Goal: Task Accomplishment & Management: Complete application form

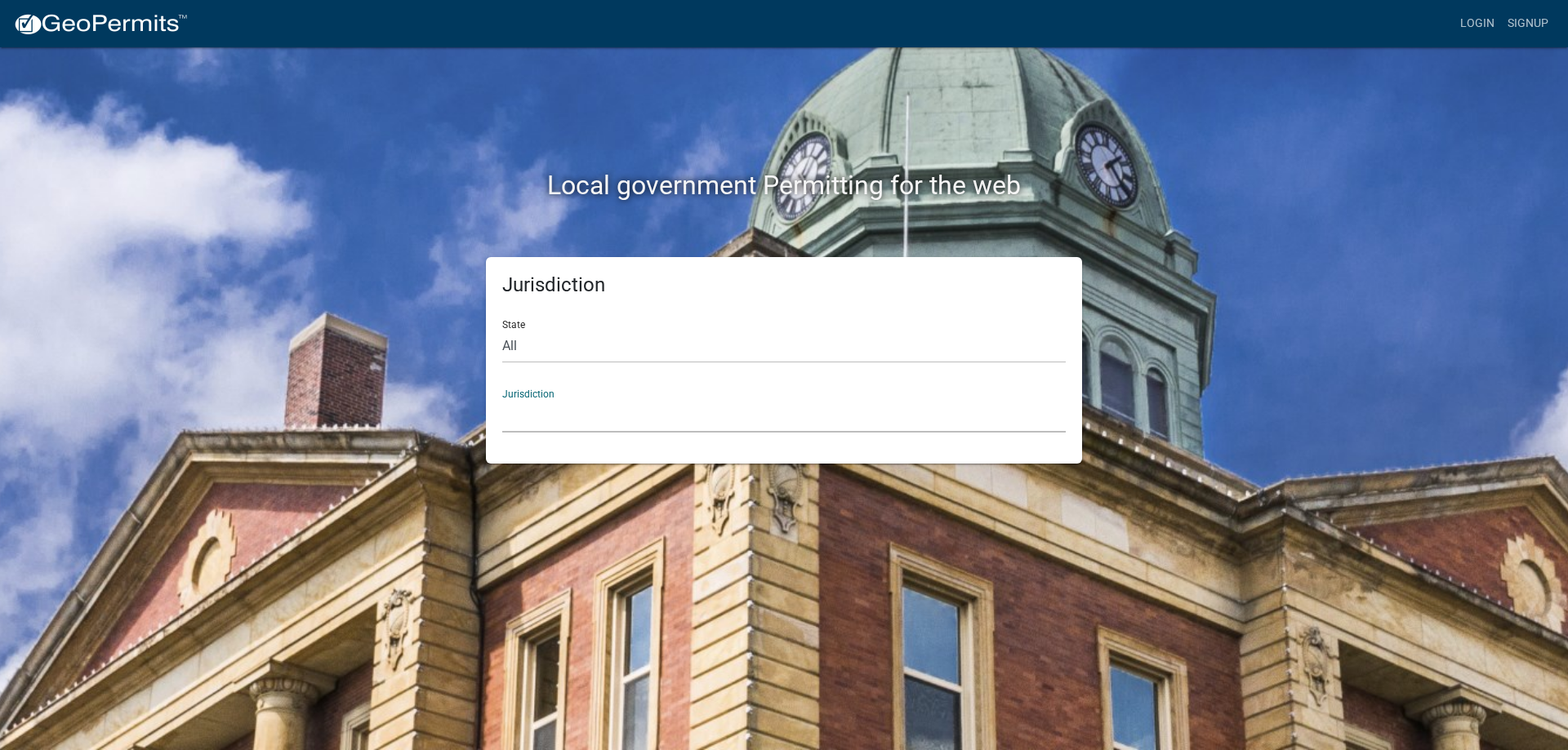
click at [568, 405] on select "Custer County, Colorado Cook County, Georgia Crawford County, Georgia Gilmer Co…" at bounding box center [784, 415] width 564 height 34
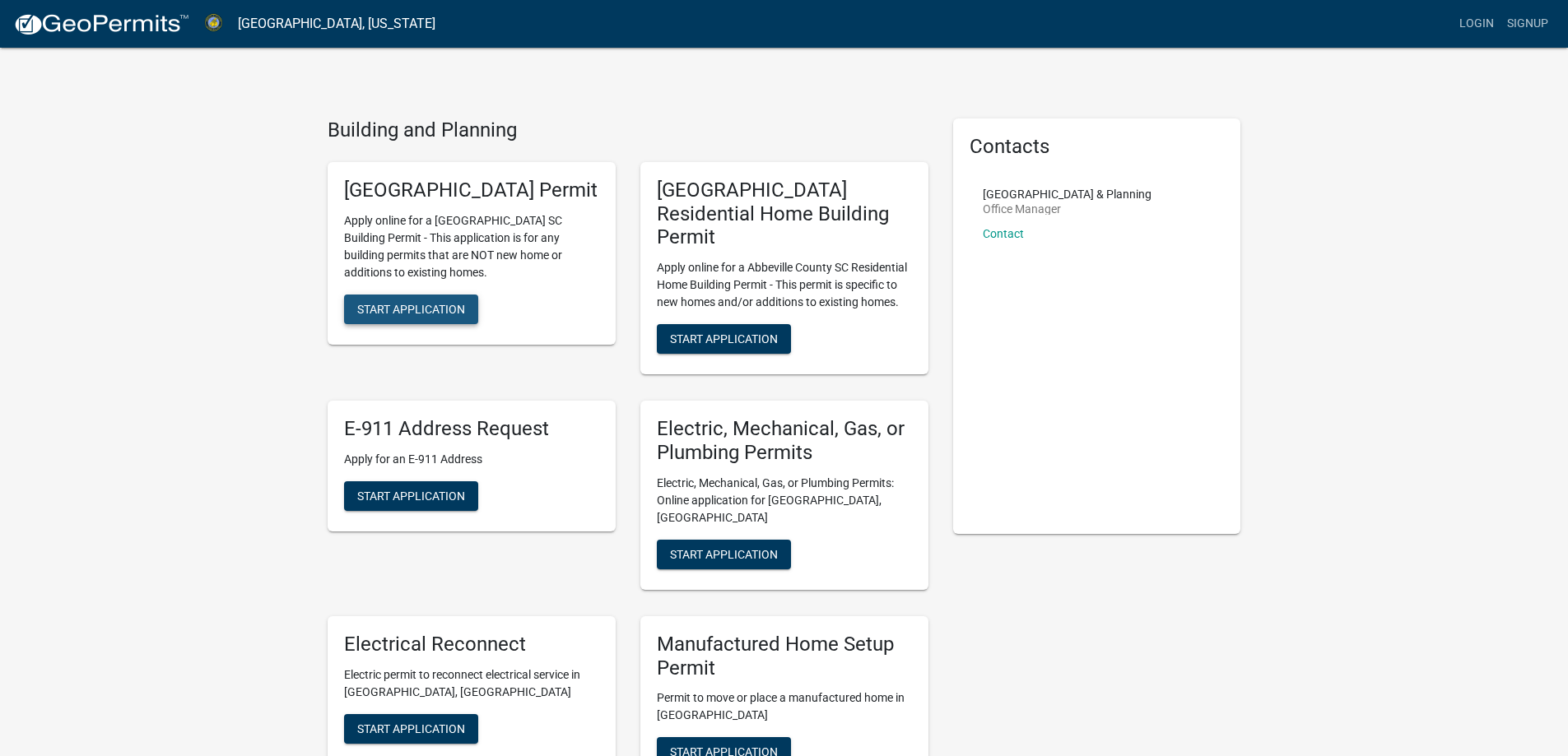
click at [444, 315] on span "Start Application" at bounding box center [410, 309] width 108 height 13
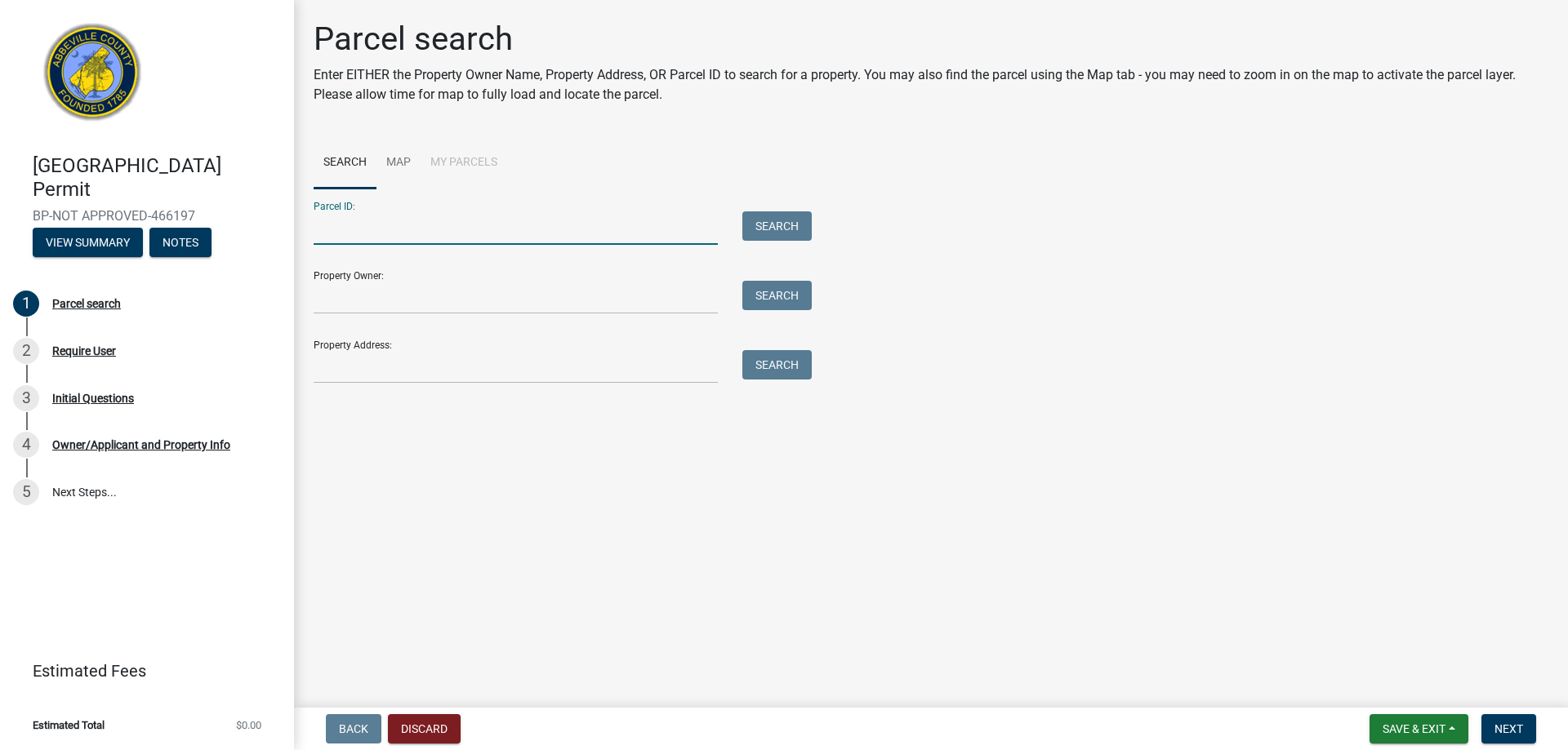
click at [344, 226] on input "Parcel ID:" at bounding box center [516, 228] width 404 height 34
click at [510, 209] on div "Parcel ID: Search" at bounding box center [558, 217] width 489 height 57
click at [382, 239] on input "Parcel ID:" at bounding box center [516, 228] width 404 height 34
type input "027-00-00-080"
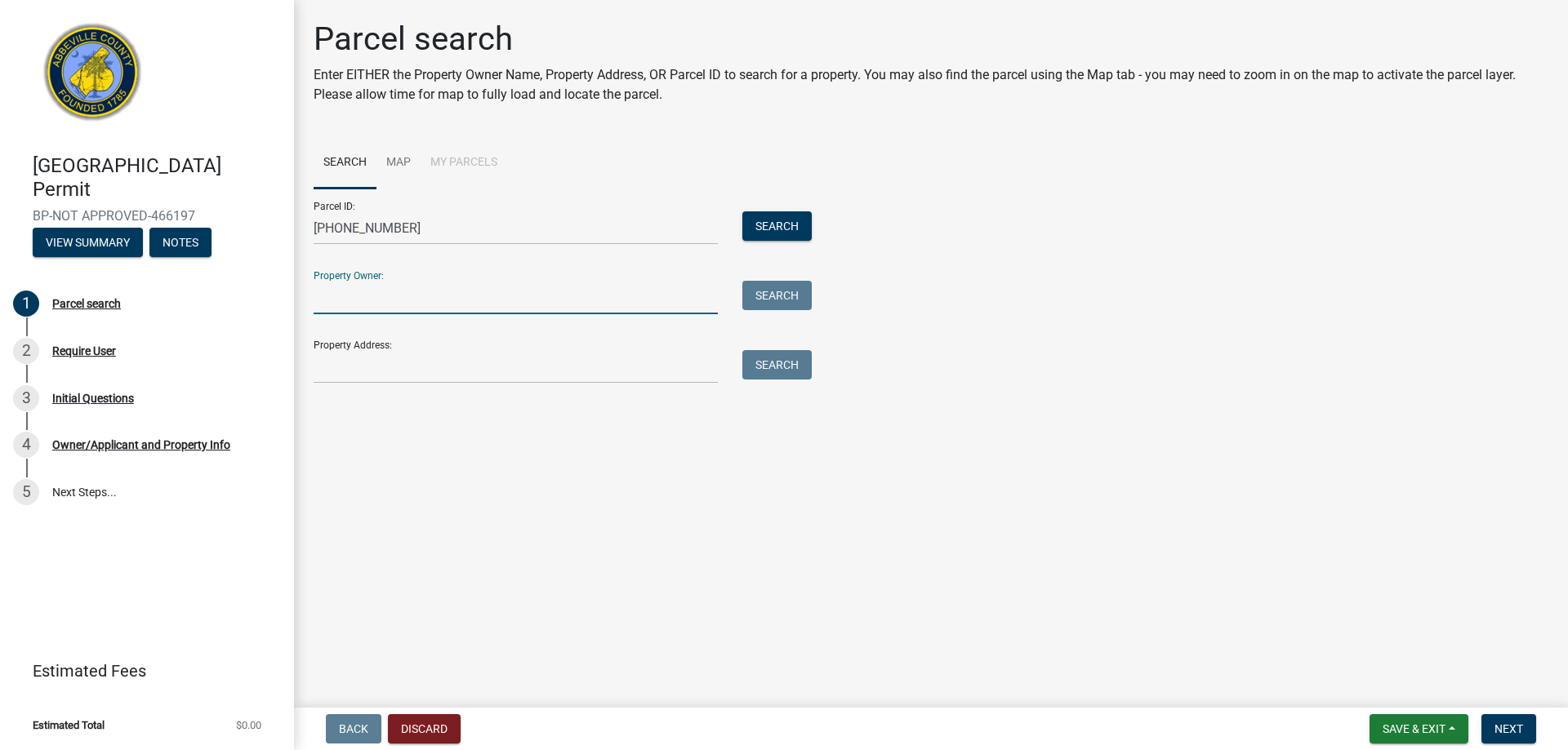
click at [362, 300] on input "Property Owner:" at bounding box center [516, 297] width 404 height 34
type input "Abbevill County School District 60"
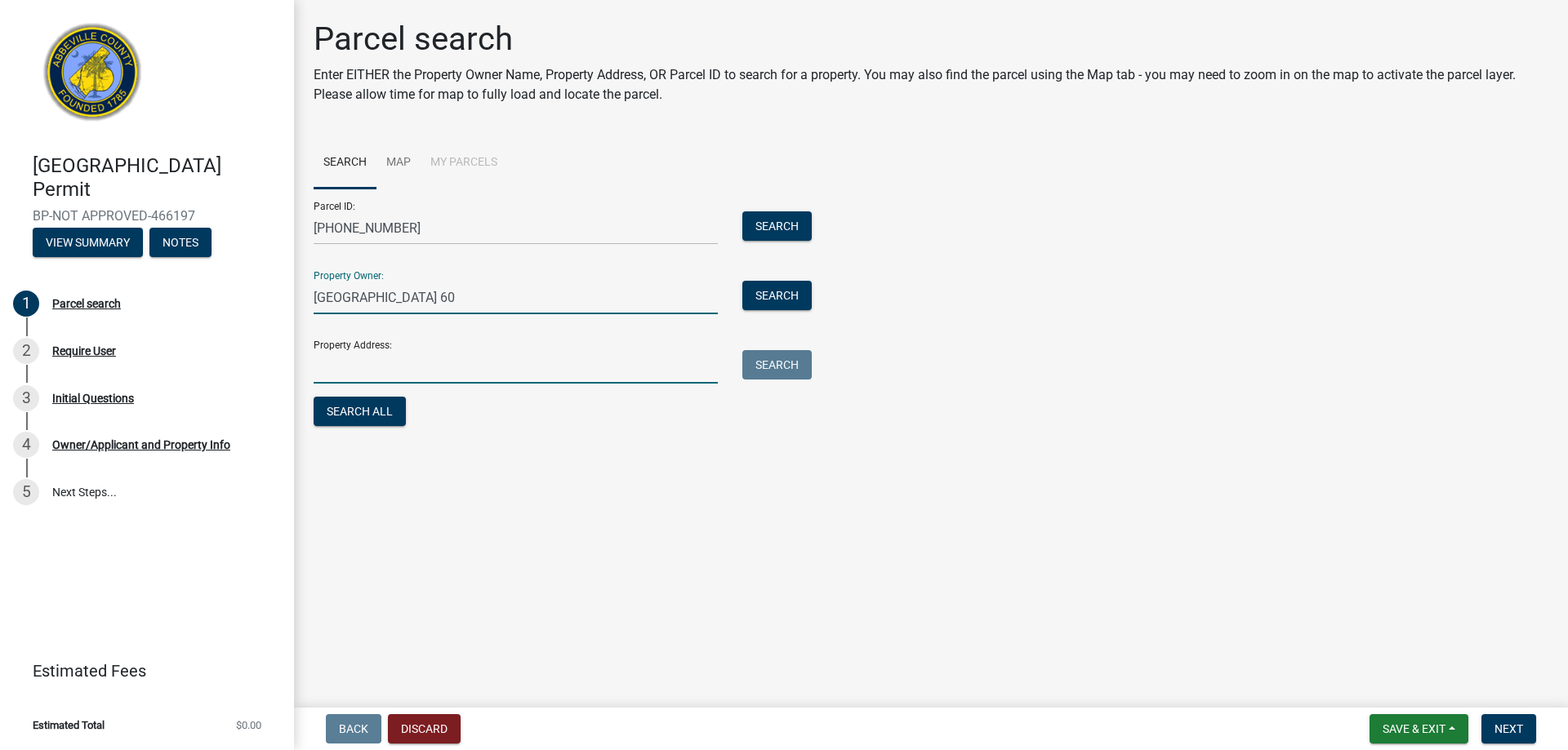
click at [381, 368] on input "Property Address:" at bounding box center [516, 367] width 404 height 34
click at [319, 361] on input "Property Address:" at bounding box center [516, 367] width 404 height 34
type input "6219 South Carolina 184"
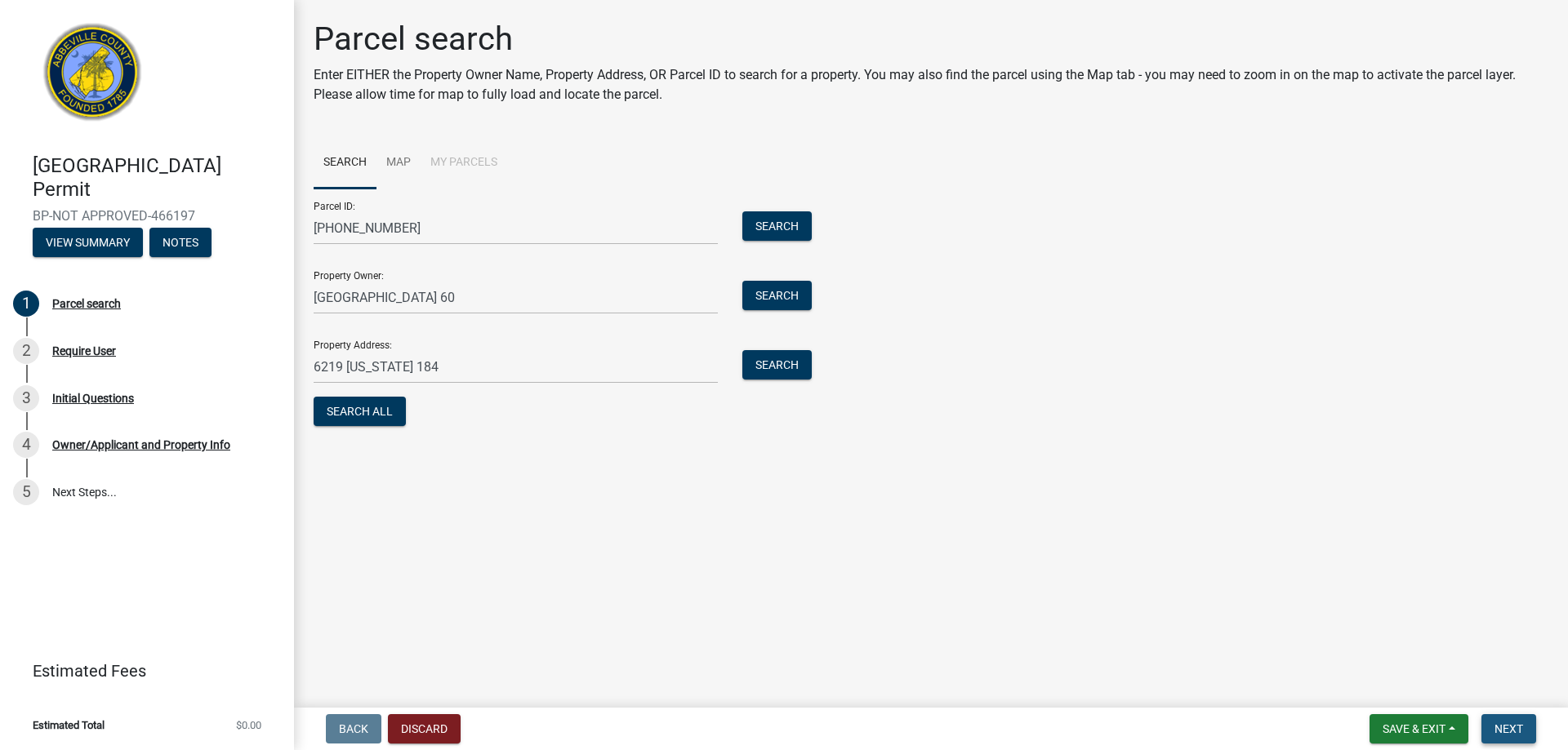
click at [1513, 730] on span "Next" at bounding box center [1508, 729] width 28 height 13
click at [777, 224] on button "Search" at bounding box center [777, 226] width 70 height 29
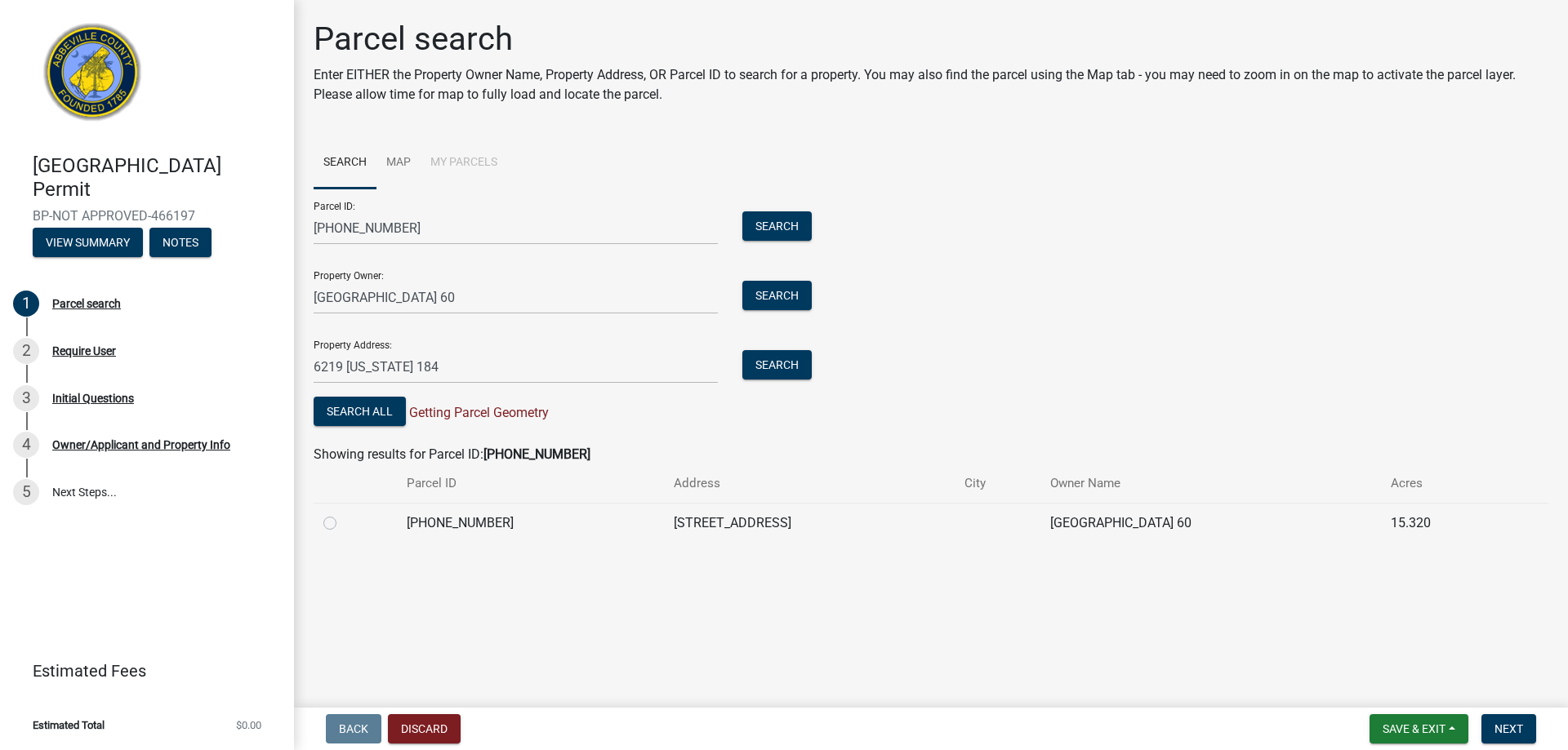
click at [343, 513] on label at bounding box center [343, 513] width 0 height 0
click at [343, 521] on input "radio" at bounding box center [349, 519] width 11 height 11
radio input "true"
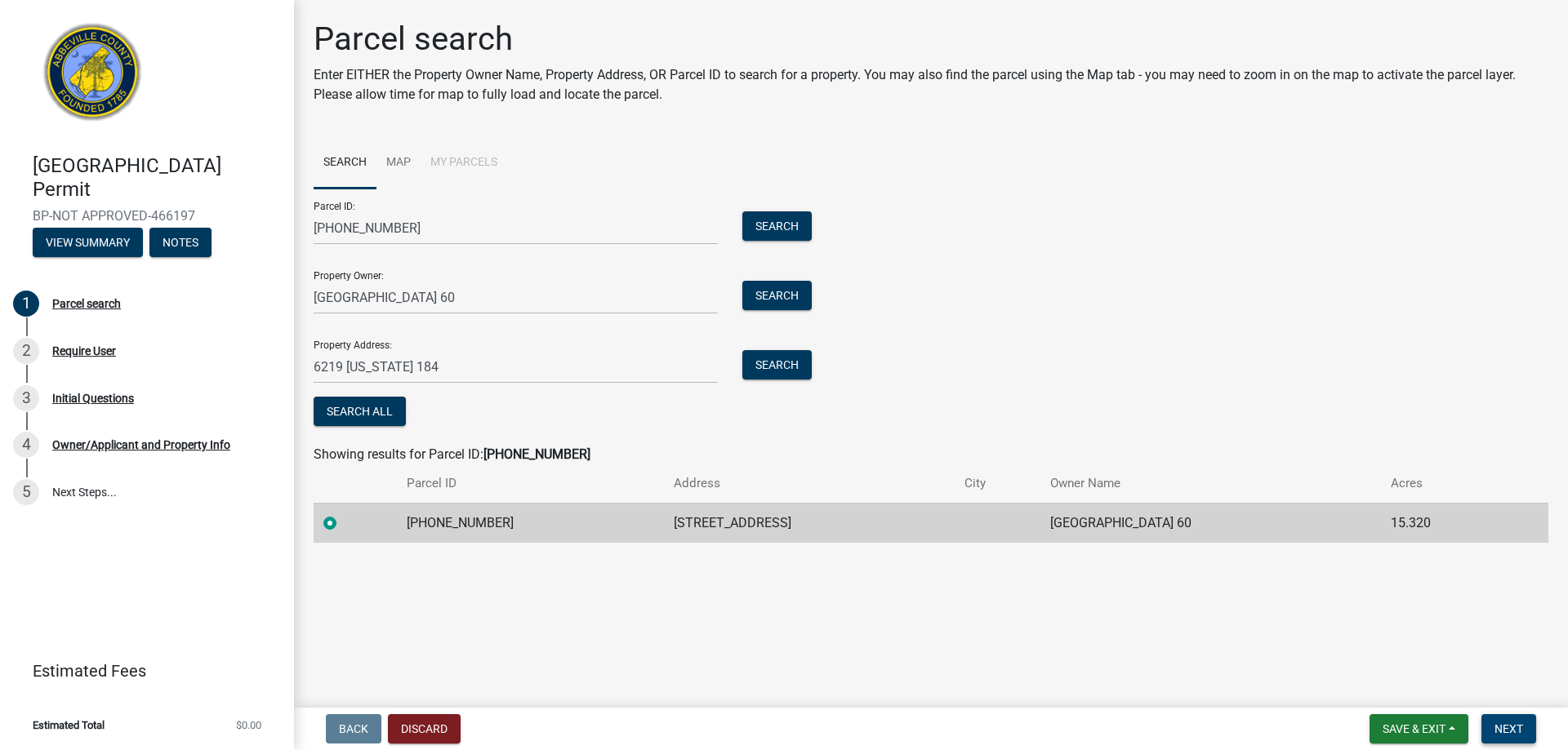
click at [1501, 721] on button "Next" at bounding box center [1509, 729] width 55 height 29
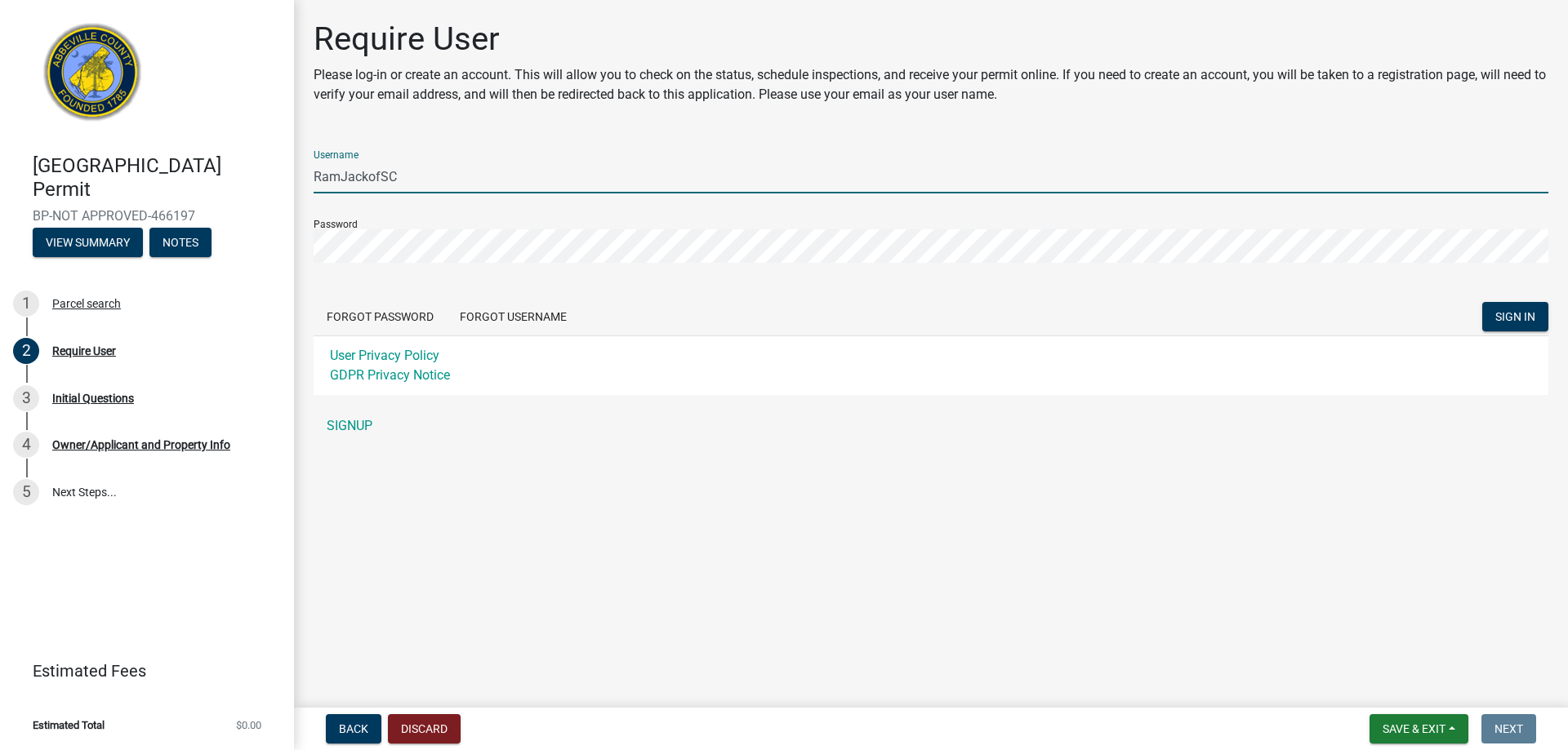
drag, startPoint x: 426, startPoint y: 174, endPoint x: 306, endPoint y: 179, distance: 120.1
click at [306, 179] on div "Require User Please log-in or create an account. This will allow you to check o…" at bounding box center [930, 238] width 1259 height 437
type input "p"
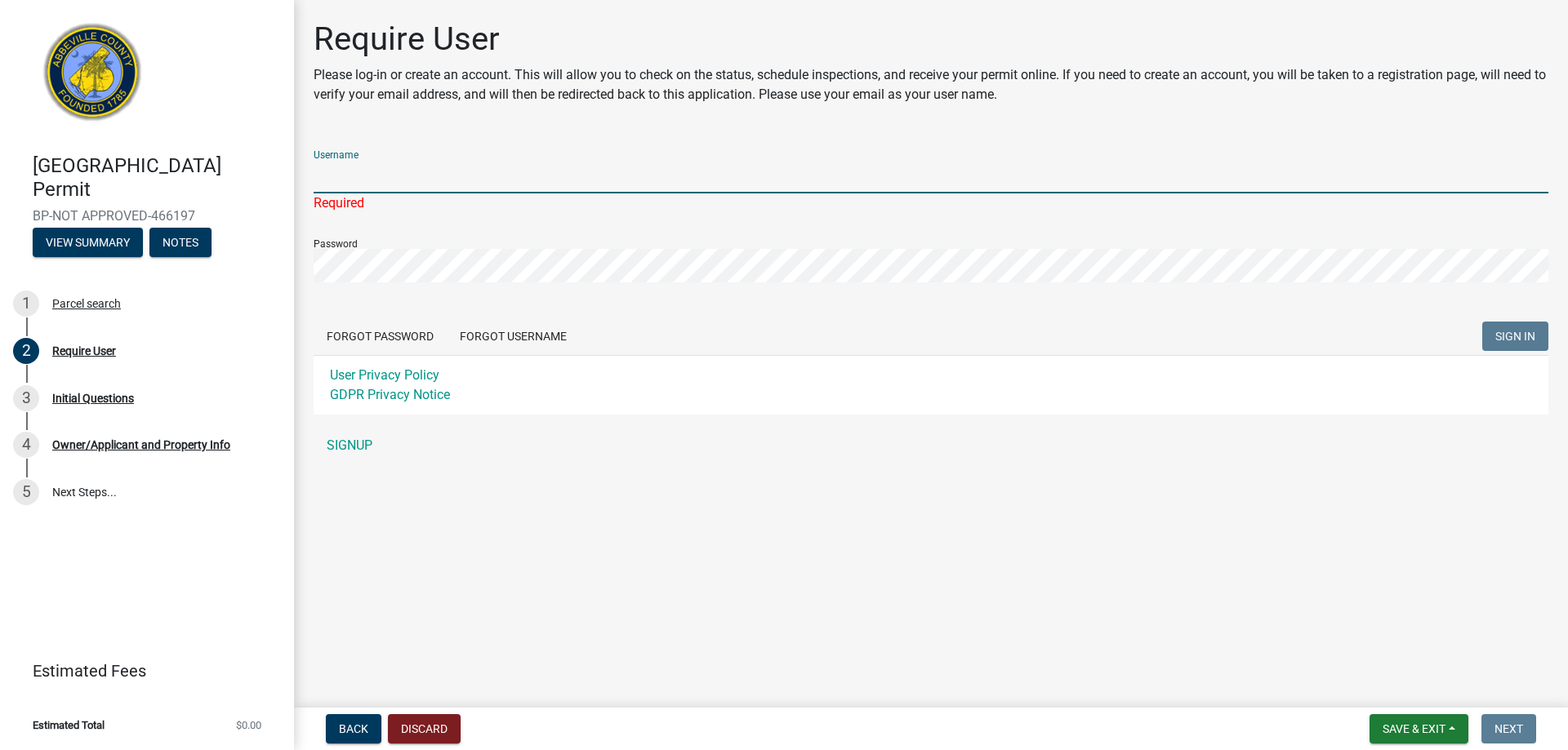
type input "RamJackofSC"
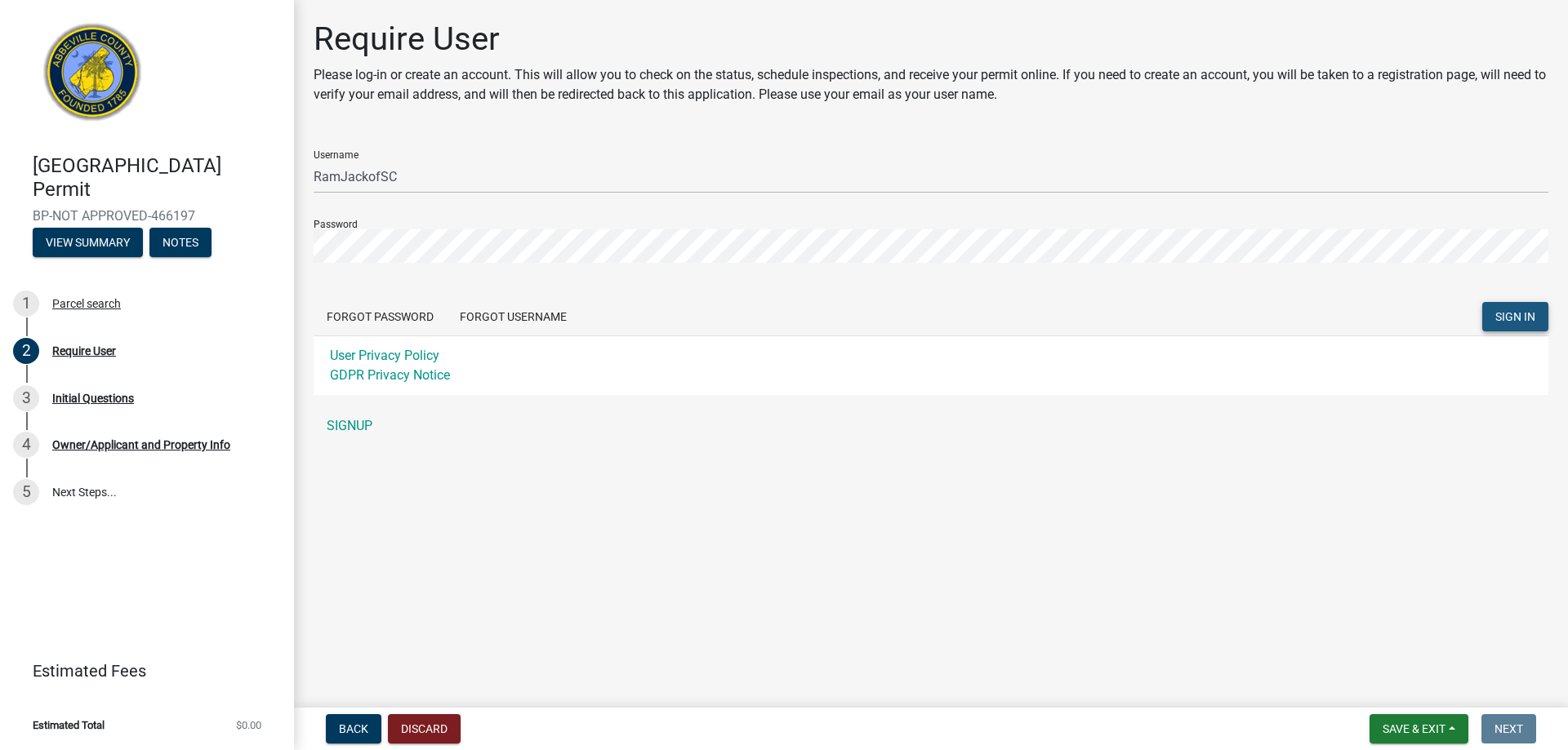
click at [1508, 315] on span "SIGN IN" at bounding box center [1515, 316] width 40 height 13
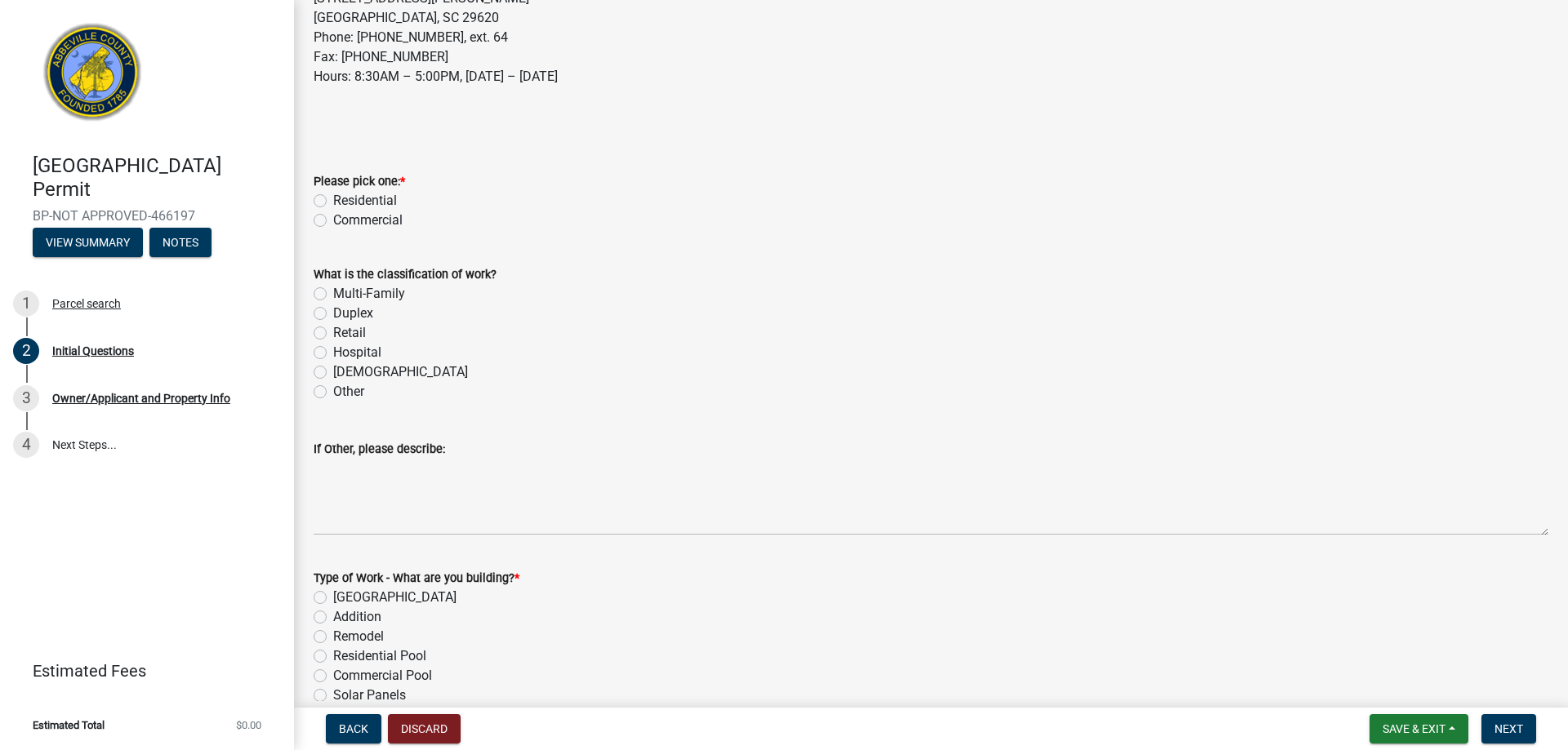
scroll to position [245, 0]
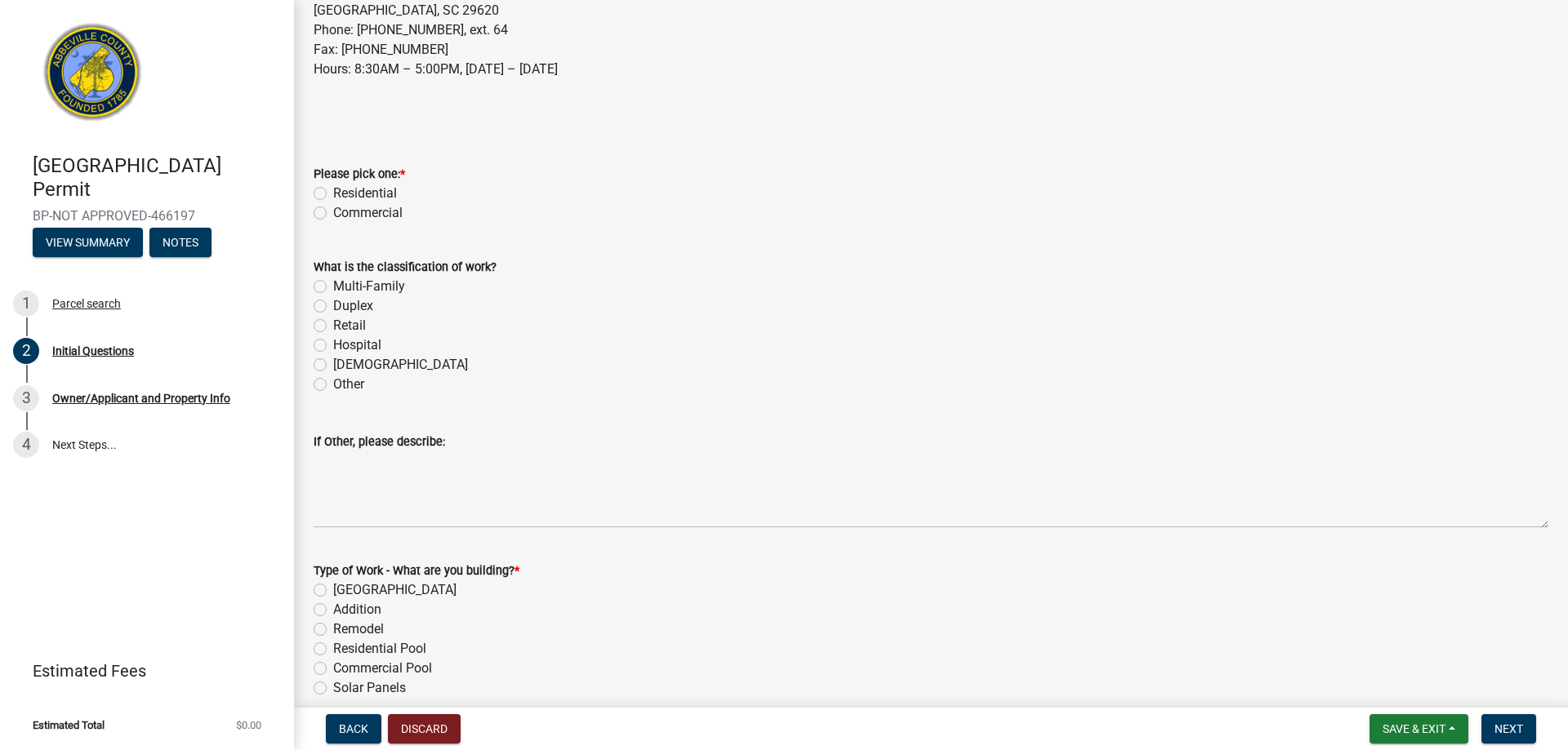
click at [333, 212] on label "Commercial" at bounding box center [368, 212] width 70 height 19
click at [333, 212] on input "Commercial" at bounding box center [338, 209] width 11 height 11
radio input "true"
click at [333, 383] on label "Other" at bounding box center [349, 384] width 31 height 19
click at [333, 383] on input "Other" at bounding box center [338, 380] width 11 height 11
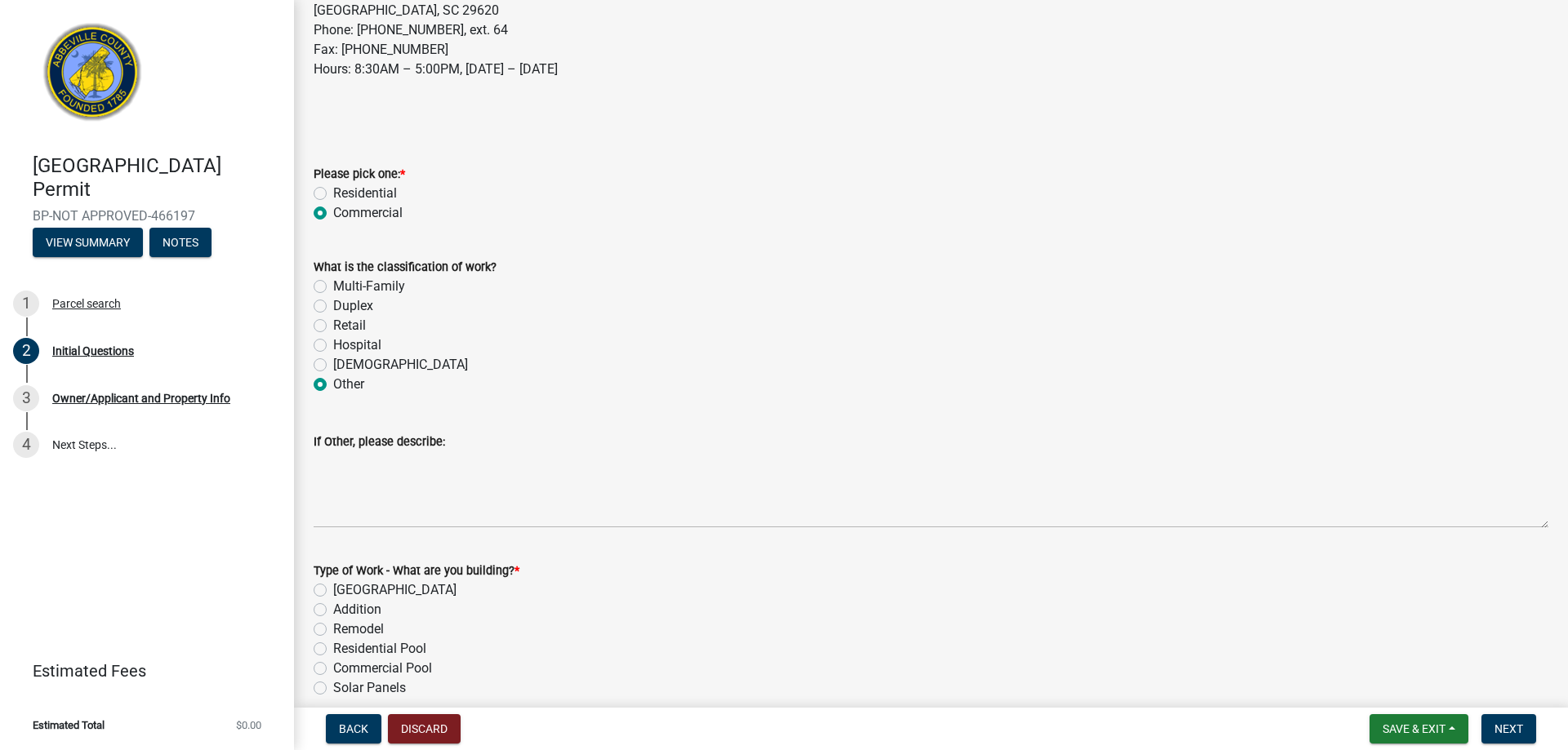
radio input "true"
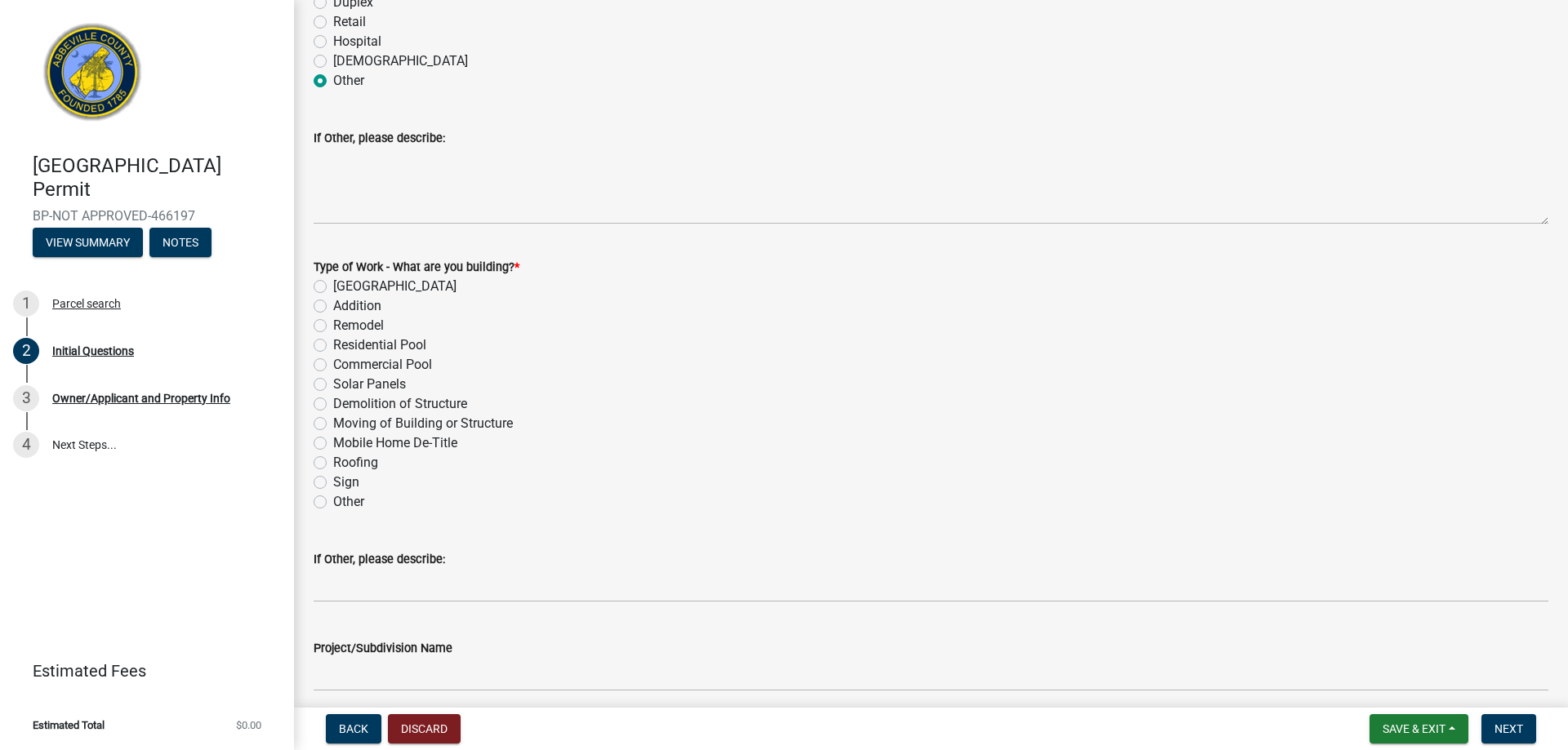
scroll to position [572, 0]
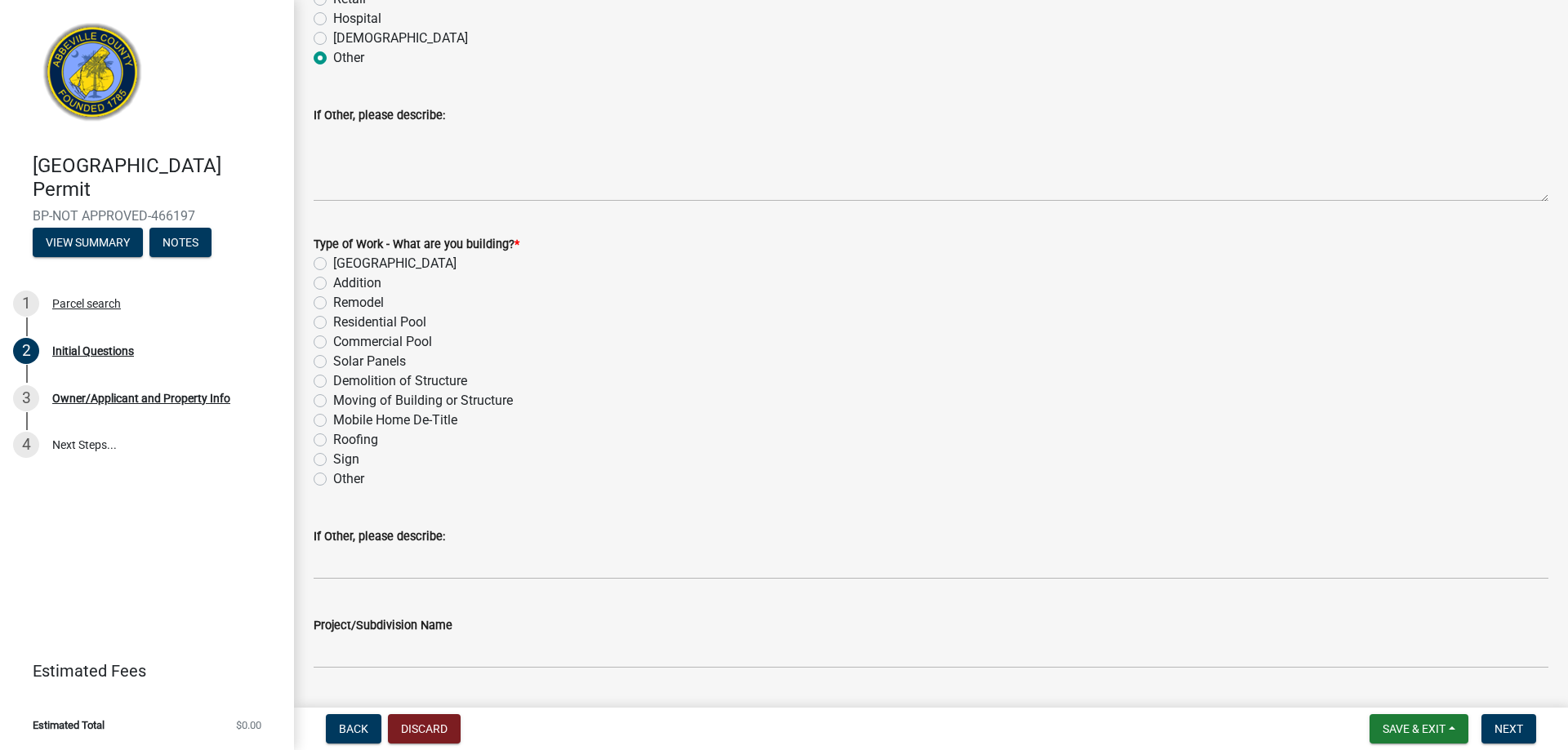
click at [333, 306] on label "Remodel" at bounding box center [358, 302] width 50 height 19
click at [333, 304] on input "Remodel" at bounding box center [338, 298] width 11 height 11
radio input "true"
click at [333, 477] on label "Other" at bounding box center [349, 478] width 31 height 19
click at [333, 477] on input "Other" at bounding box center [338, 475] width 11 height 11
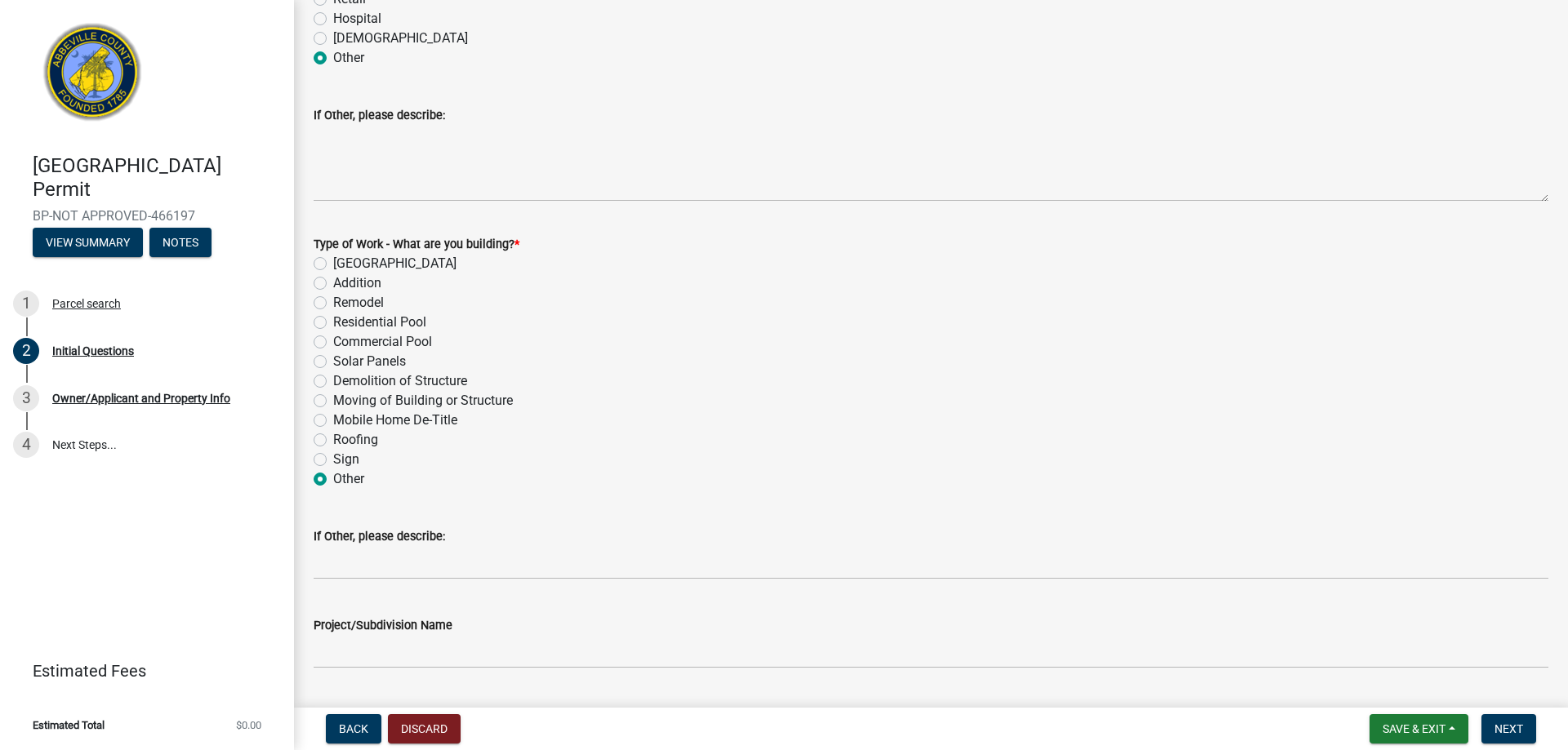
radio input "true"
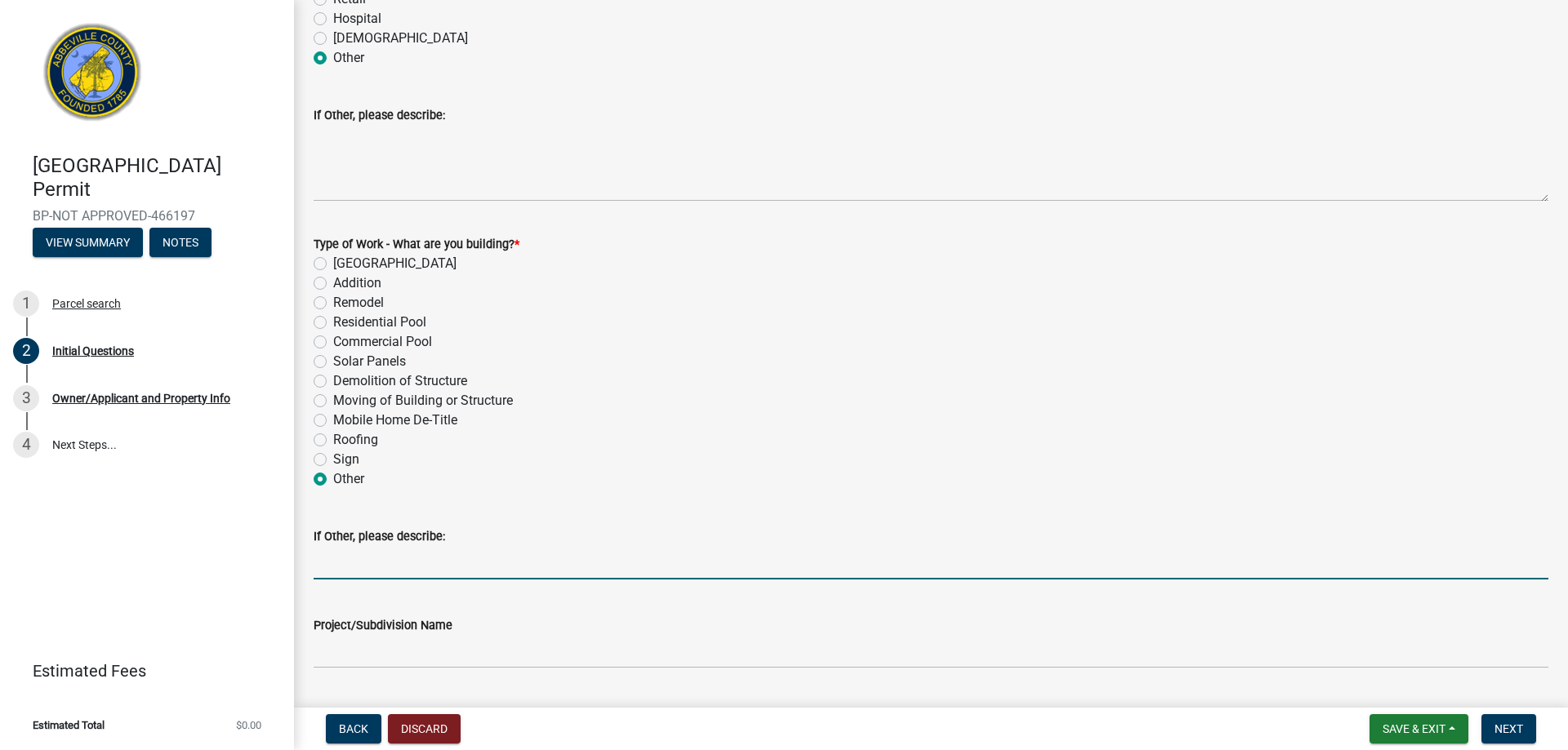
click at [337, 566] on input "If Other, please describe:" at bounding box center [930, 562] width 1234 height 34
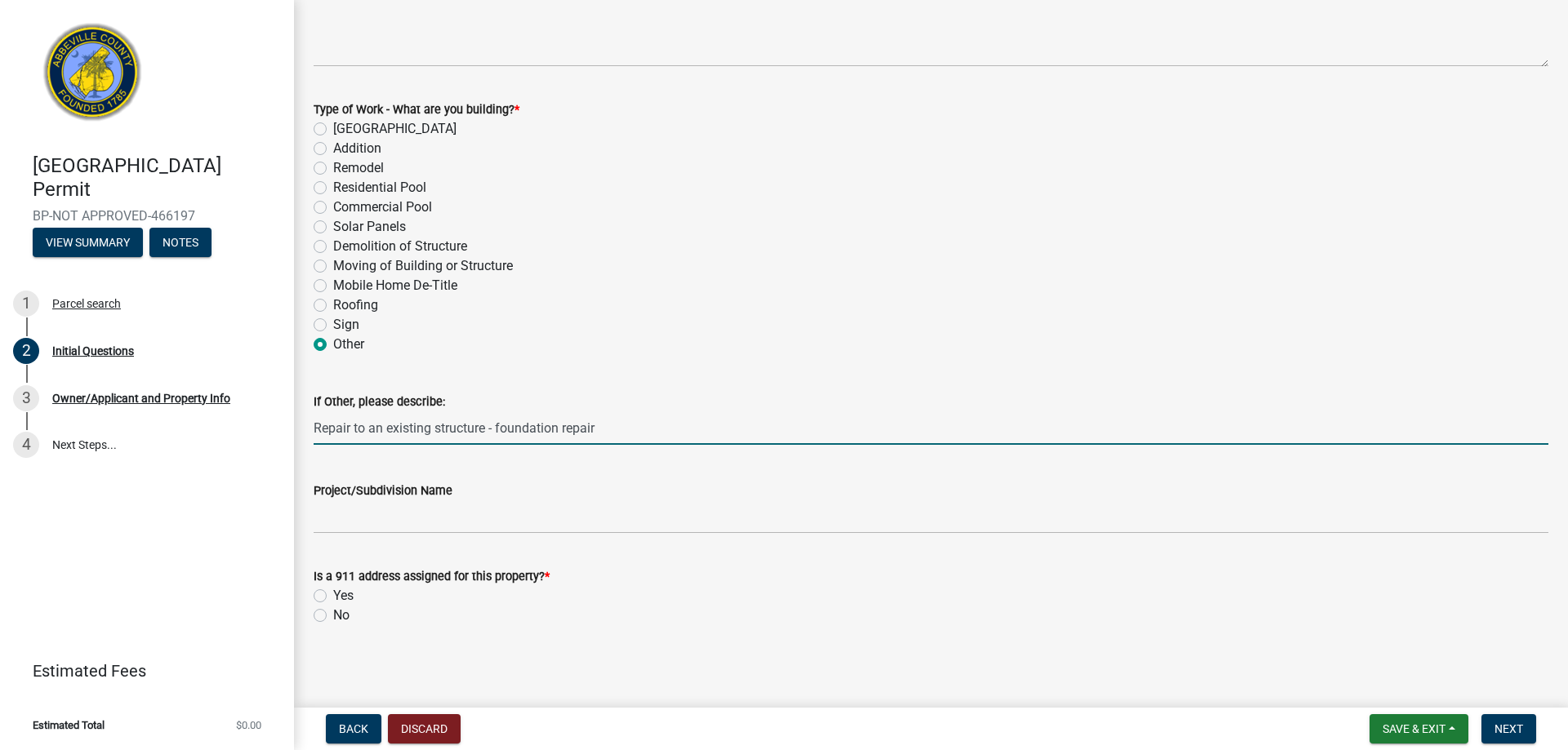
scroll to position [709, 0]
type input "Repair to an existing structure - foundation repair"
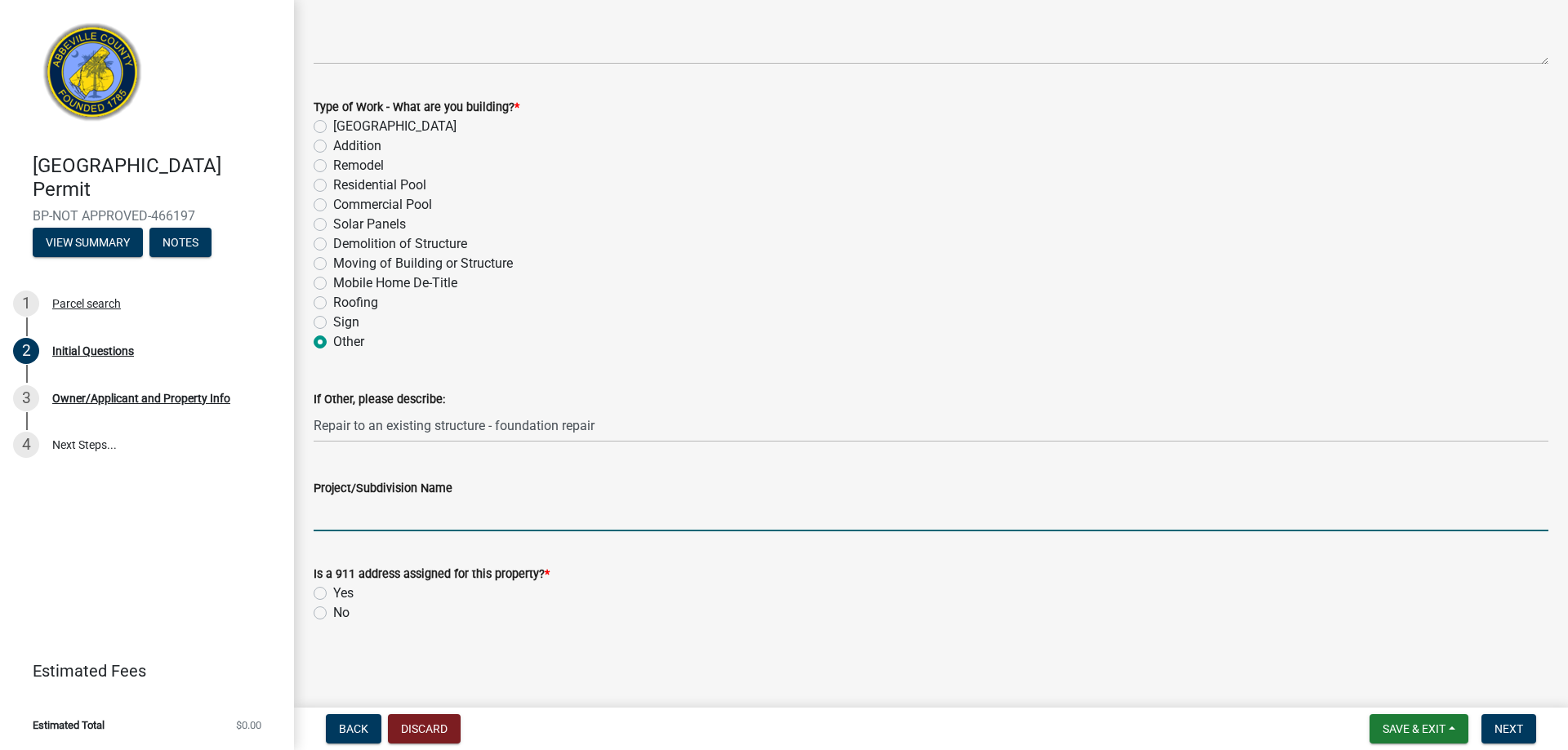
click at [367, 515] on input "Project/Subdivision Name" at bounding box center [930, 514] width 1234 height 34
type input "Cherokee Trail Elementary"
click at [333, 616] on label "No" at bounding box center [341, 613] width 16 height 19
click at [333, 614] on input "No" at bounding box center [338, 609] width 11 height 11
radio input "true"
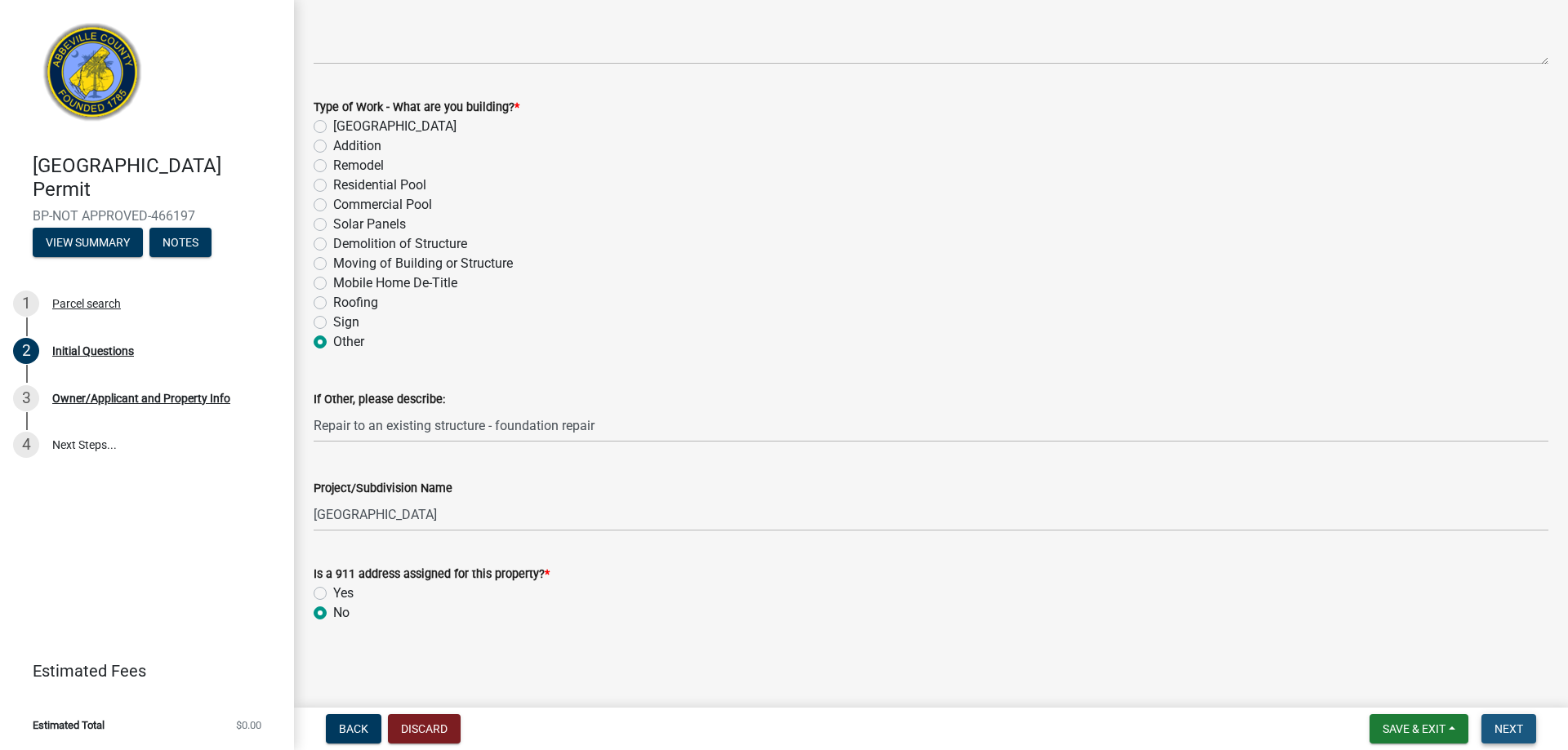
click at [1511, 723] on span "Next" at bounding box center [1508, 729] width 28 height 13
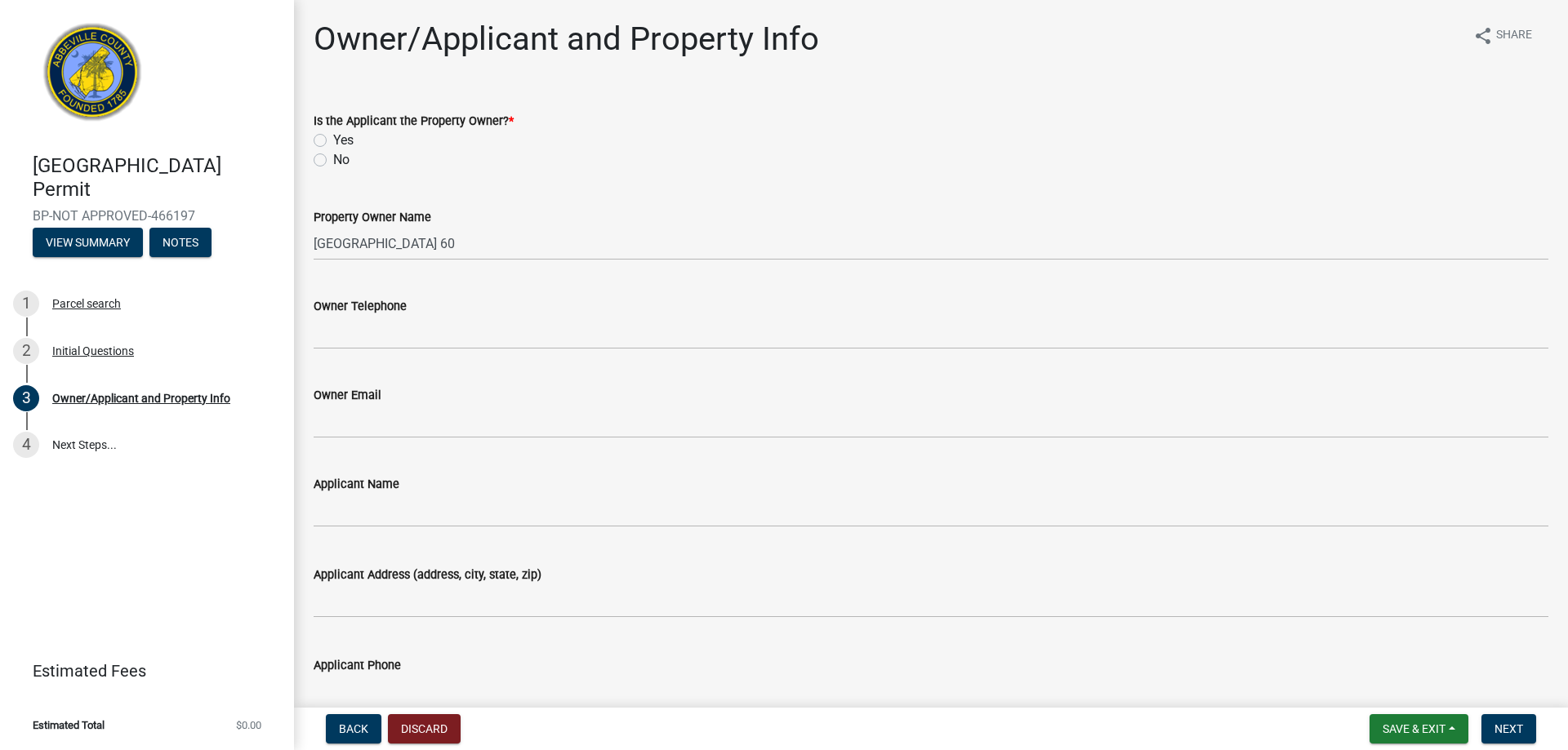
click at [333, 162] on label "No" at bounding box center [341, 159] width 16 height 19
click at [333, 161] on input "No" at bounding box center [338, 155] width 11 height 11
radio input "true"
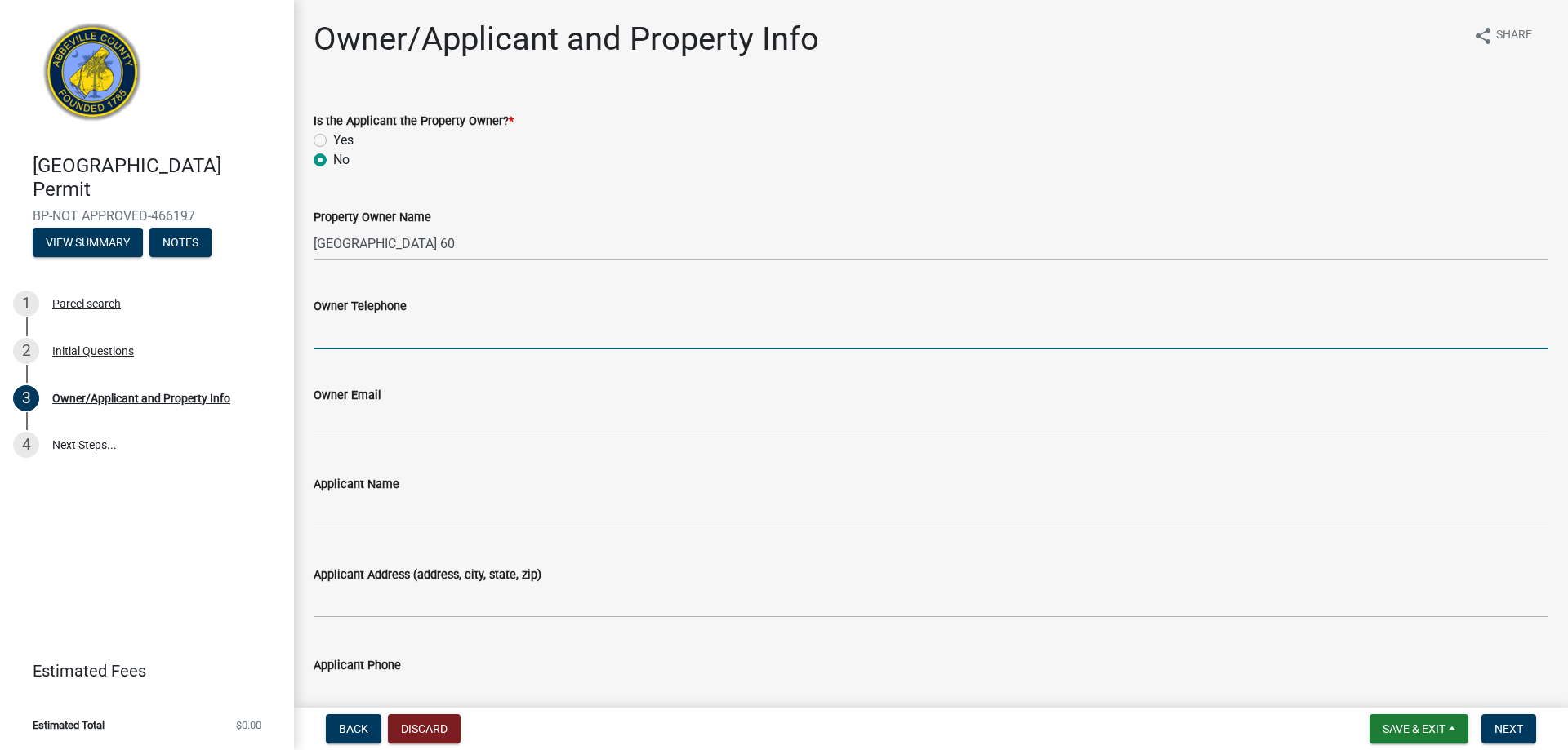
click at [335, 338] on input "Owner Telephone" at bounding box center [930, 332] width 1234 height 34
type input "864.281.7861"
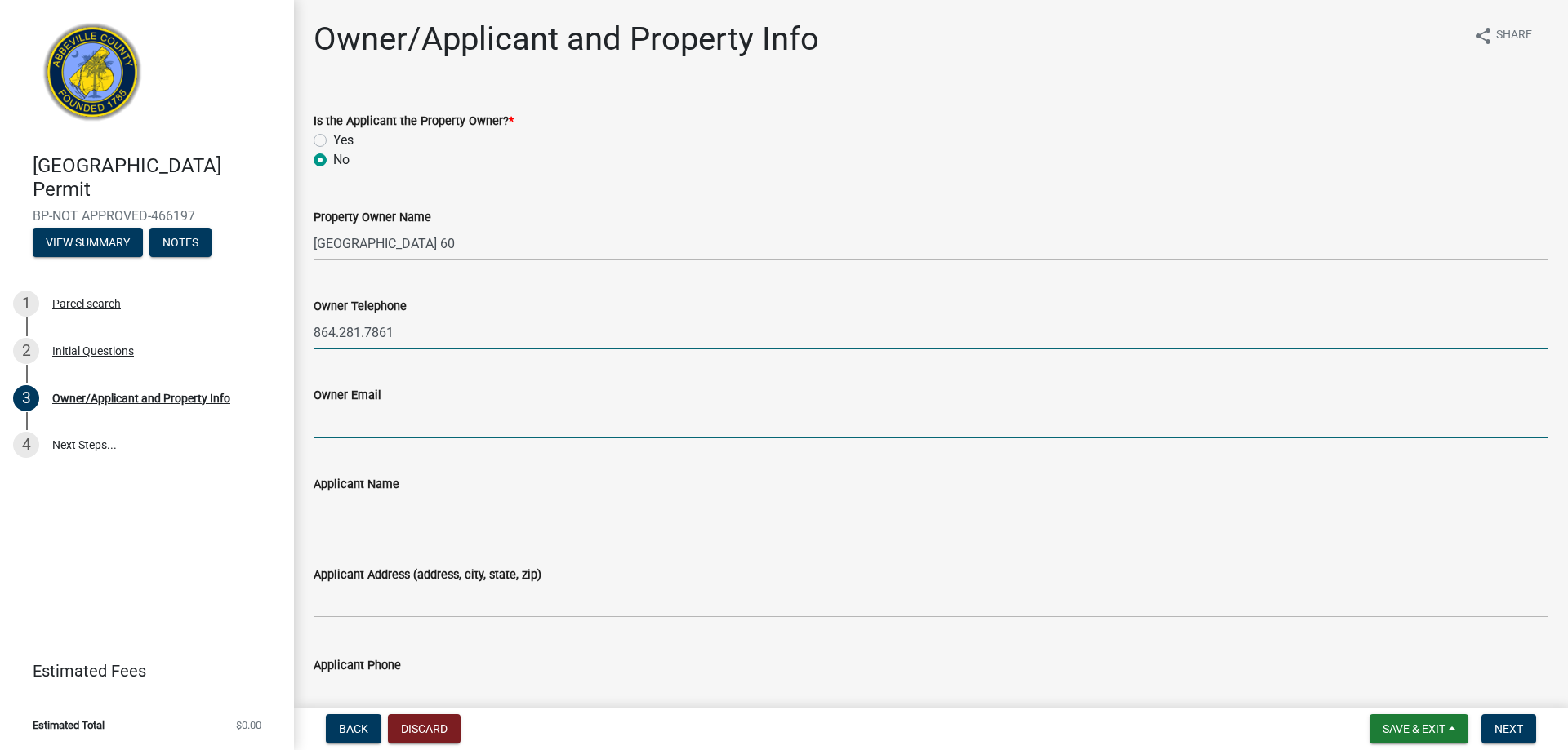
click at [433, 409] on input "Owner Email" at bounding box center [930, 422] width 1234 height 34
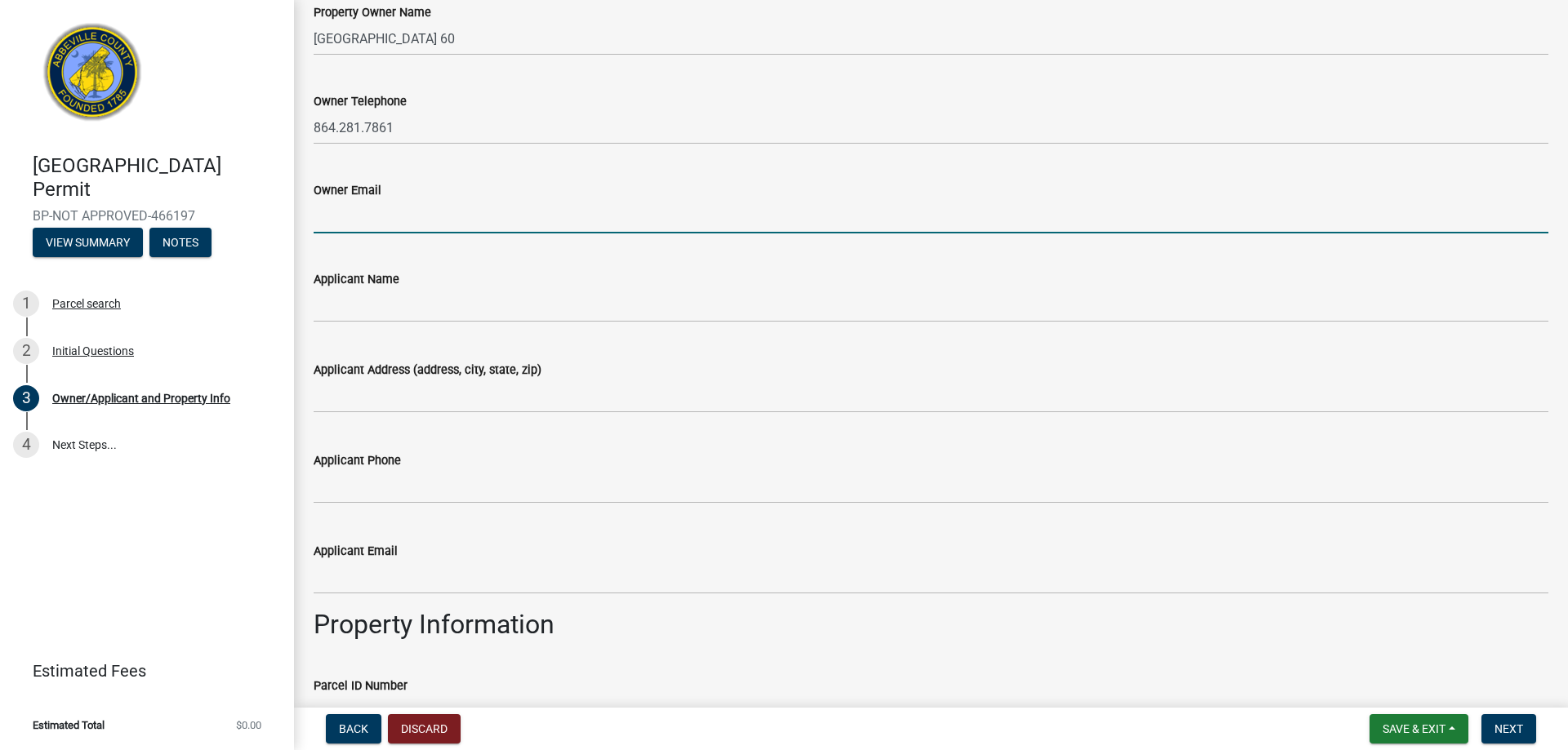
scroll to position [245, 0]
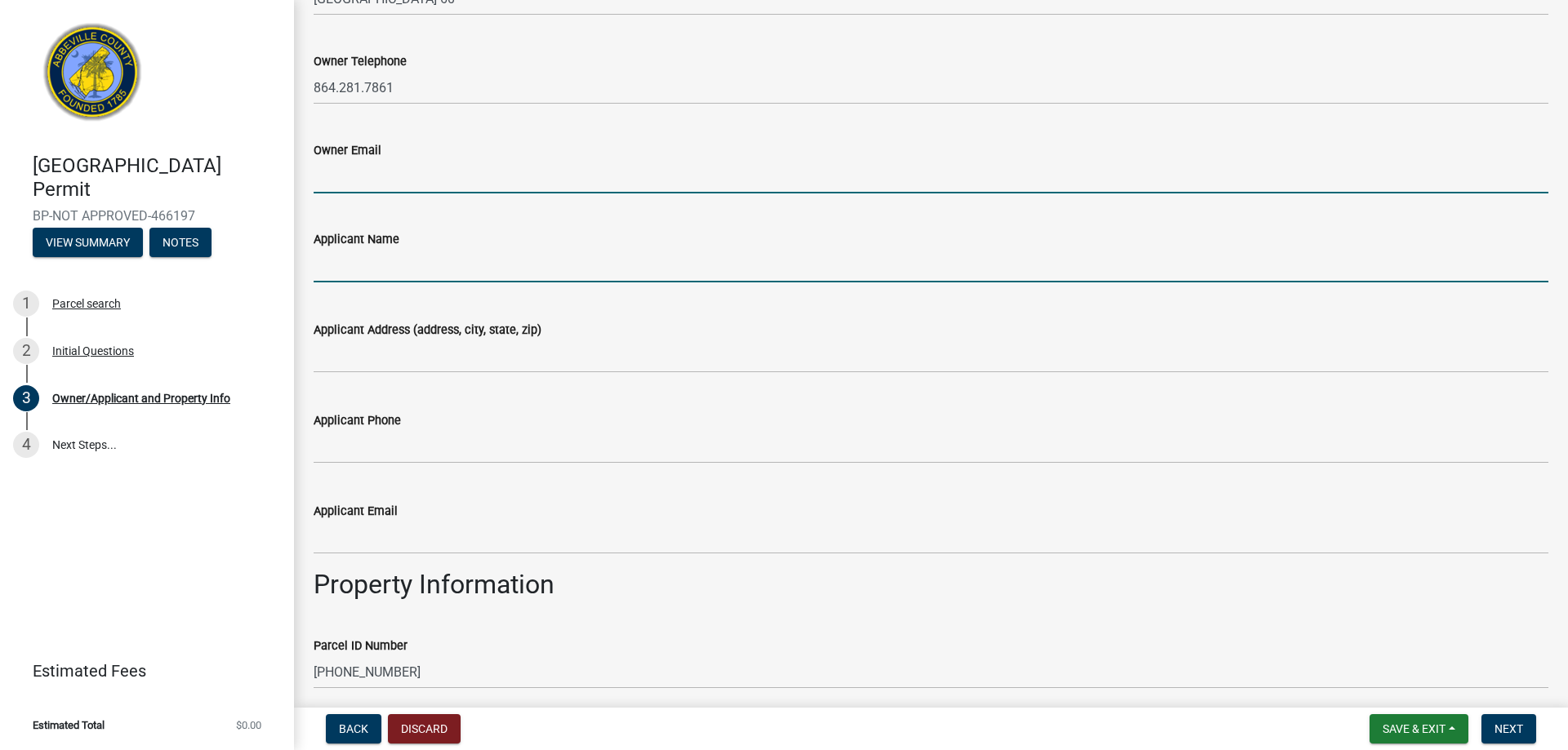
click at [373, 262] on input "Applicant Name" at bounding box center [930, 265] width 1234 height 34
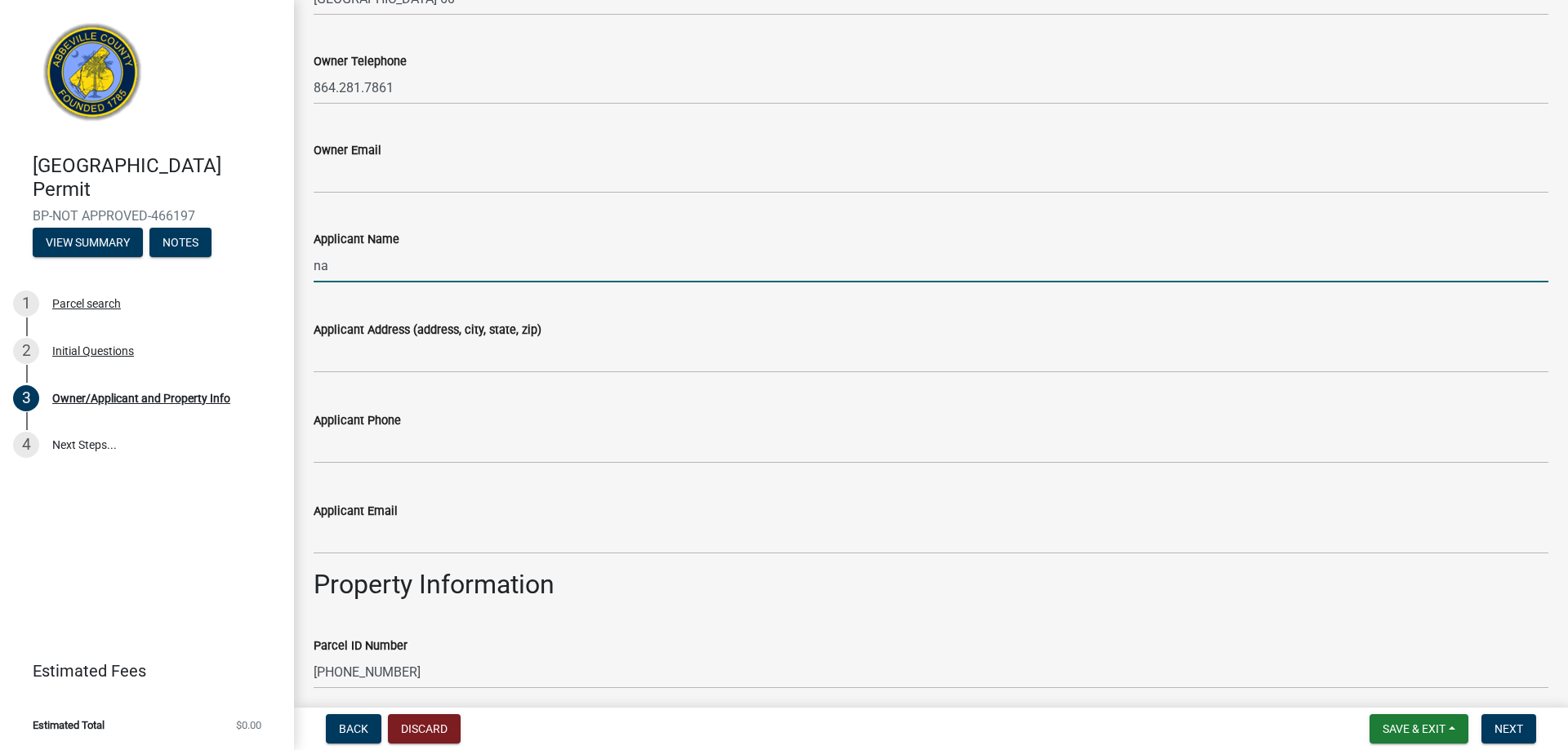
type input "n"
type input "Nadene Lotz"
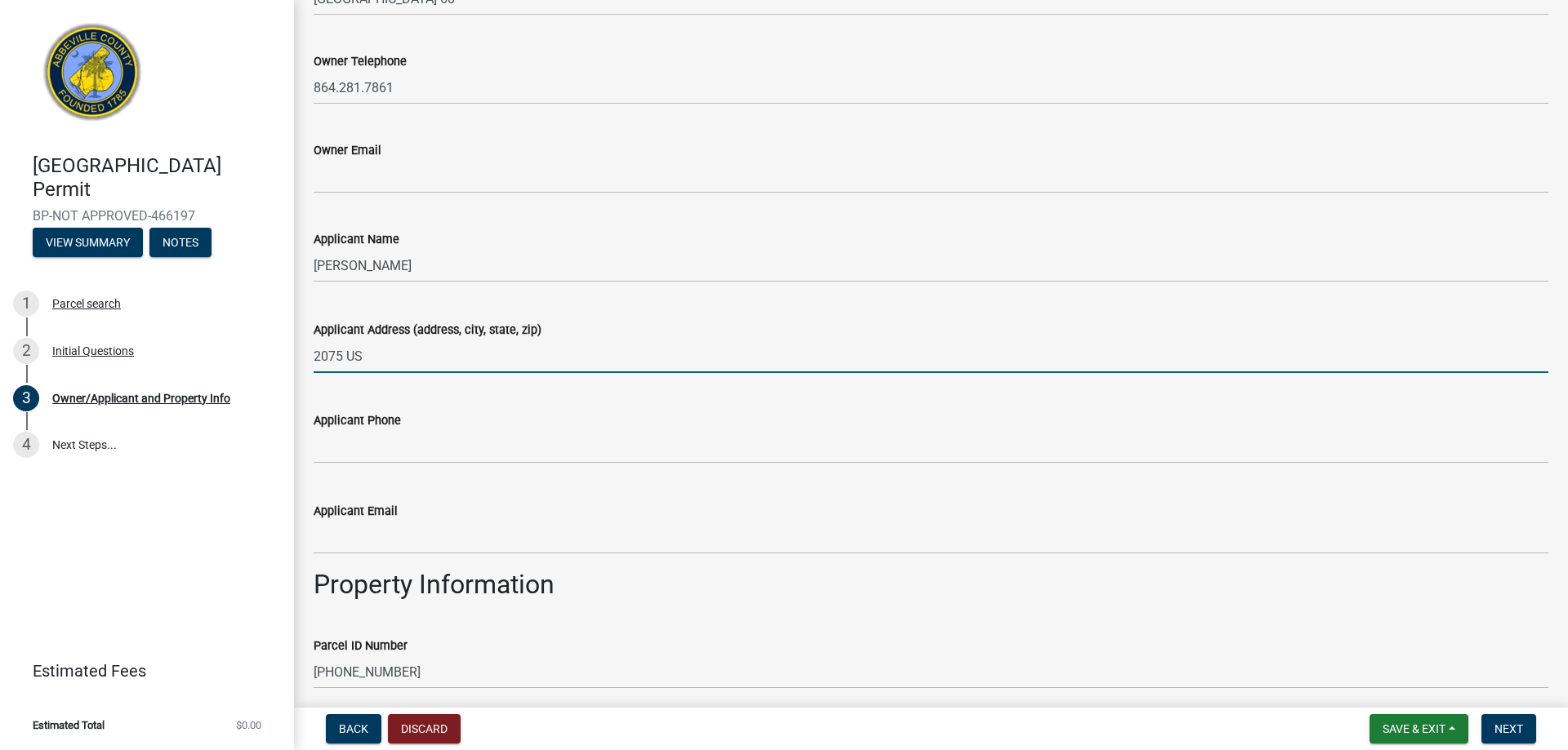
type input "2075 US HwyRidgeway, SC 29130"
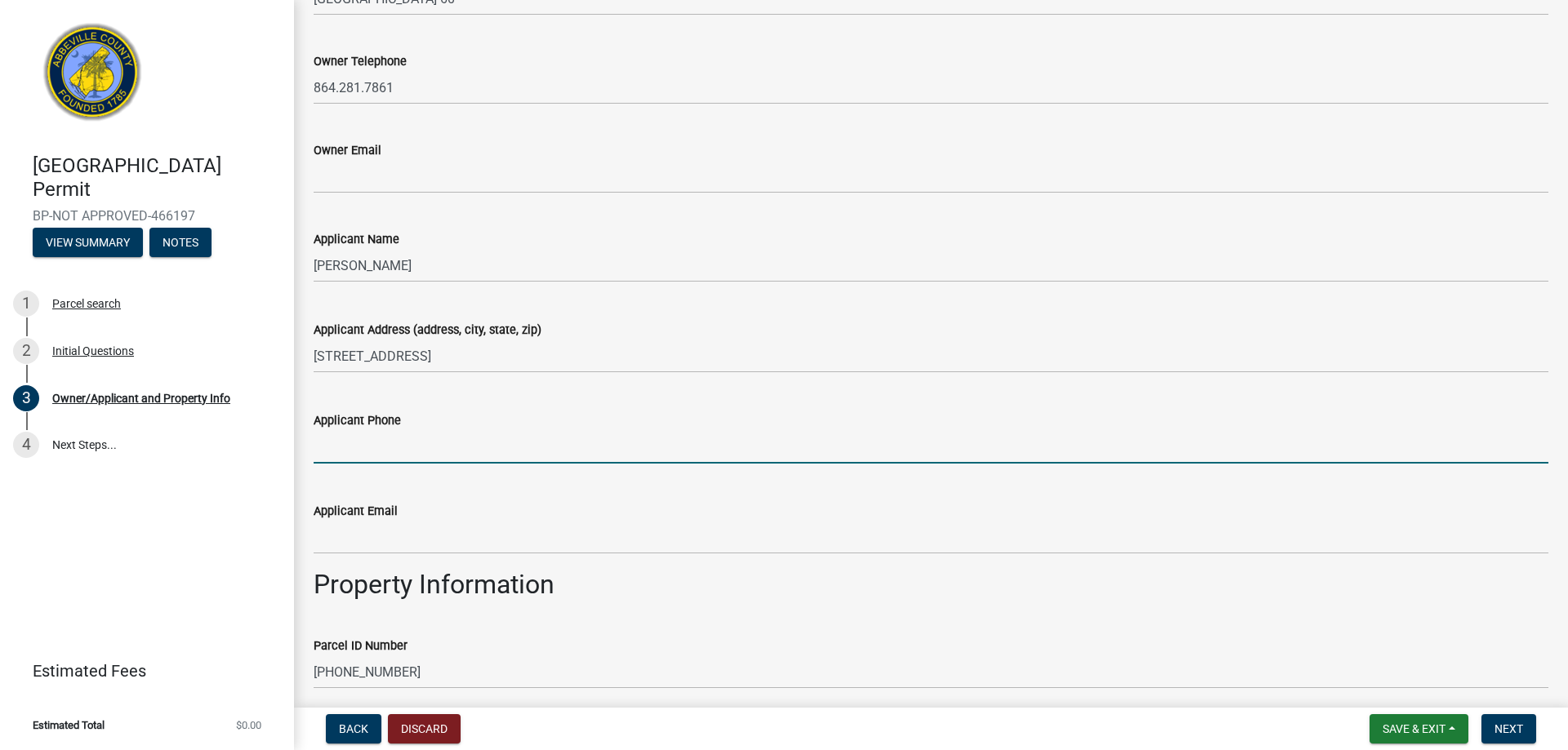
click at [406, 452] on input "Applicant Phone" at bounding box center [930, 446] width 1234 height 34
type input "8037353085"
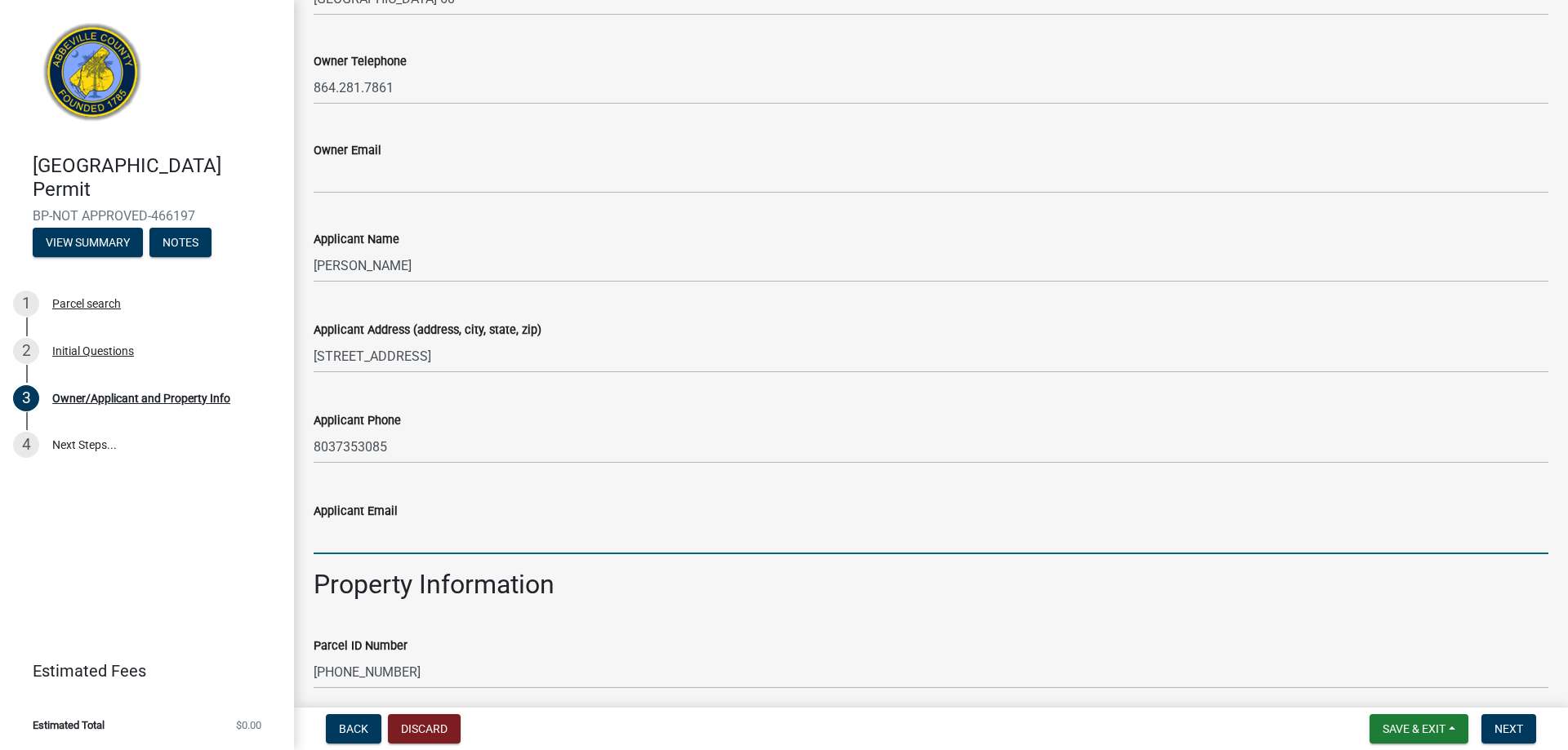
click at [331, 537] on input "Applicant Email" at bounding box center [930, 537] width 1234 height 34
type input "permits@ramjackse.com"
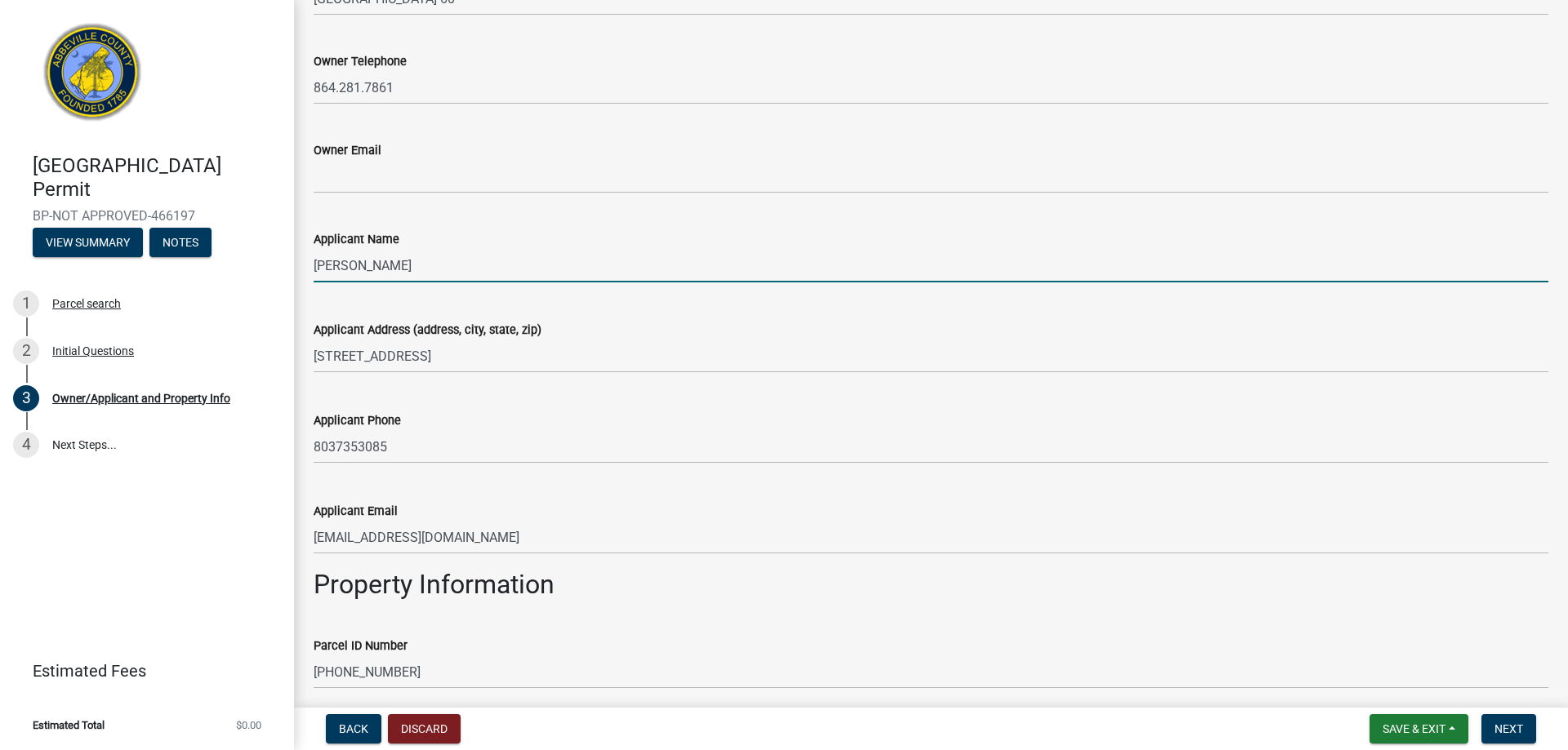
click at [413, 260] on input "Nadene Lotz" at bounding box center [930, 265] width 1234 height 34
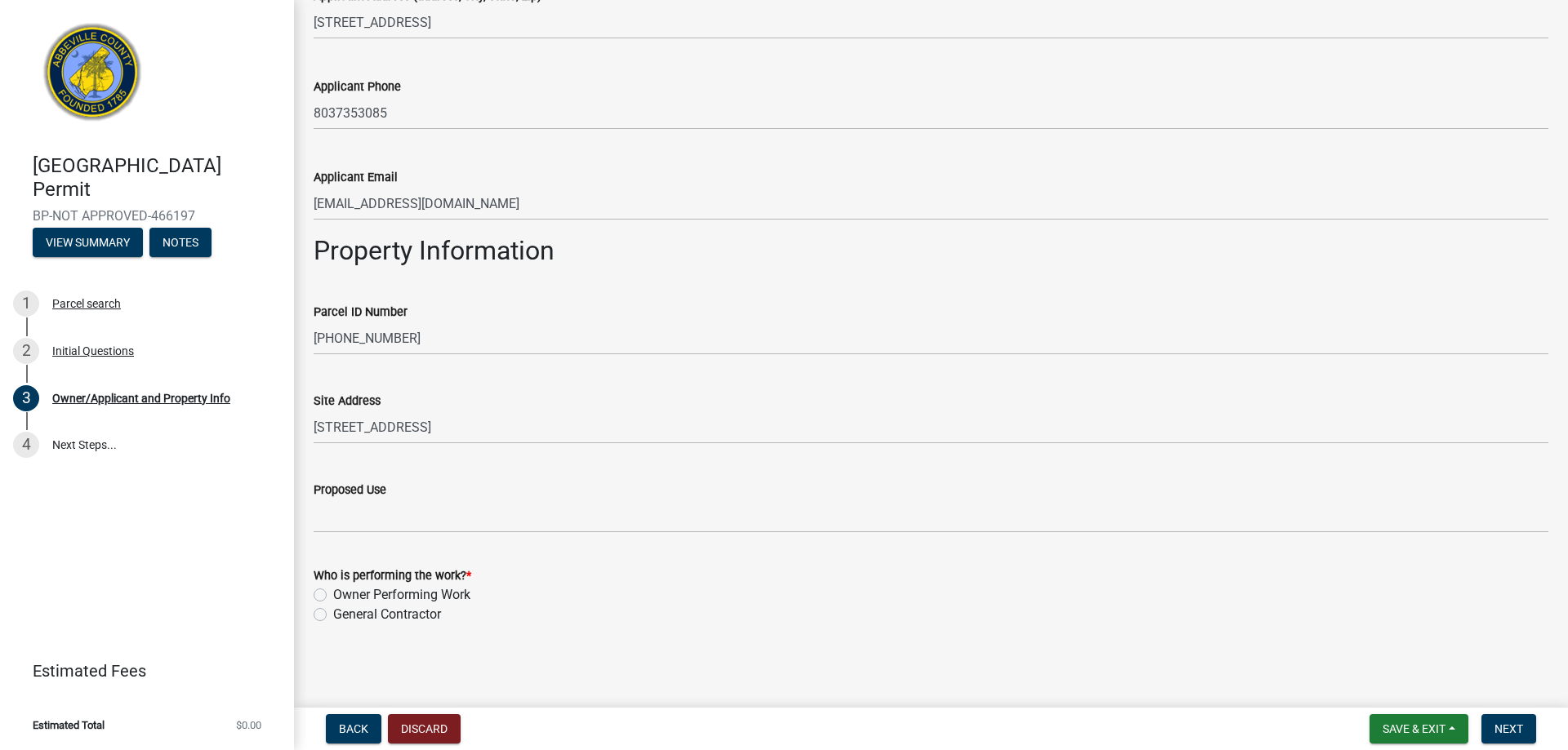
scroll to position [581, 0]
type input "Nadene Lotz - Ram Jack of South Carolina"
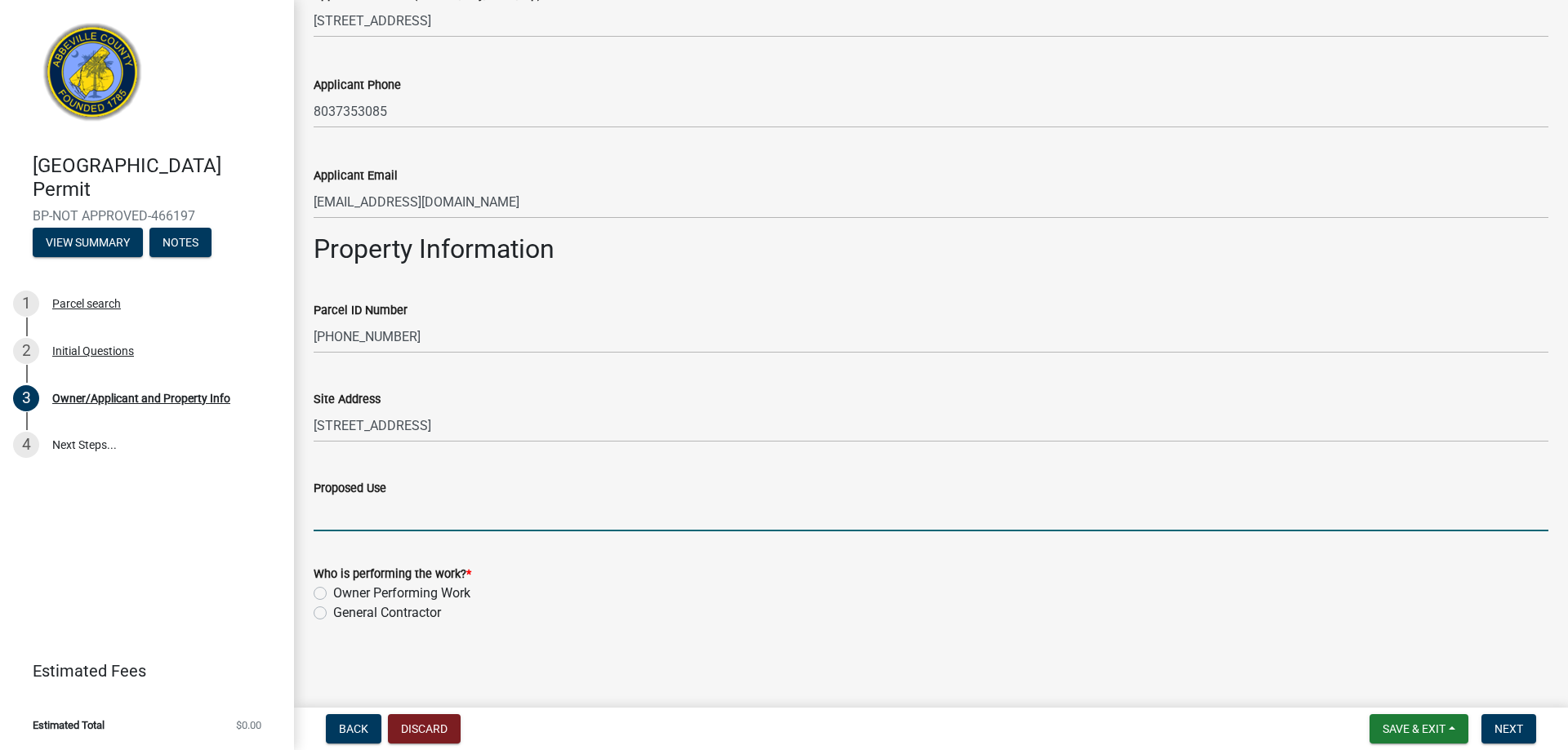
click at [360, 512] on input "Proposed Use" at bounding box center [930, 514] width 1234 height 34
type input "School"
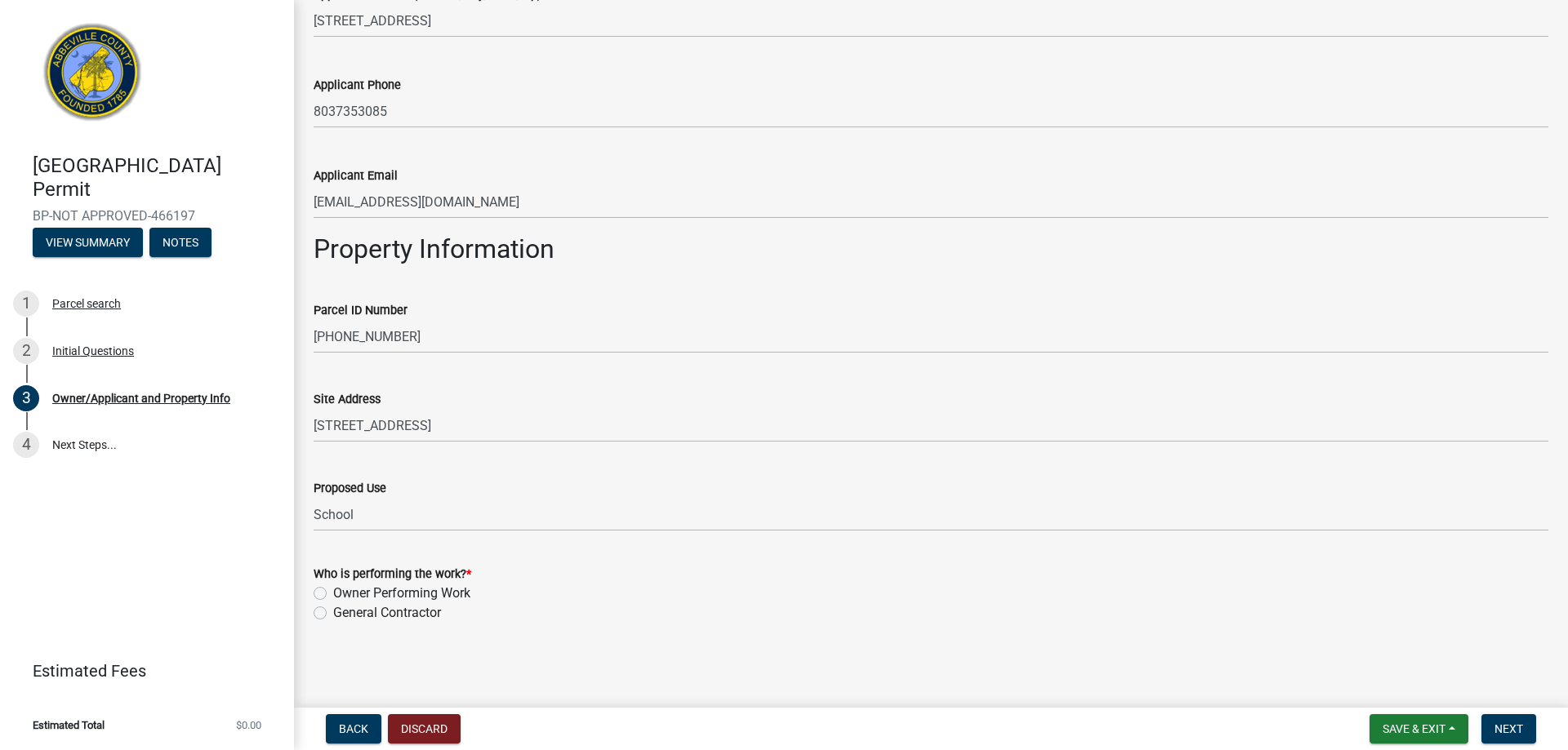
click at [333, 614] on label "General Contractor" at bounding box center [387, 613] width 108 height 19
click at [333, 614] on input "General Contractor" at bounding box center [338, 609] width 11 height 11
radio input "true"
click at [1505, 721] on button "Next" at bounding box center [1509, 729] width 55 height 29
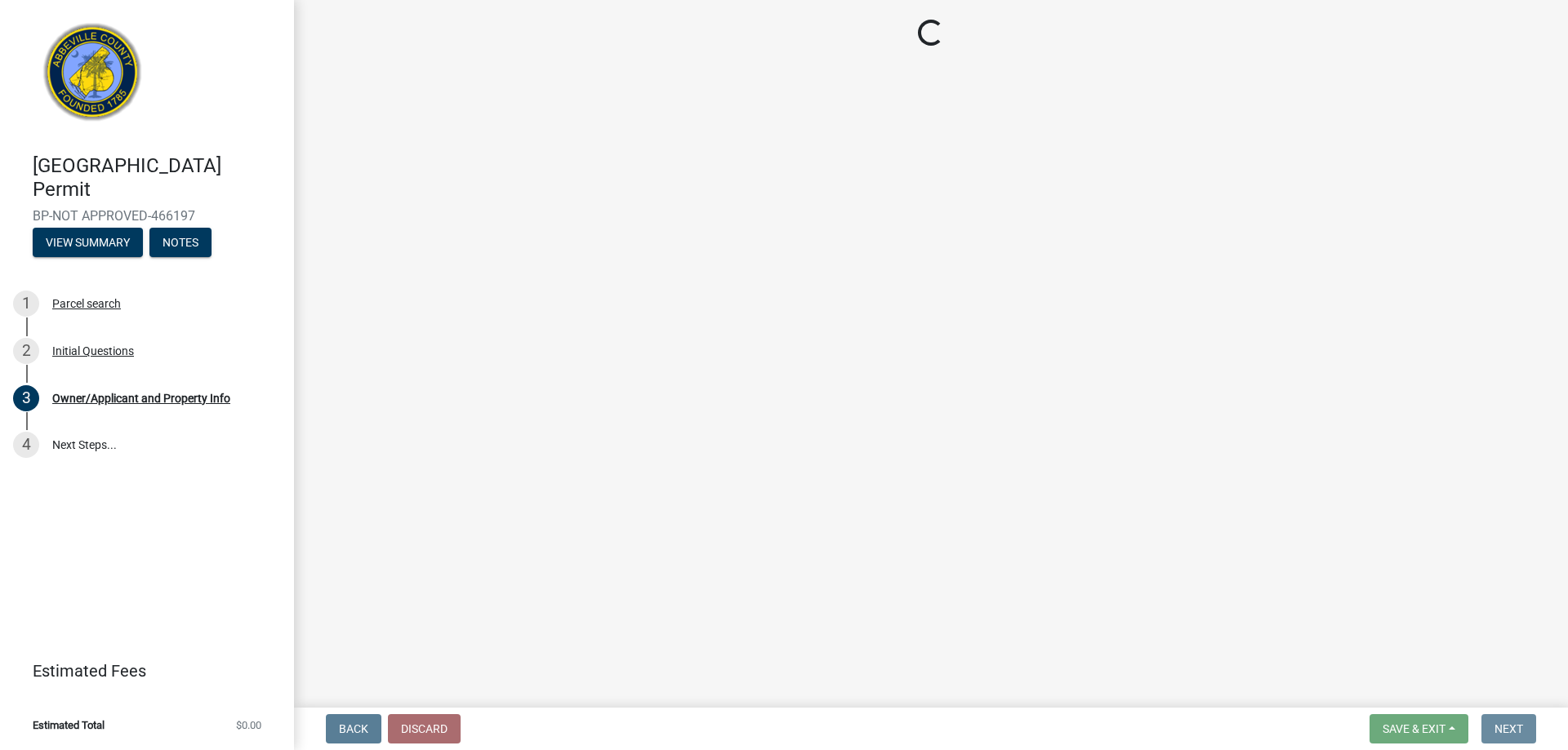
scroll to position [0, 0]
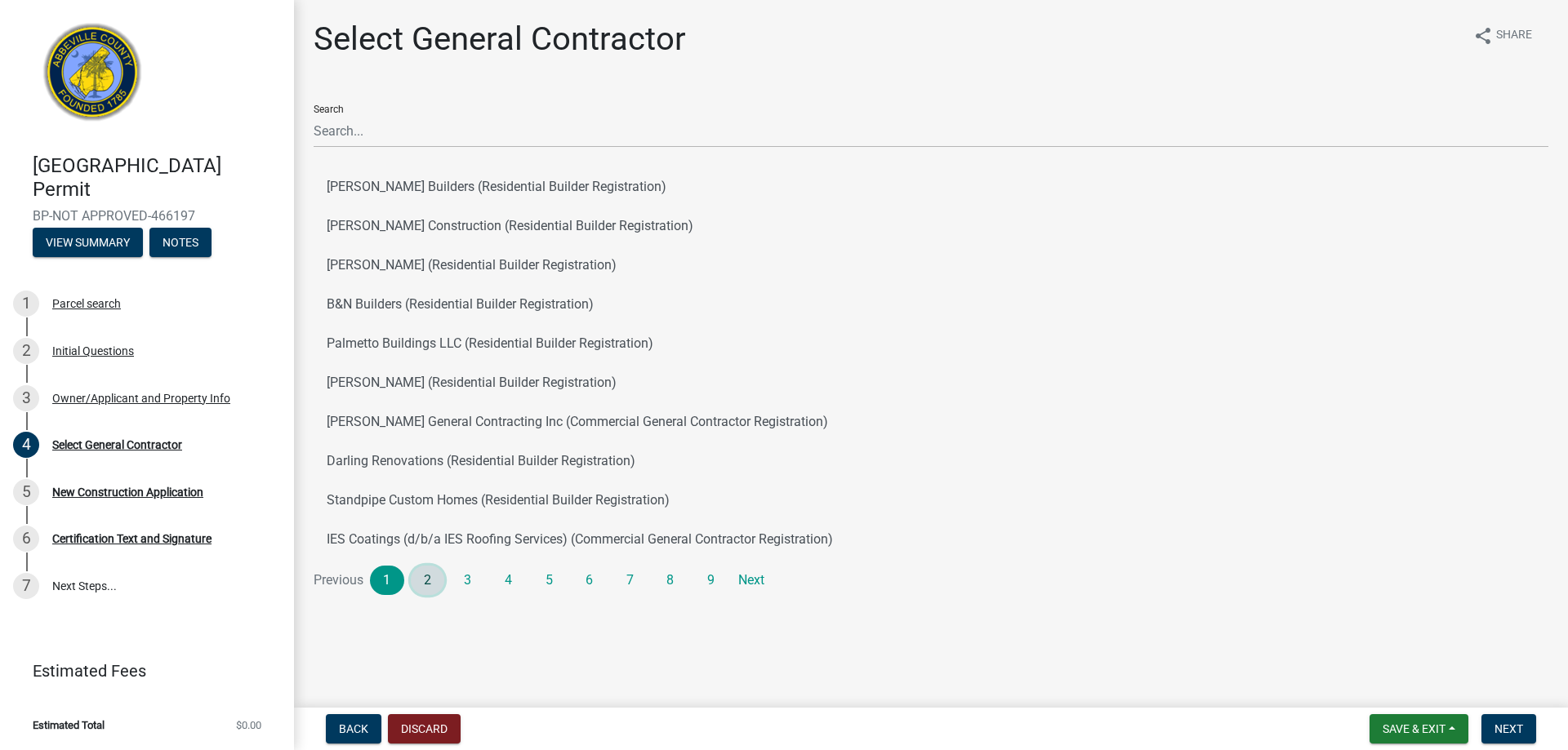
click at [431, 580] on link "2" at bounding box center [427, 580] width 34 height 29
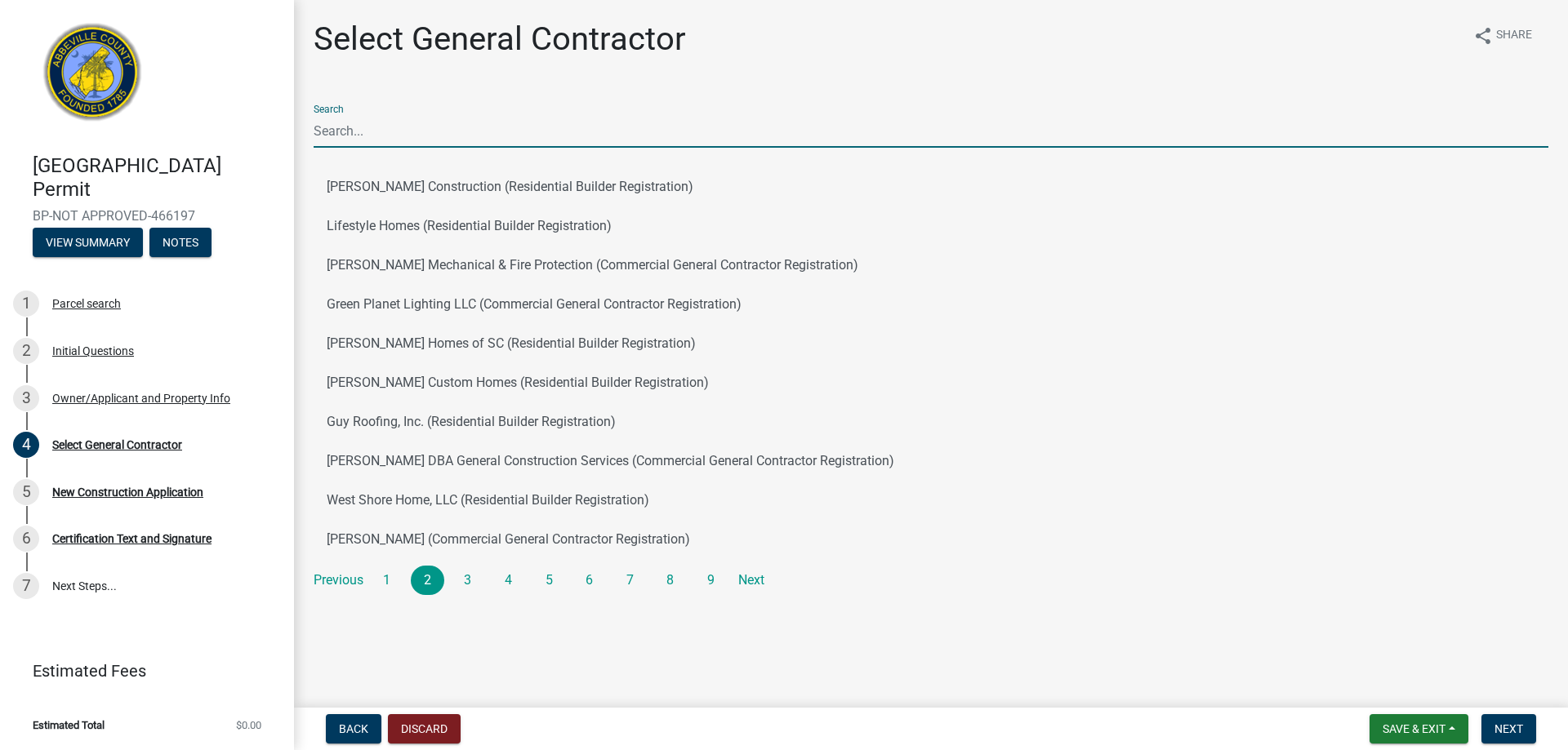
click at [331, 139] on input "Search" at bounding box center [930, 131] width 1234 height 34
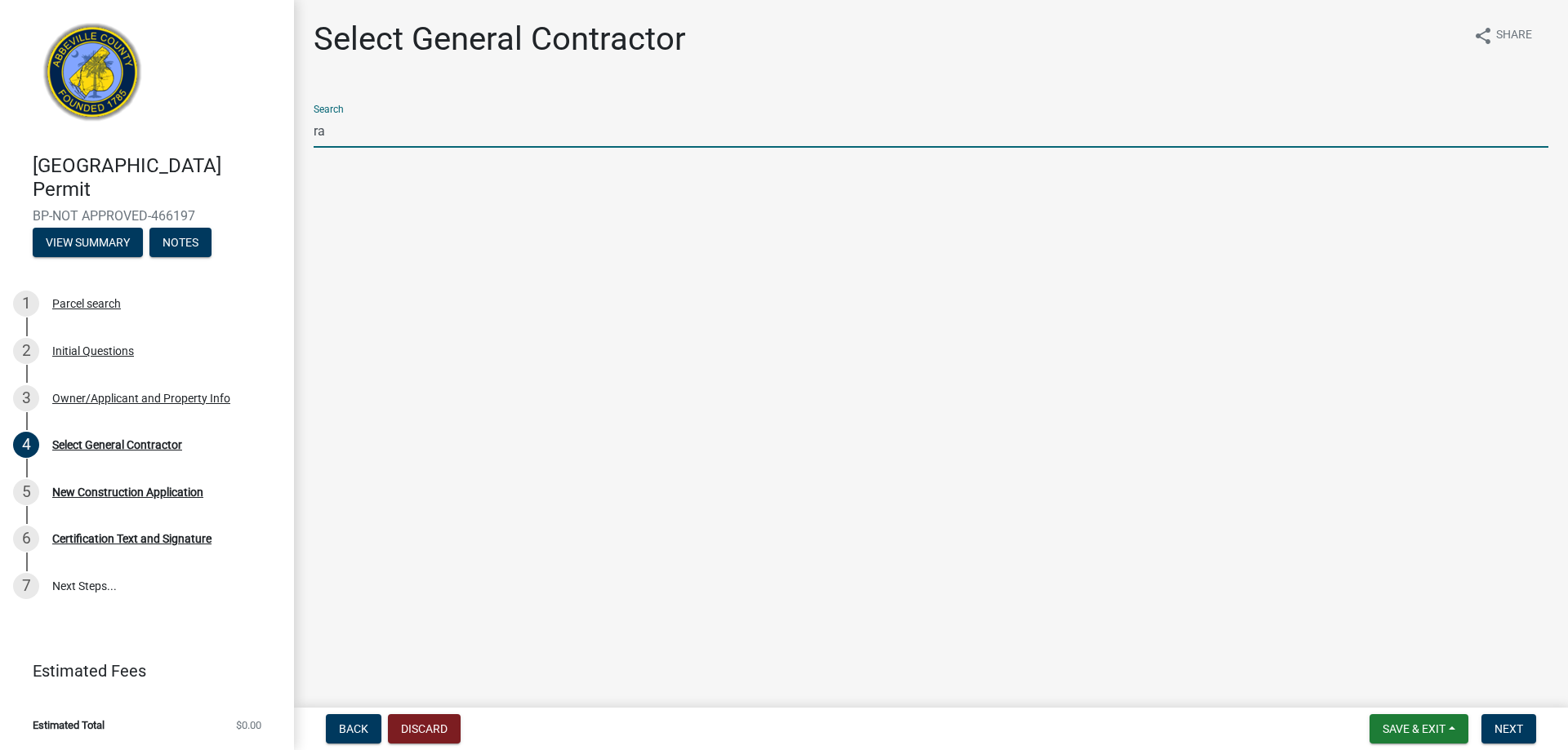
type input "r"
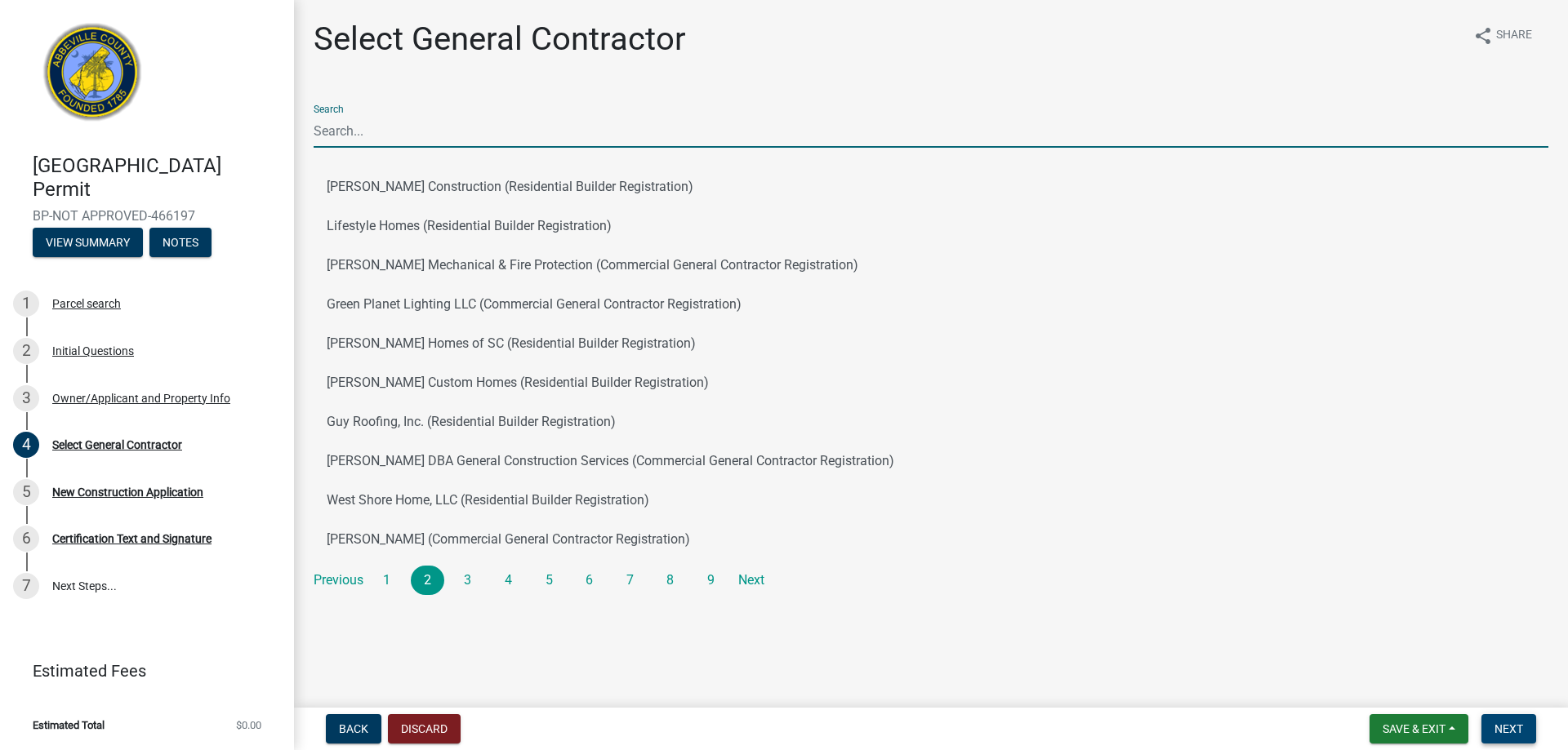
click at [1518, 732] on span "Next" at bounding box center [1508, 729] width 28 height 13
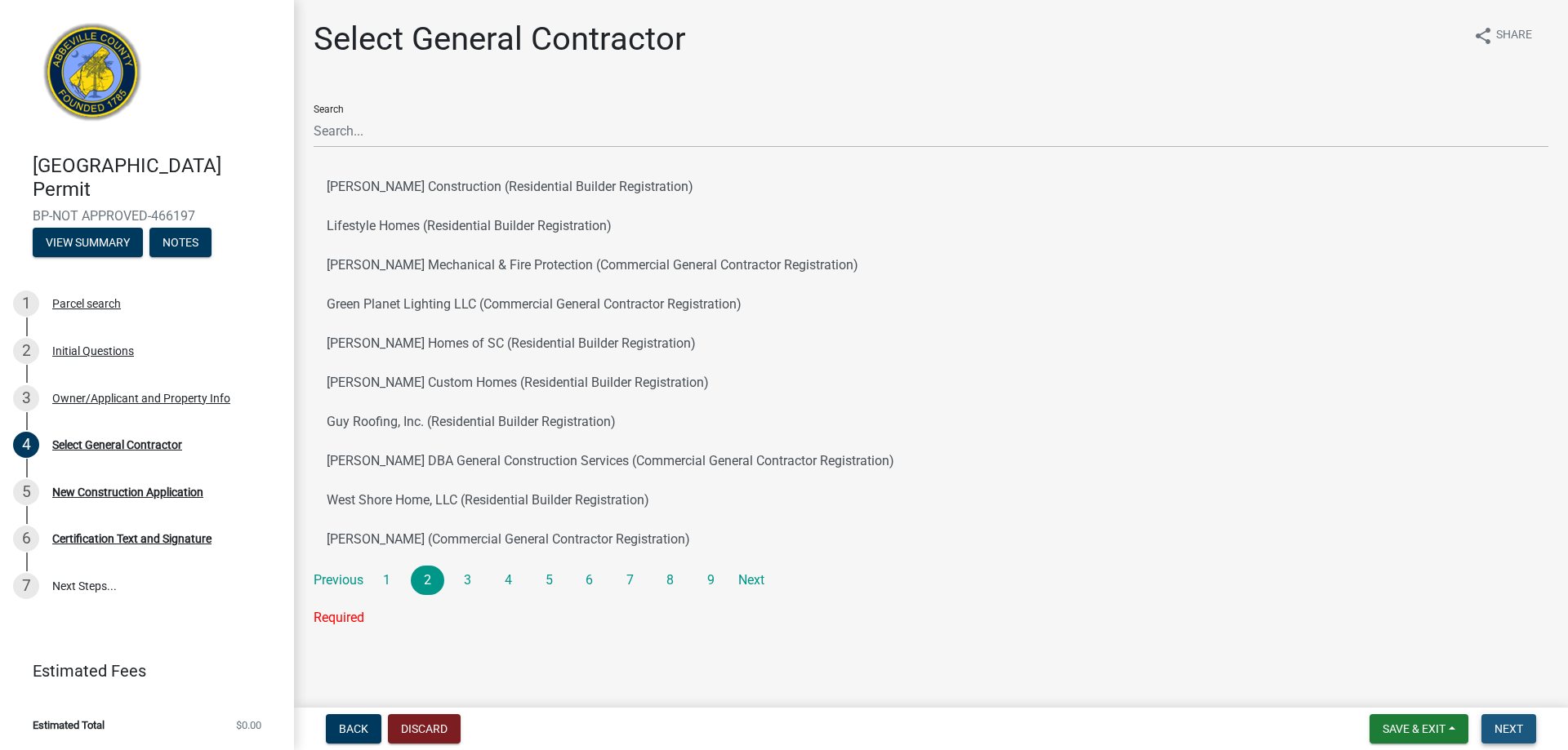
click at [1511, 723] on span "Next" at bounding box center [1508, 729] width 28 height 13
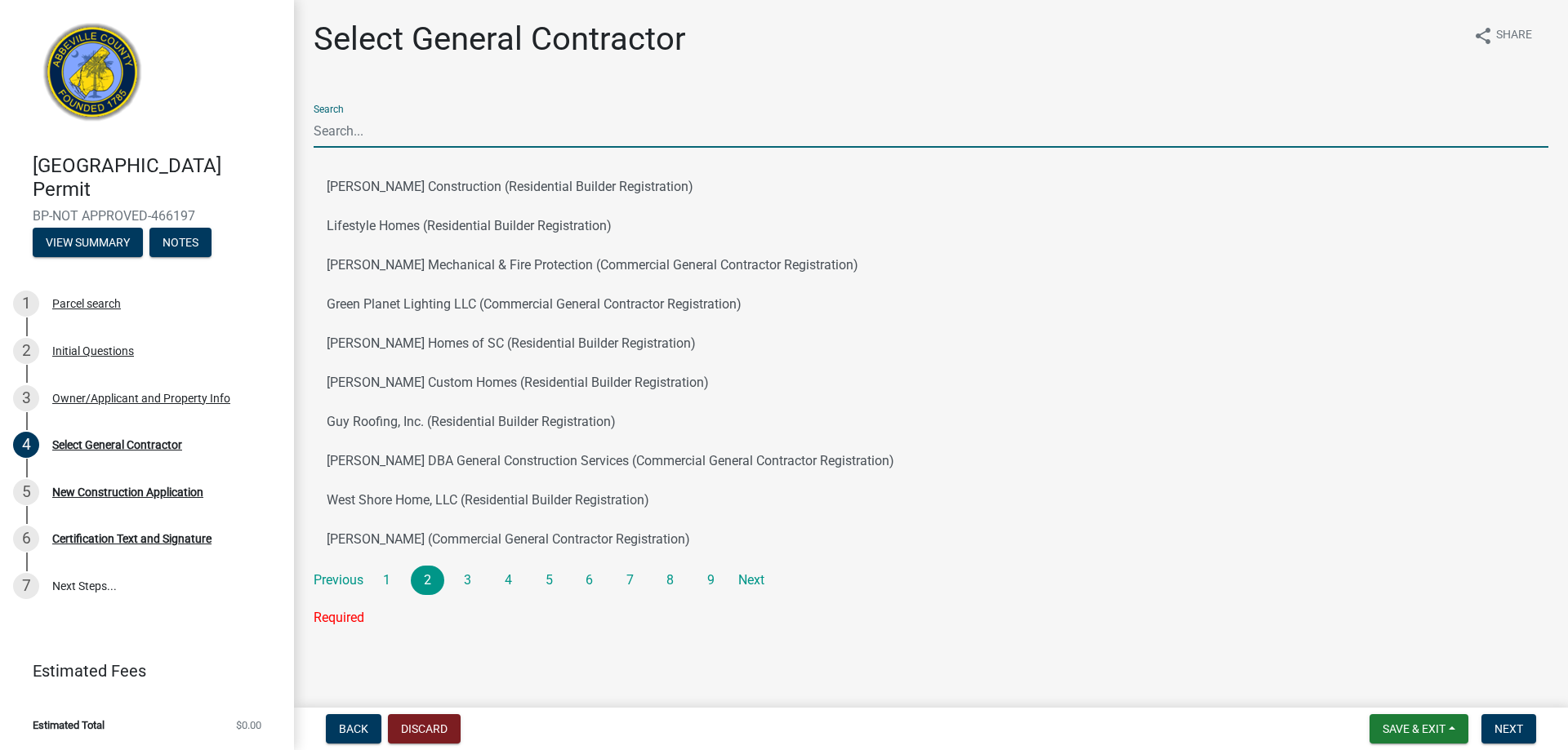
click at [346, 132] on input "Search" at bounding box center [930, 131] width 1234 height 34
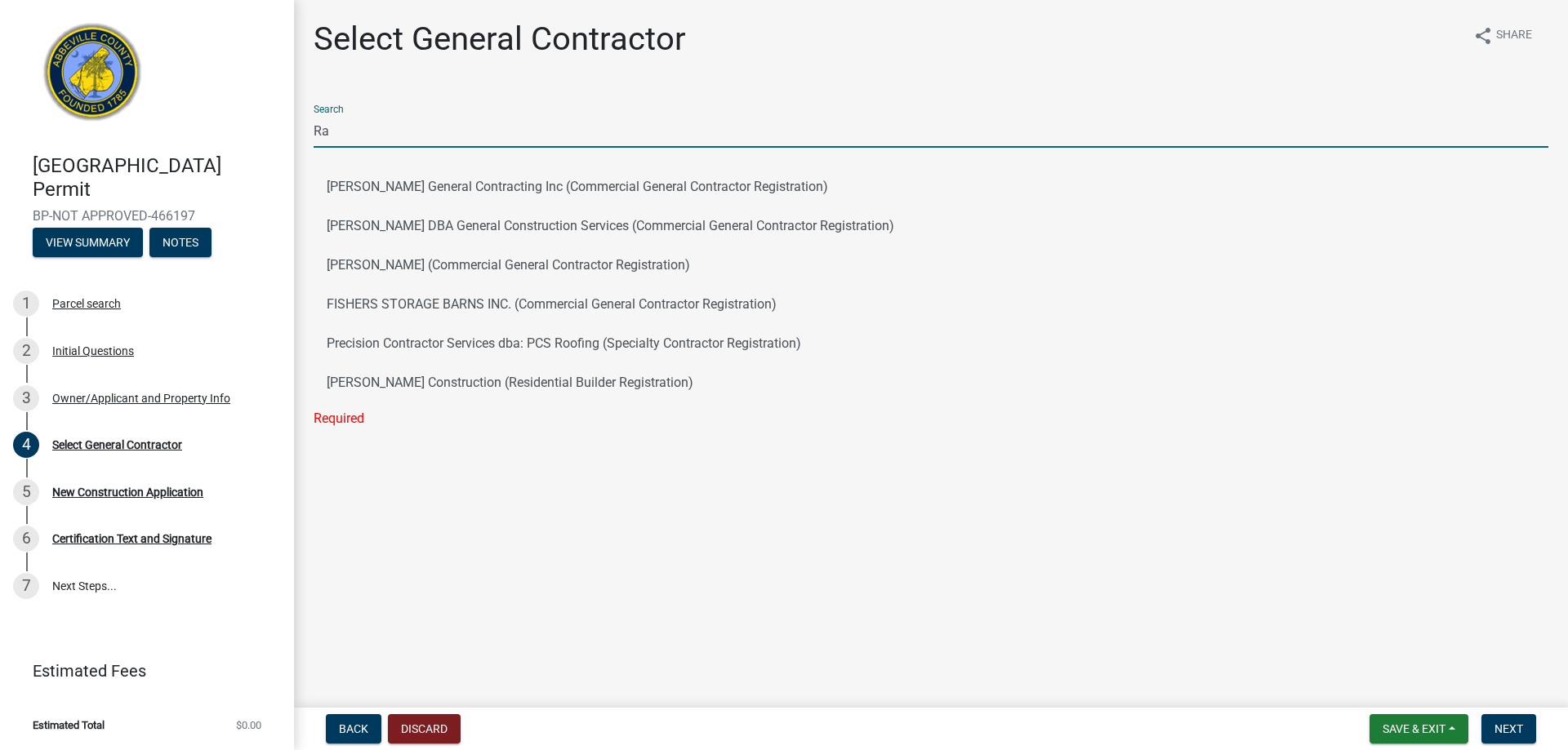
type input "R"
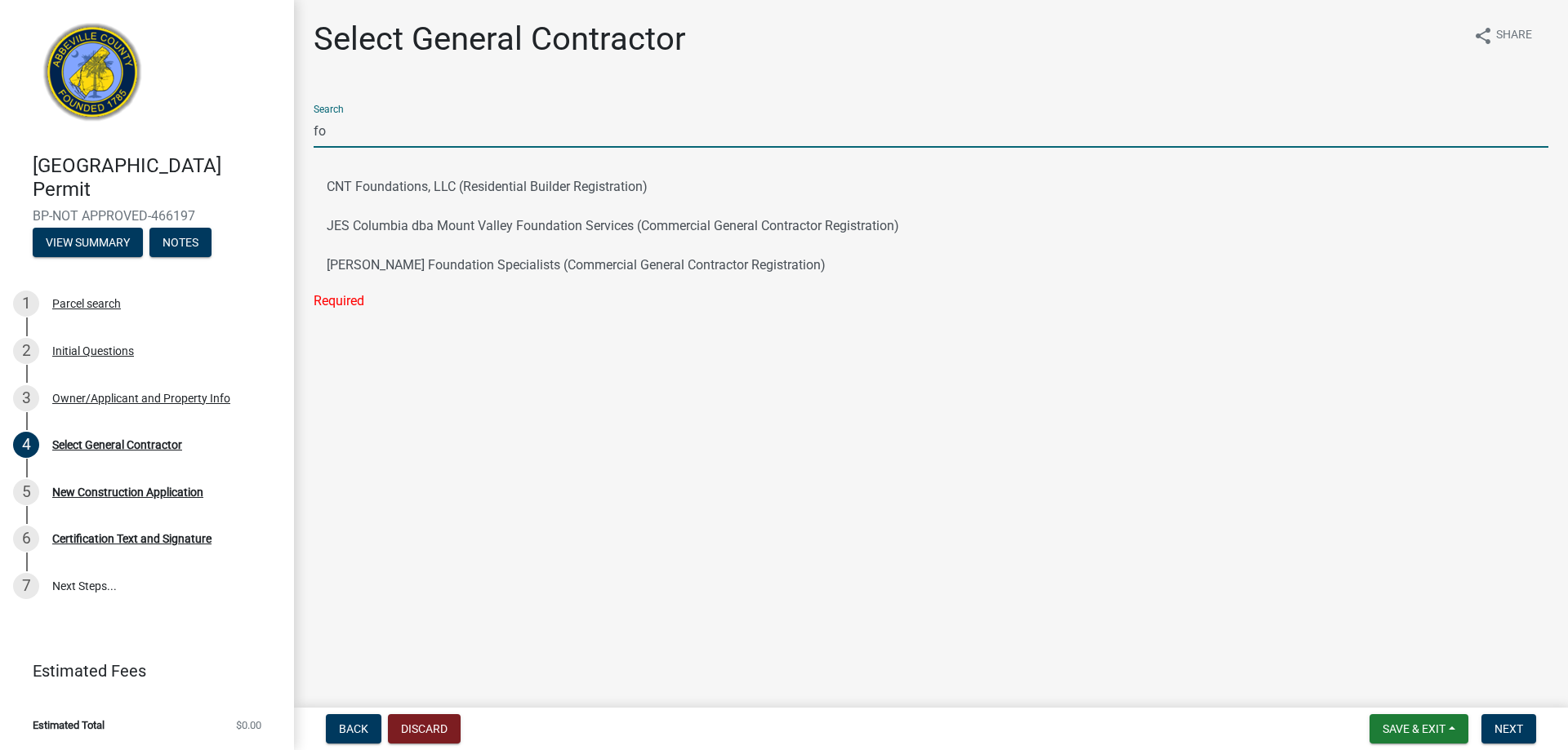
type input "f"
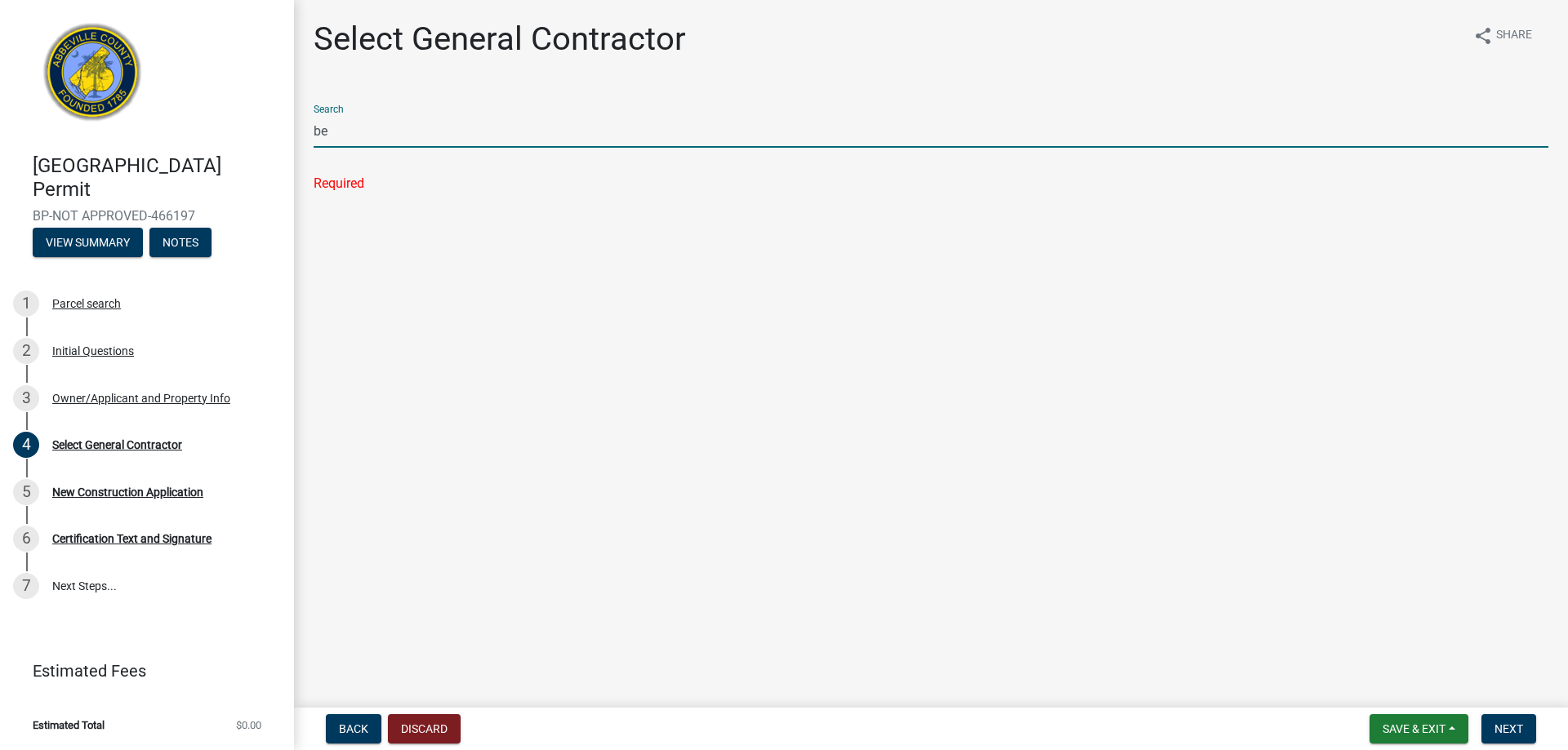
type input "b"
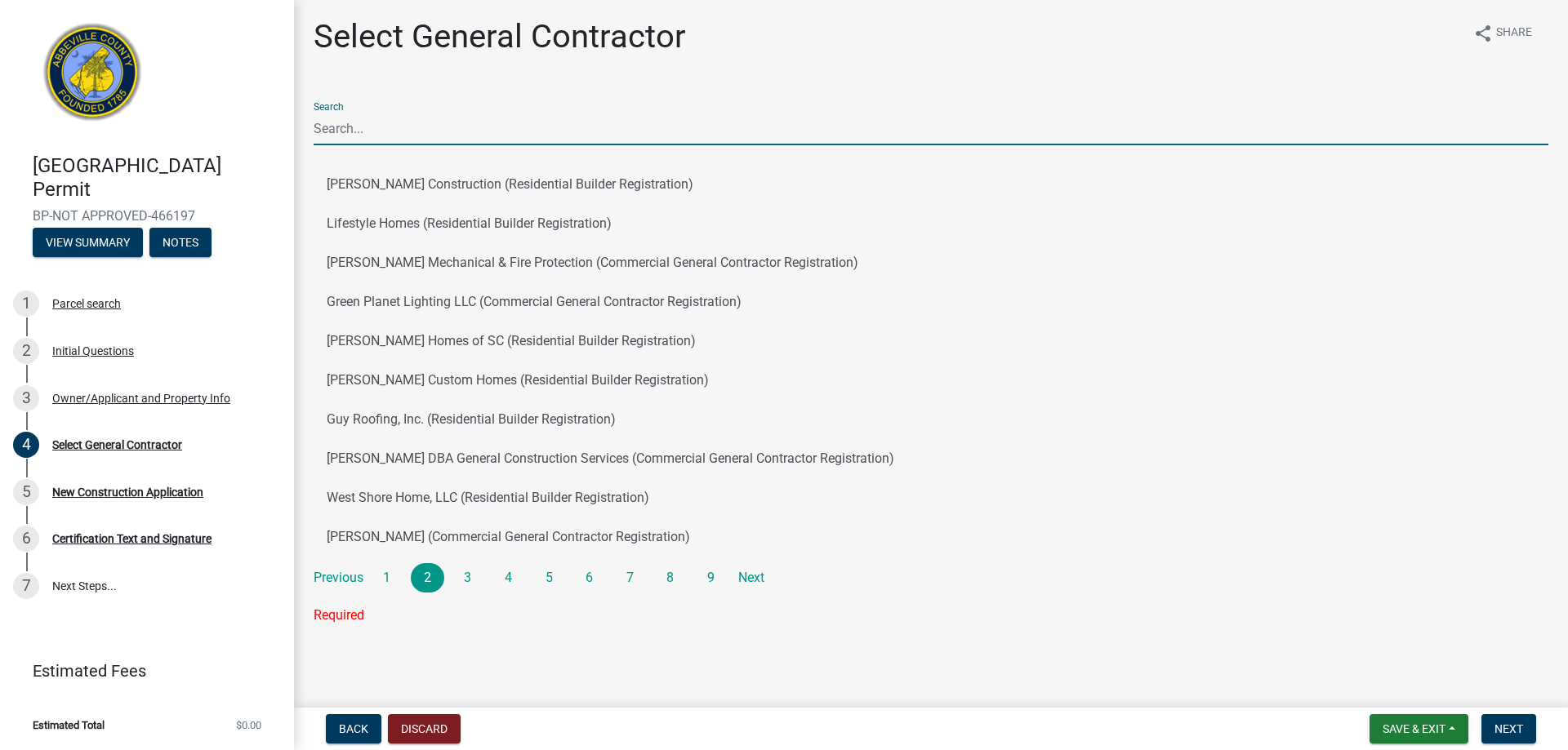
scroll to position [4, 0]
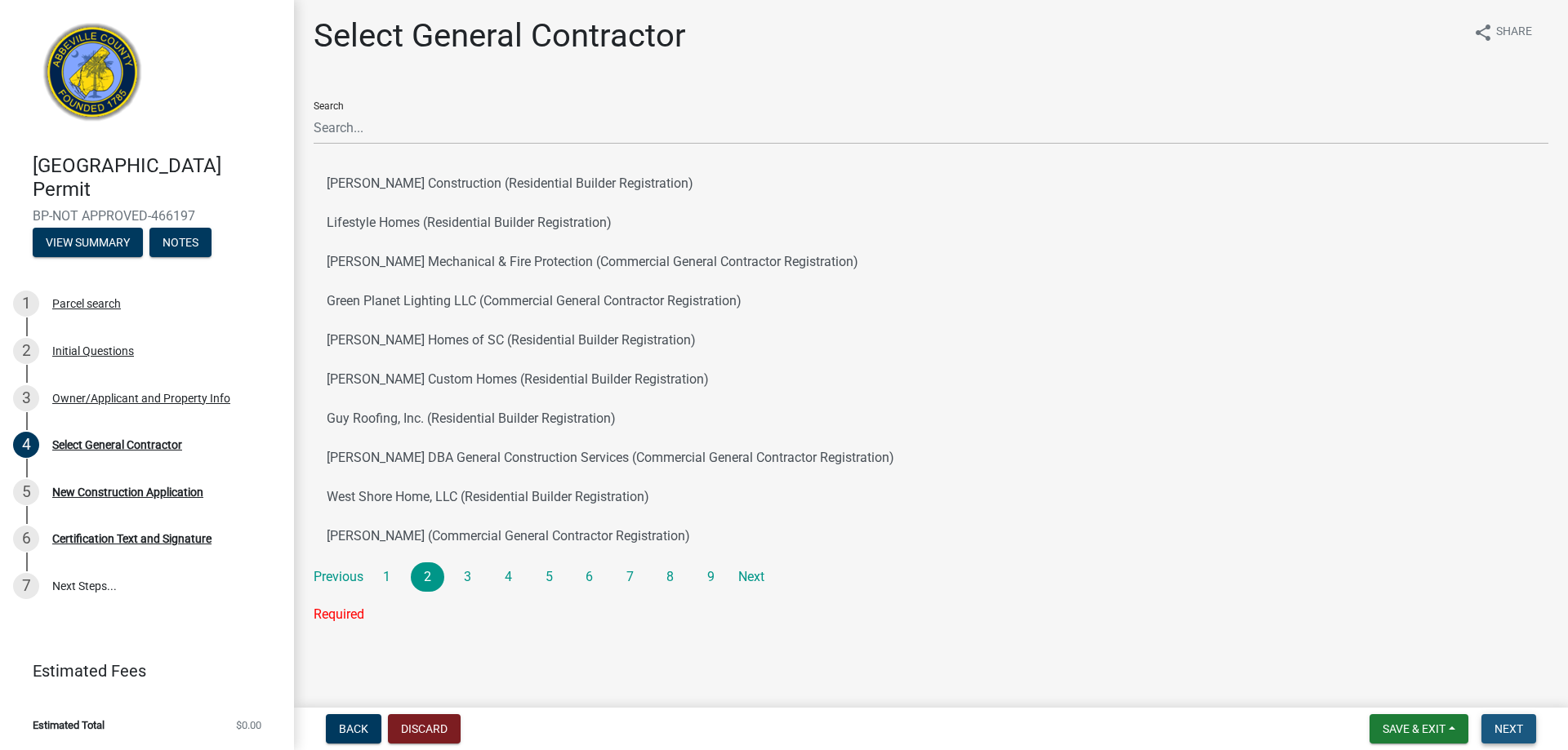
click at [1505, 724] on span "Next" at bounding box center [1508, 729] width 28 height 13
click at [1421, 732] on span "Save & Exit" at bounding box center [1413, 729] width 63 height 13
click at [1371, 642] on button "Save" at bounding box center [1402, 647] width 131 height 39
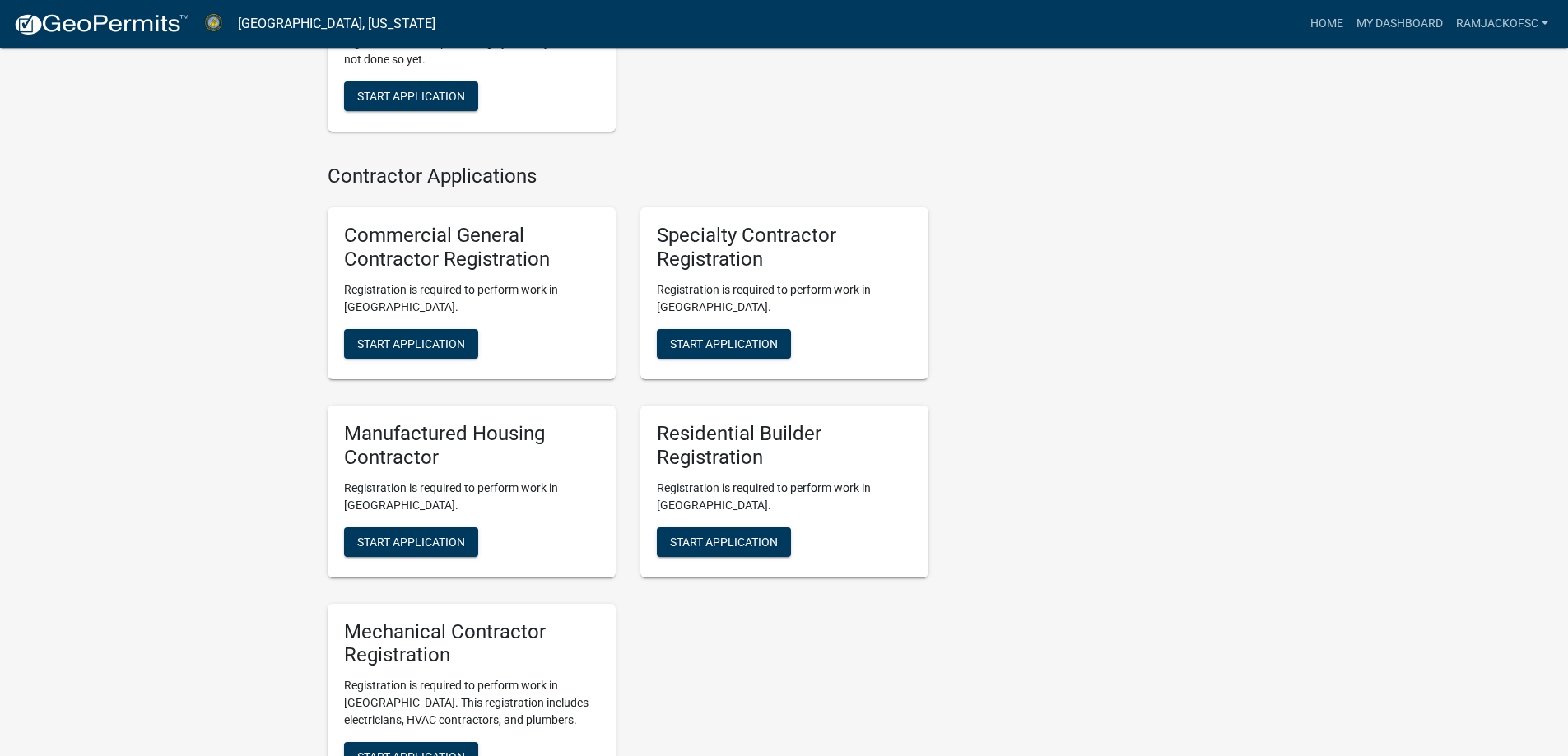
scroll to position [1105, 0]
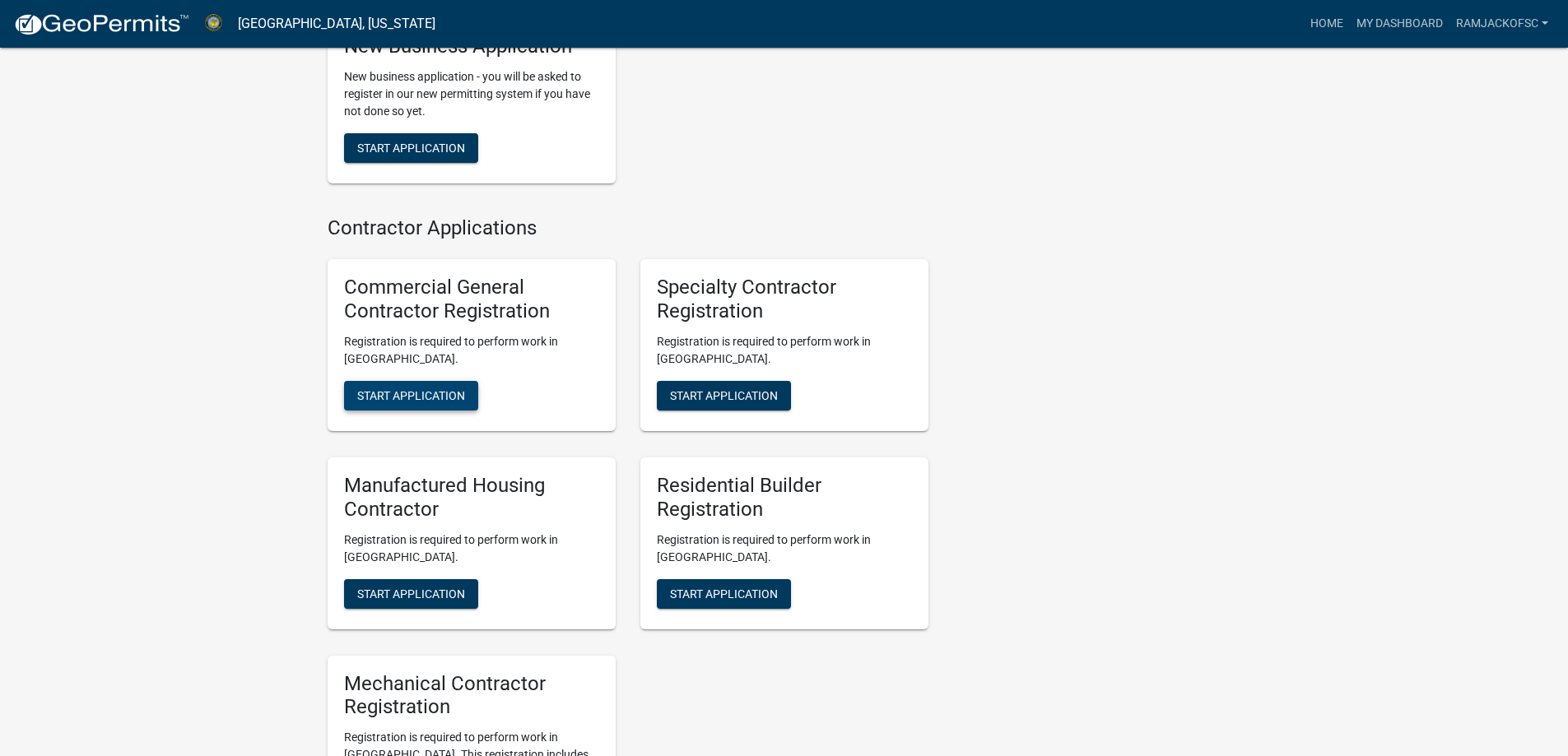
click at [426, 402] on span "Start Application" at bounding box center [410, 396] width 108 height 13
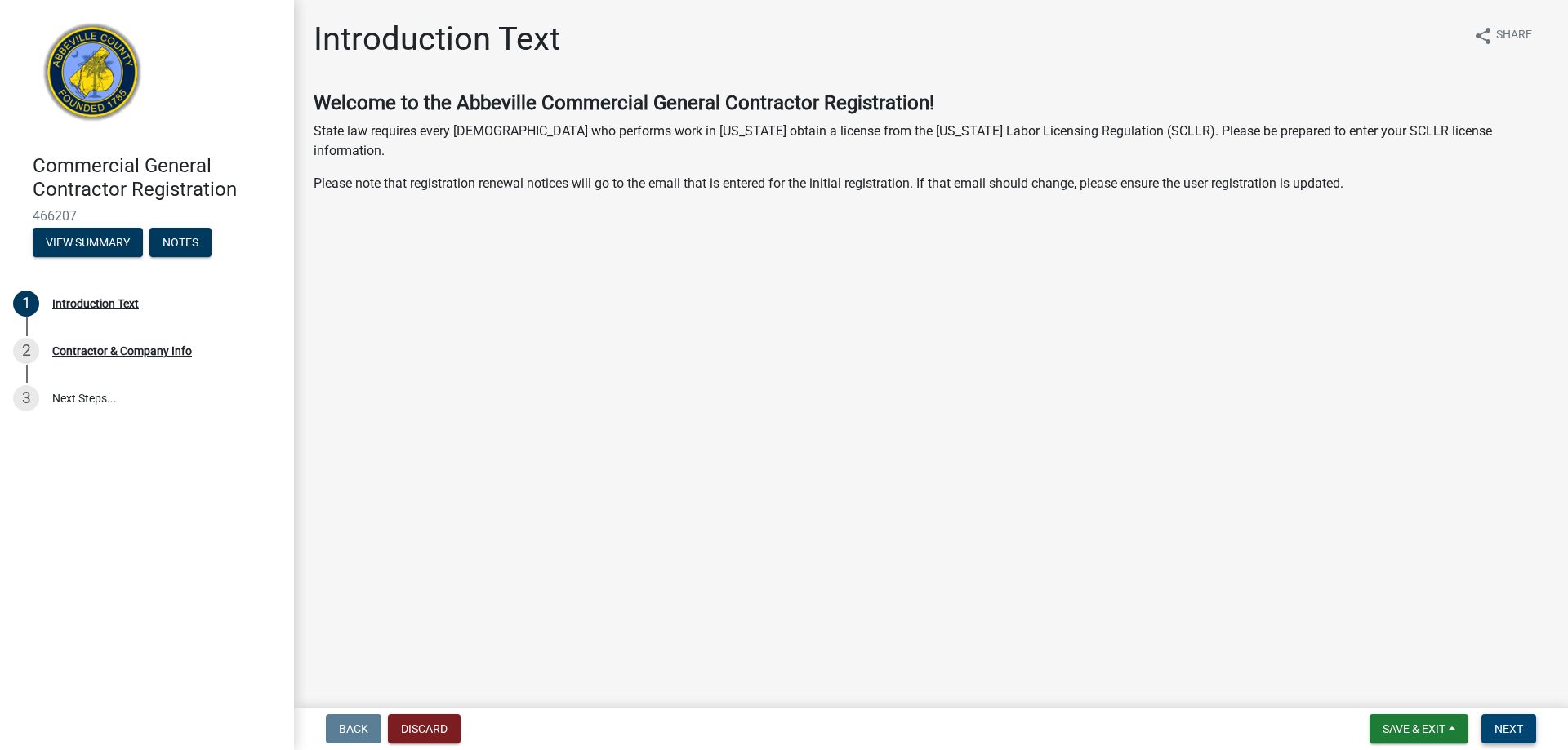
click at [1504, 716] on button "Next" at bounding box center [1509, 729] width 55 height 29
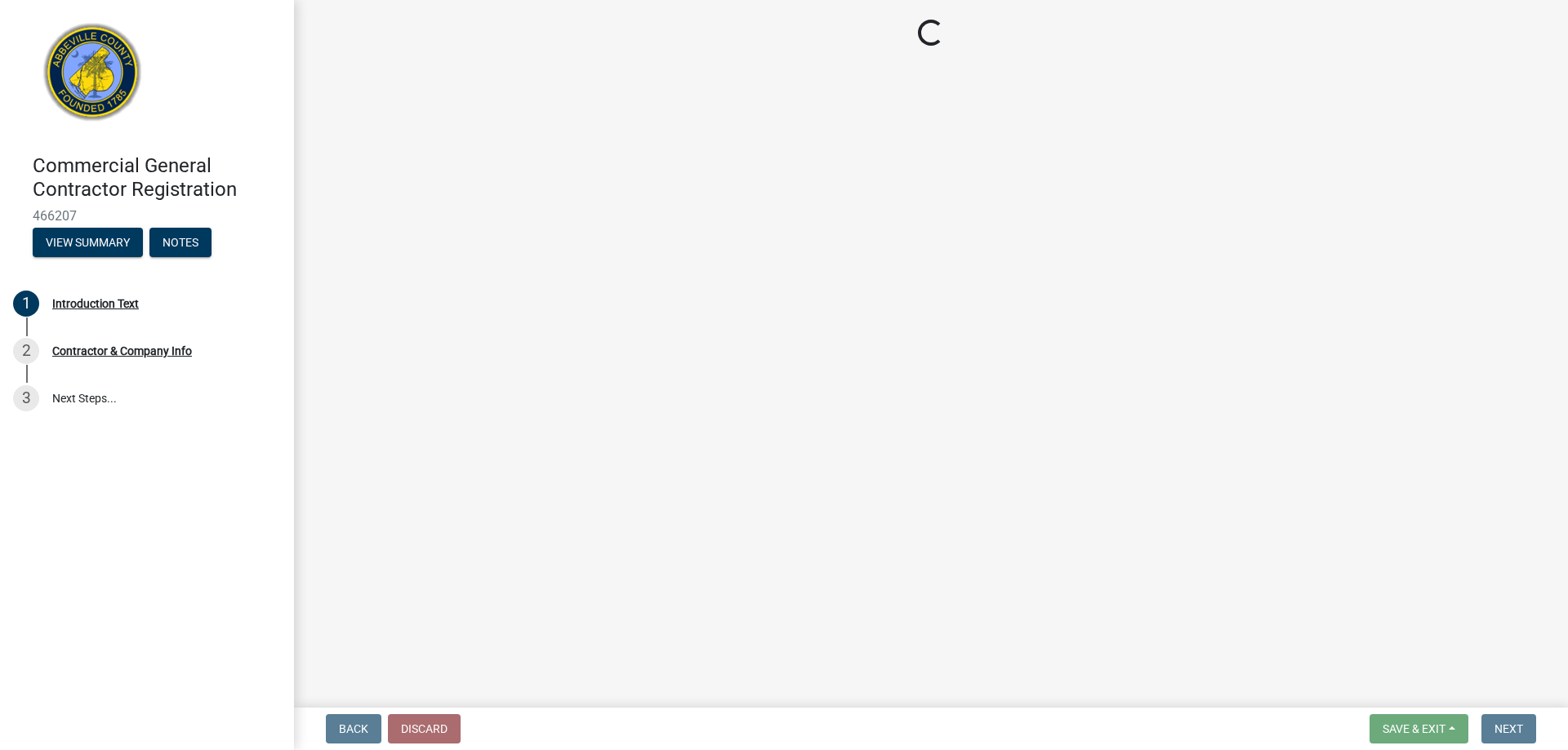
select select "SC"
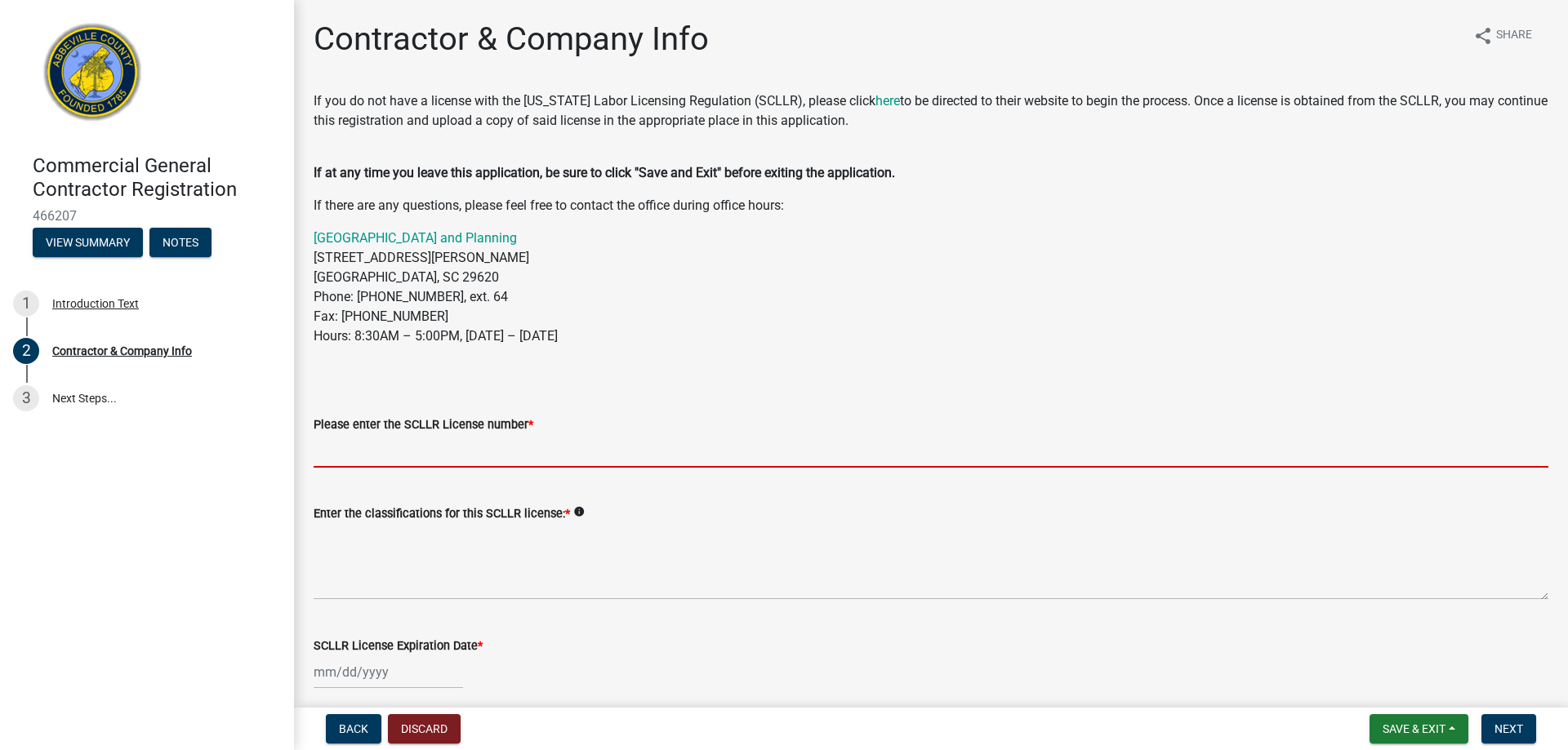
click at [406, 445] on input "Please enter the SCLLR License number *" at bounding box center [930, 451] width 1234 height 34
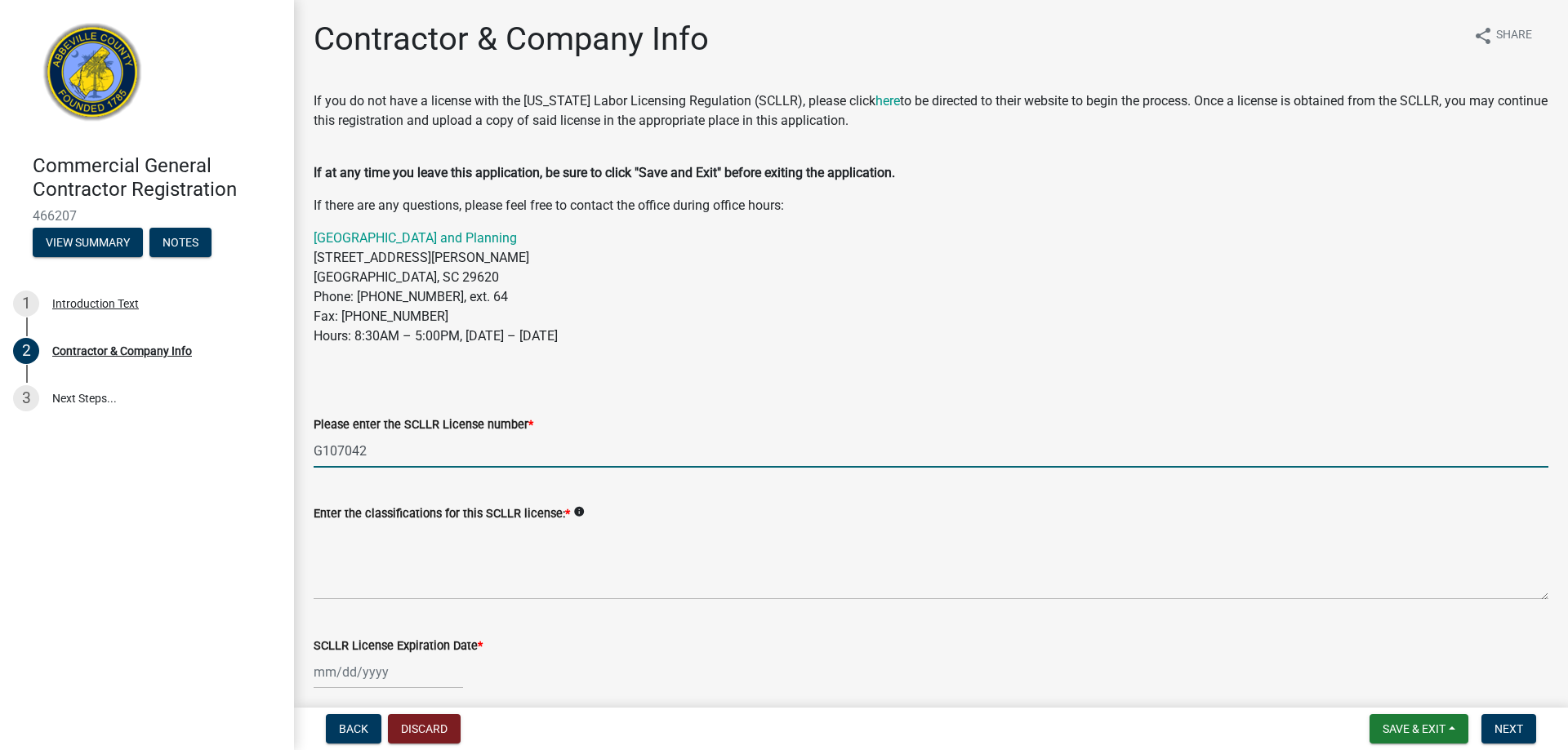
type input "G107042"
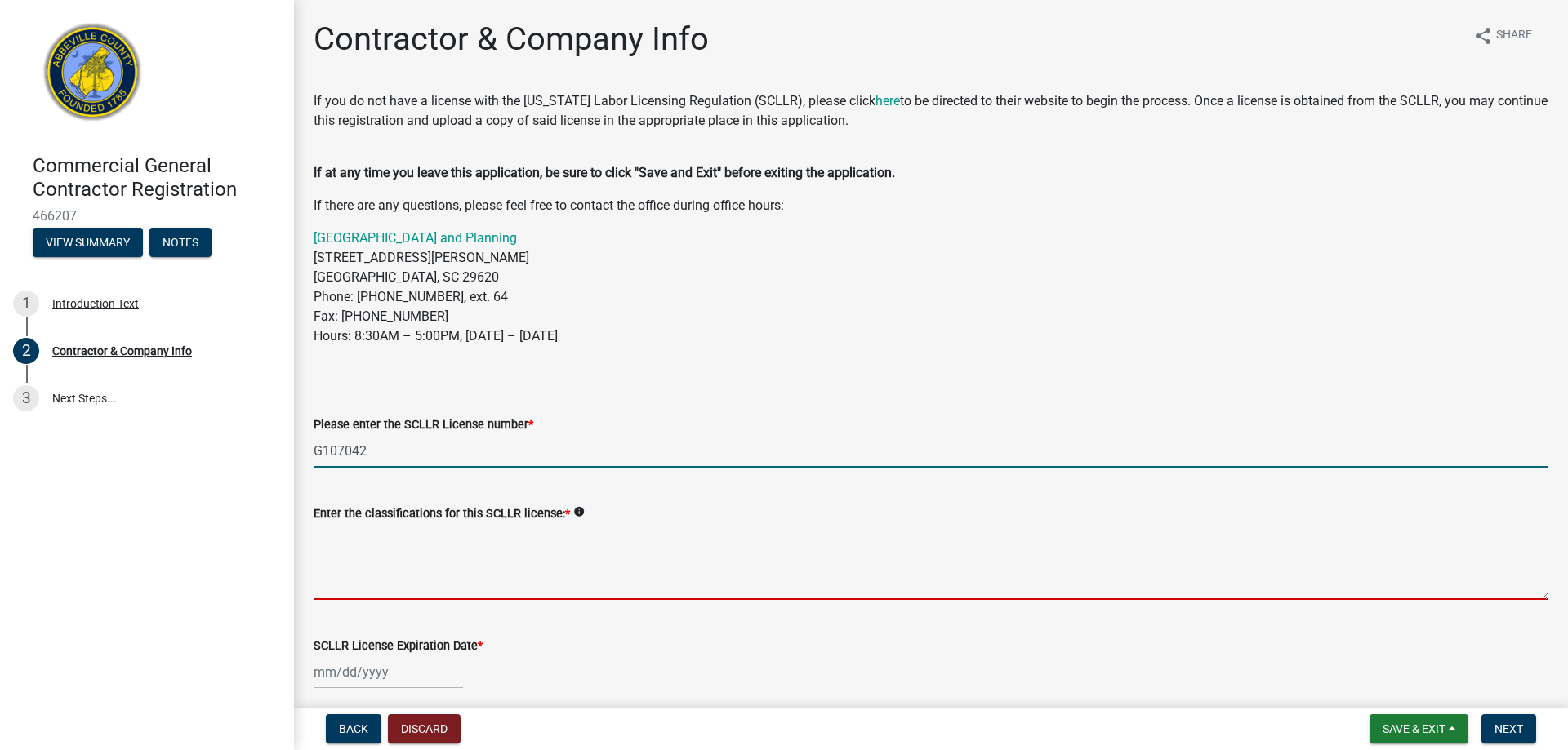
click at [383, 562] on textarea "Enter the classifications for this SCLLR license: *" at bounding box center [930, 562] width 1234 height 77
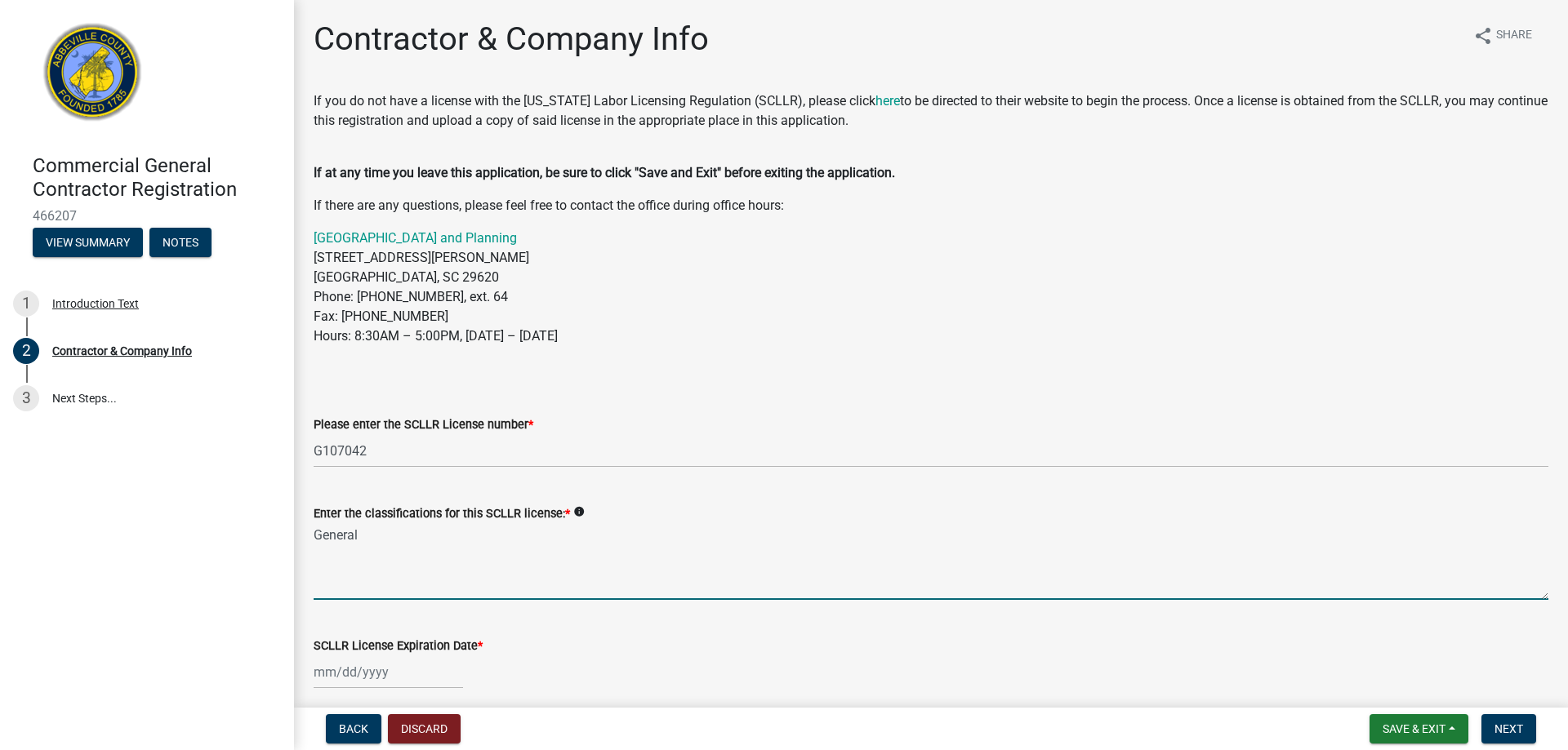
type textarea "General"
click at [318, 680] on div at bounding box center [388, 672] width 149 height 34
select select "8"
select select "2025"
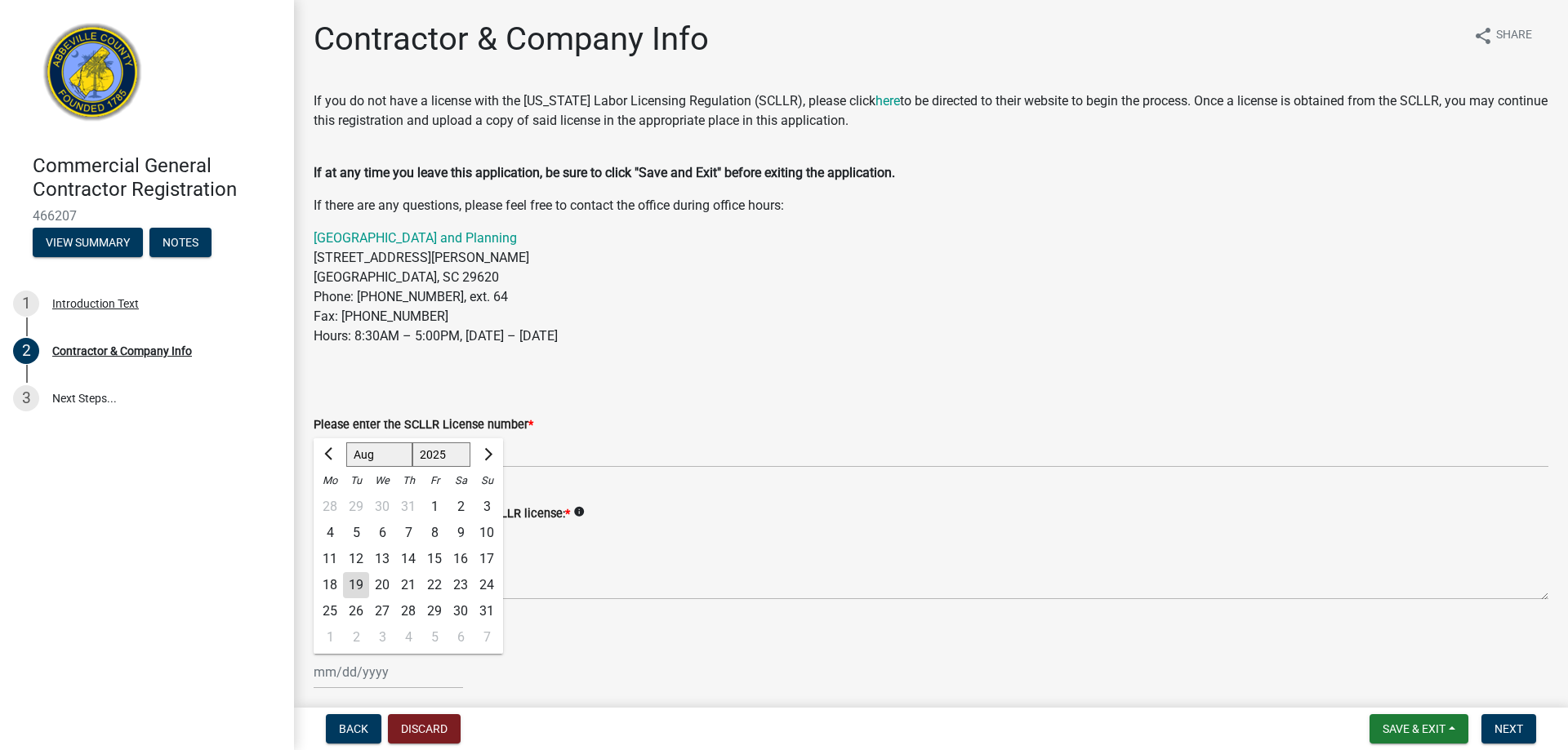
click at [487, 607] on div "31" at bounding box center [487, 611] width 27 height 27
type input "[DATE]"
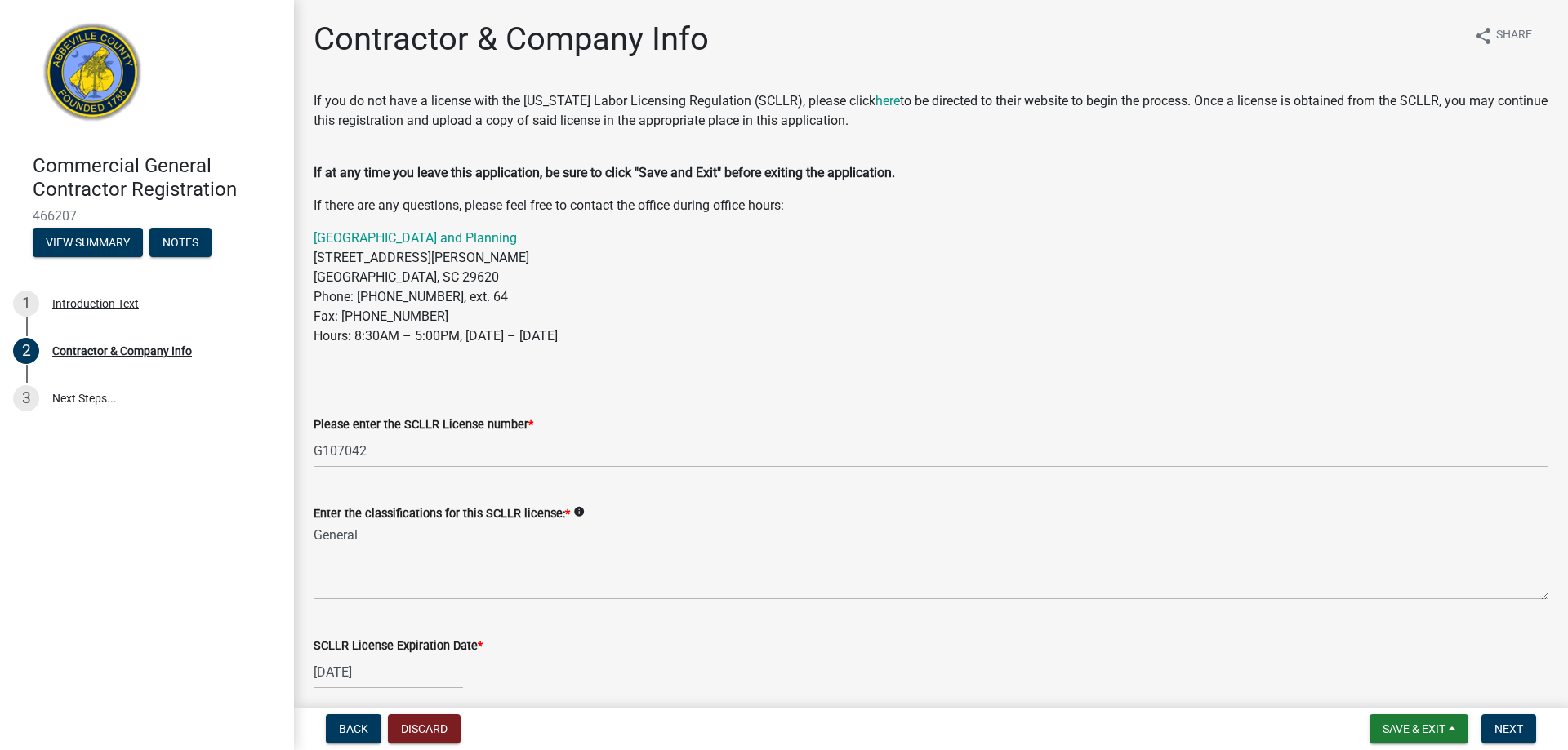
click at [390, 673] on div "08/31/2025" at bounding box center [388, 672] width 149 height 34
select select "8"
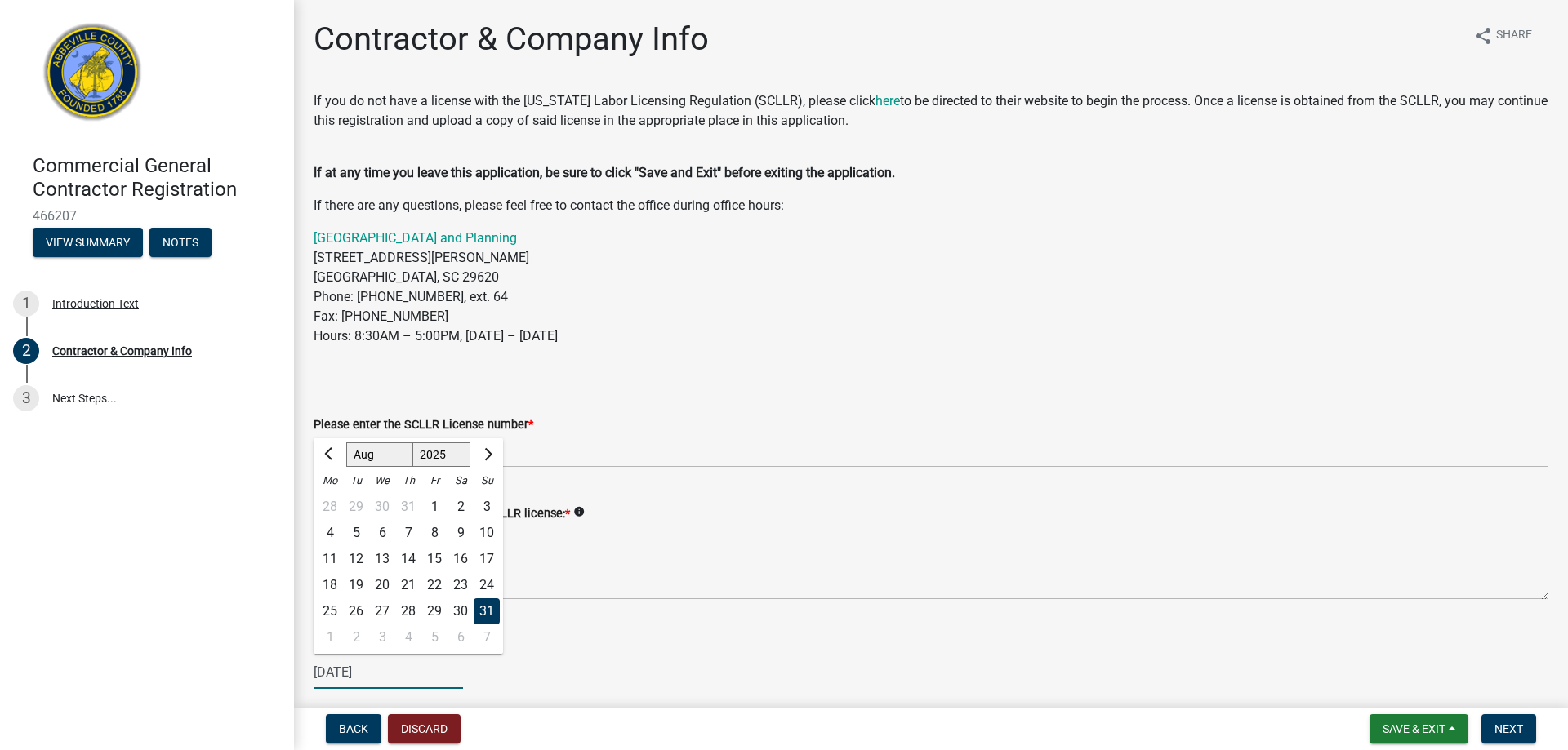
drag, startPoint x: 418, startPoint y: 452, endPoint x: 406, endPoint y: 455, distance: 12.4
click at [413, 455] on select "1525 1526 1527 1528 1529 1530 1531 1532 1533 1534 1535 1536 1537 1538 1539 1540…" at bounding box center [442, 455] width 59 height 25
select select "2026"
click at [413, 443] on select "1525 1526 1527 1528 1529 1530 1531 1532 1533 1534 1535 1536 1537 1538 1539 1540…" at bounding box center [442, 455] width 59 height 25
click at [388, 453] on select "Jan Feb Mar Apr May Jun Jul Aug Sep Oct Nov Dec" at bounding box center [379, 455] width 66 height 25
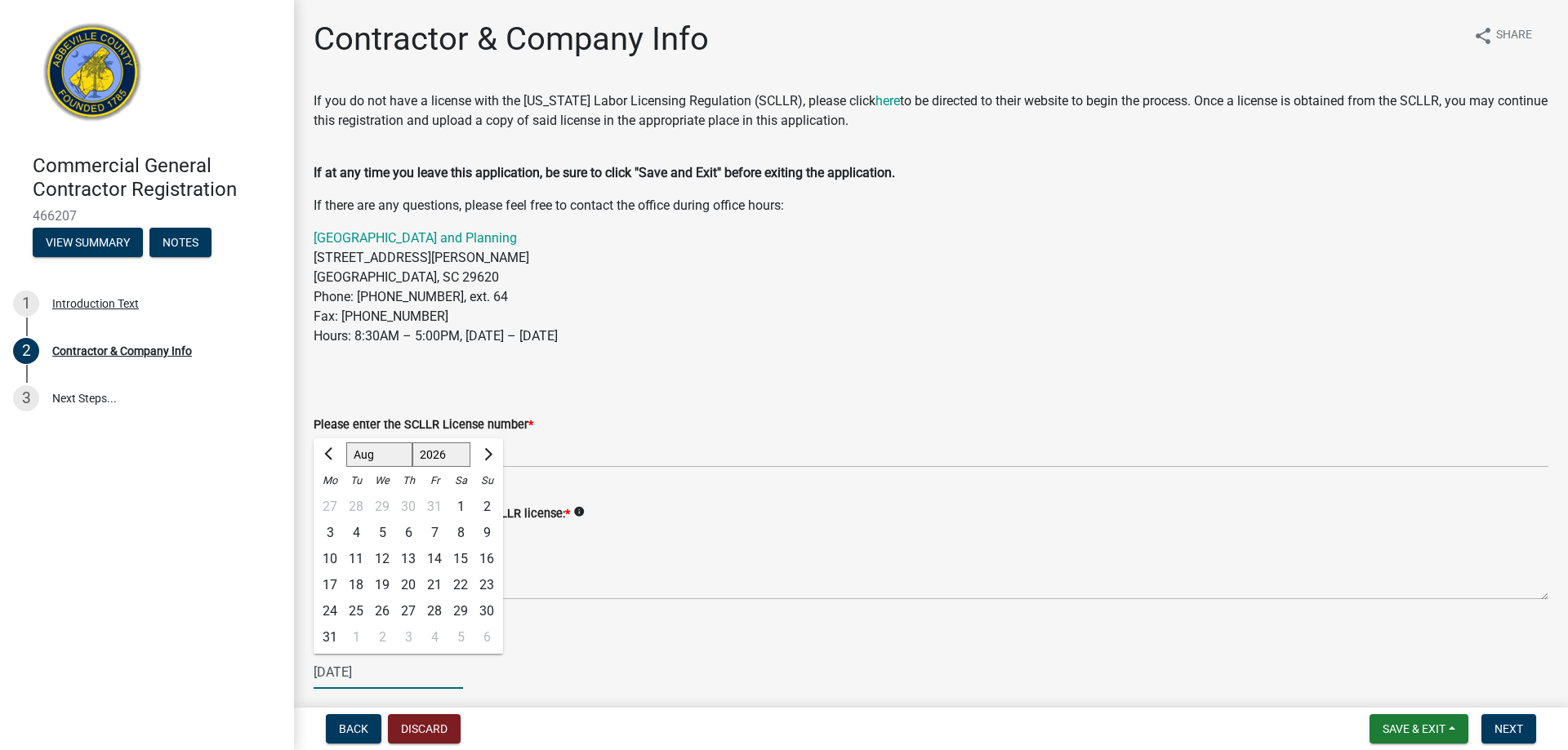
select select "10"
click at [346, 443] on select "Jan Feb Mar Apr May Jun Jul Aug Sep Oct Nov Dec" at bounding box center [379, 455] width 66 height 25
click at [460, 607] on div "31" at bounding box center [460, 611] width 27 height 27
type input "10/31/2026"
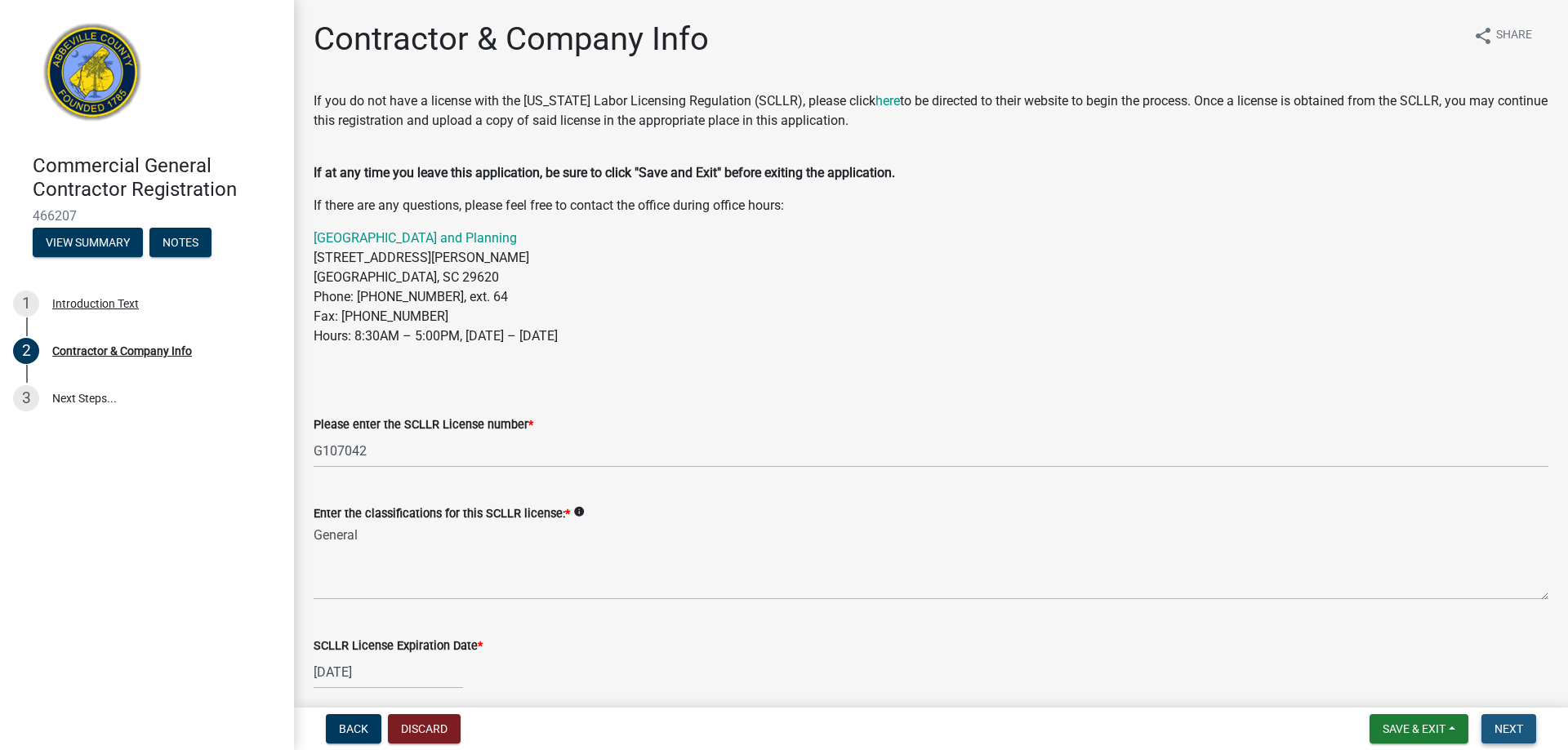
click at [1506, 731] on span "Next" at bounding box center [1508, 729] width 28 height 13
click at [1504, 726] on span "Next" at bounding box center [1508, 729] width 28 height 13
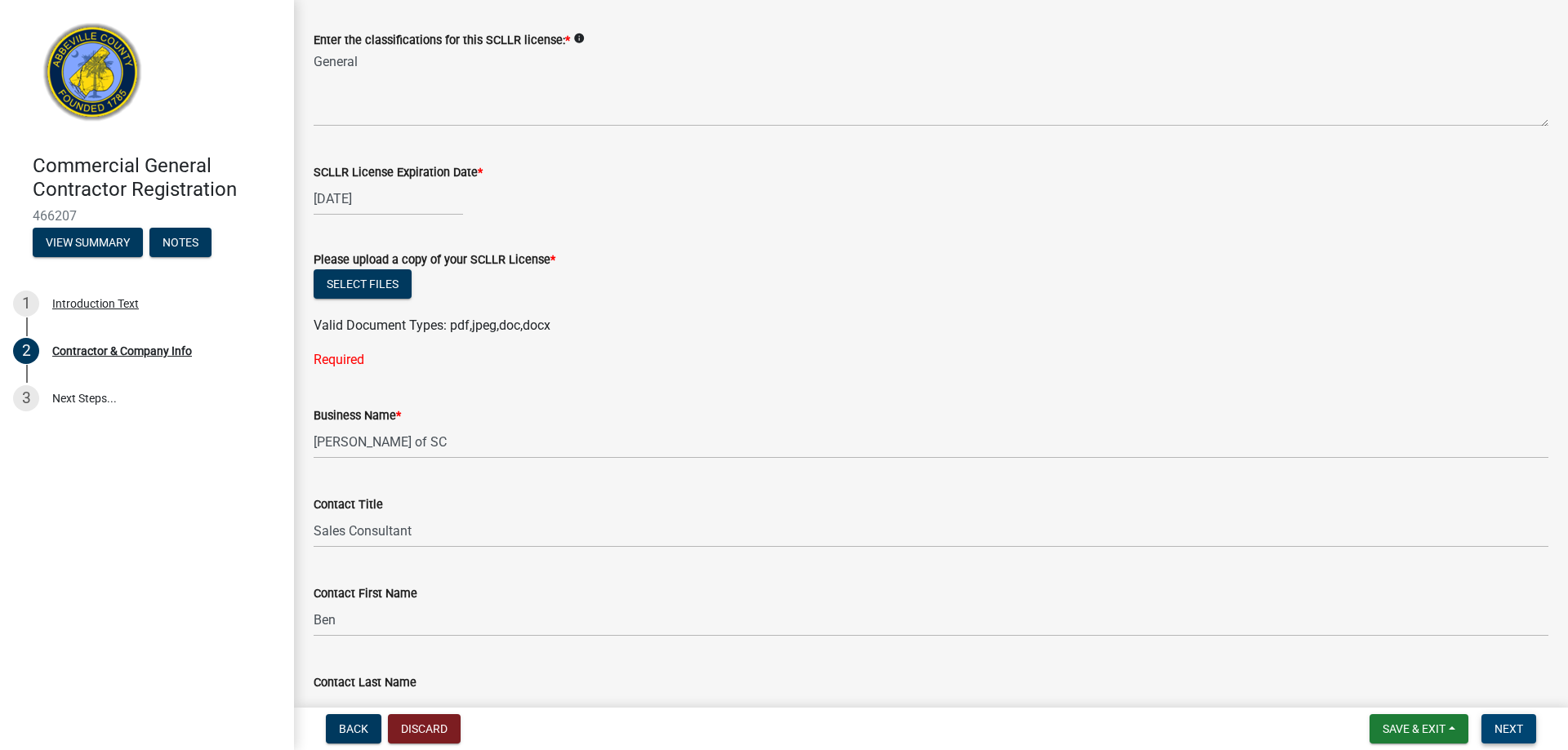
scroll to position [572, 0]
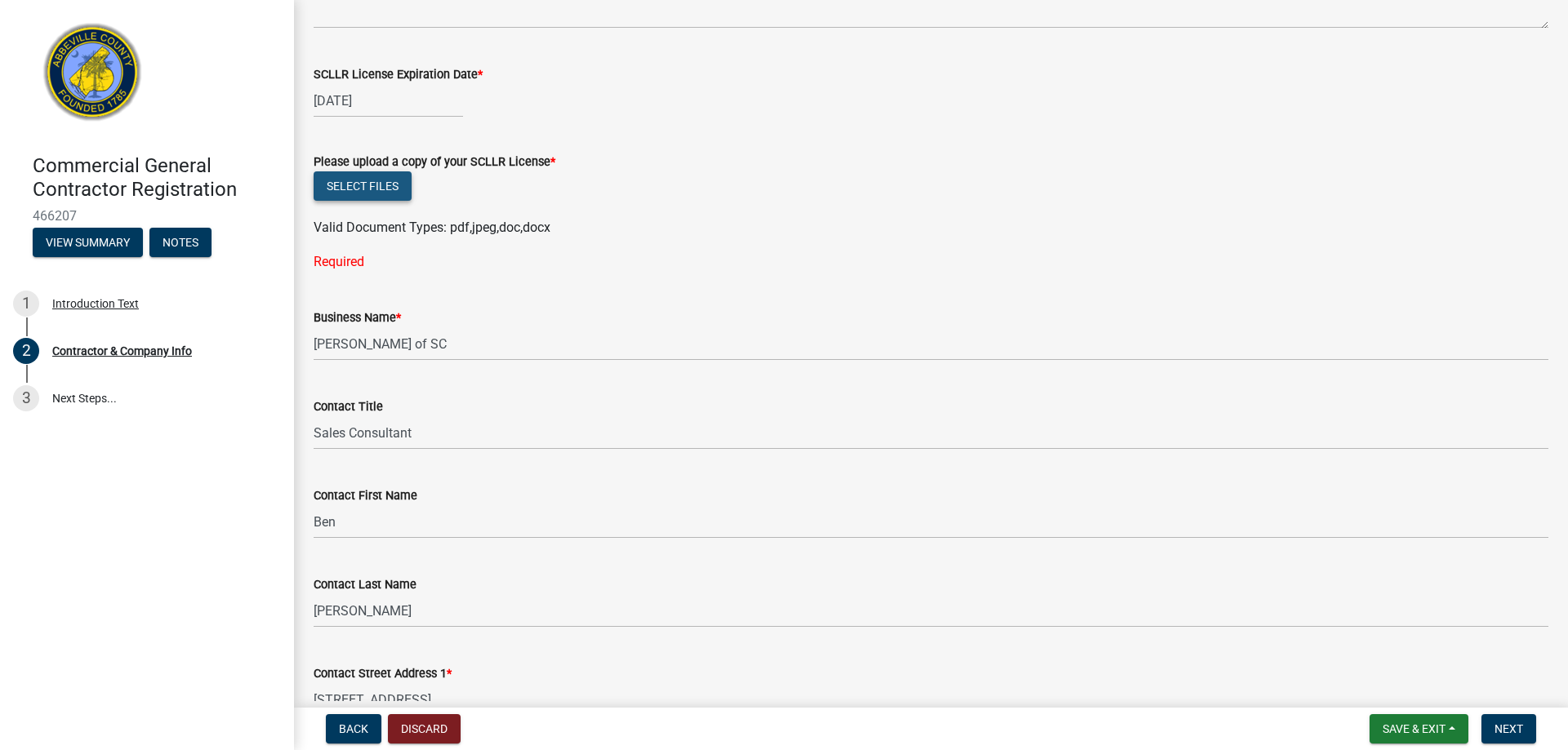
click at [382, 175] on button "Select files" at bounding box center [362, 186] width 98 height 29
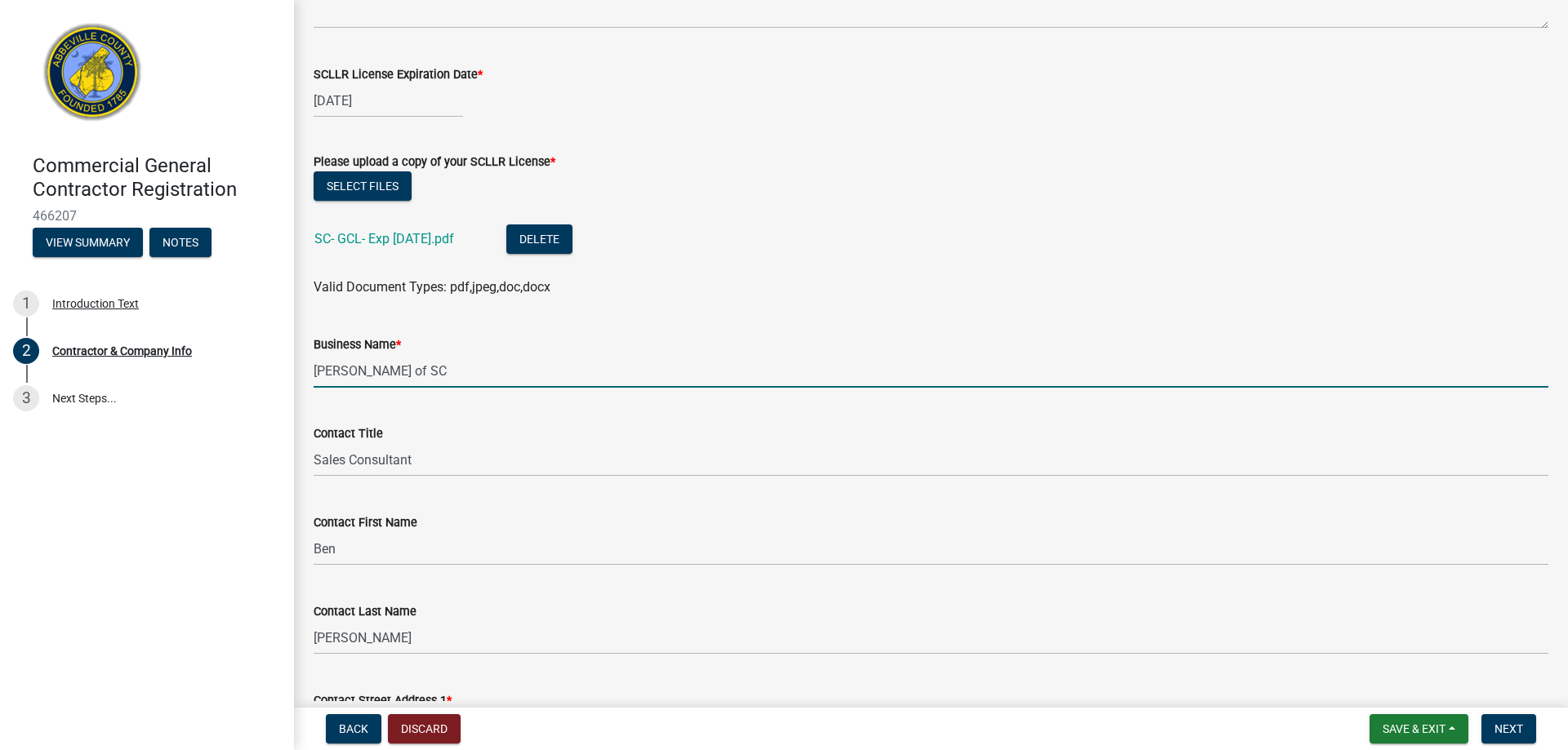
click at [424, 368] on input "Ram Jack of SC" at bounding box center [930, 370] width 1234 height 34
click at [422, 371] on input "Ram Jack of Sout carolina" at bounding box center [930, 370] width 1234 height 34
click at [429, 376] on input "Ram Jack of Sout carolina" at bounding box center [930, 370] width 1234 height 34
drag, startPoint x: 413, startPoint y: 368, endPoint x: 420, endPoint y: 423, distance: 55.4
click at [413, 369] on input "Ram Jack of Sout Carolina" at bounding box center [930, 370] width 1234 height 34
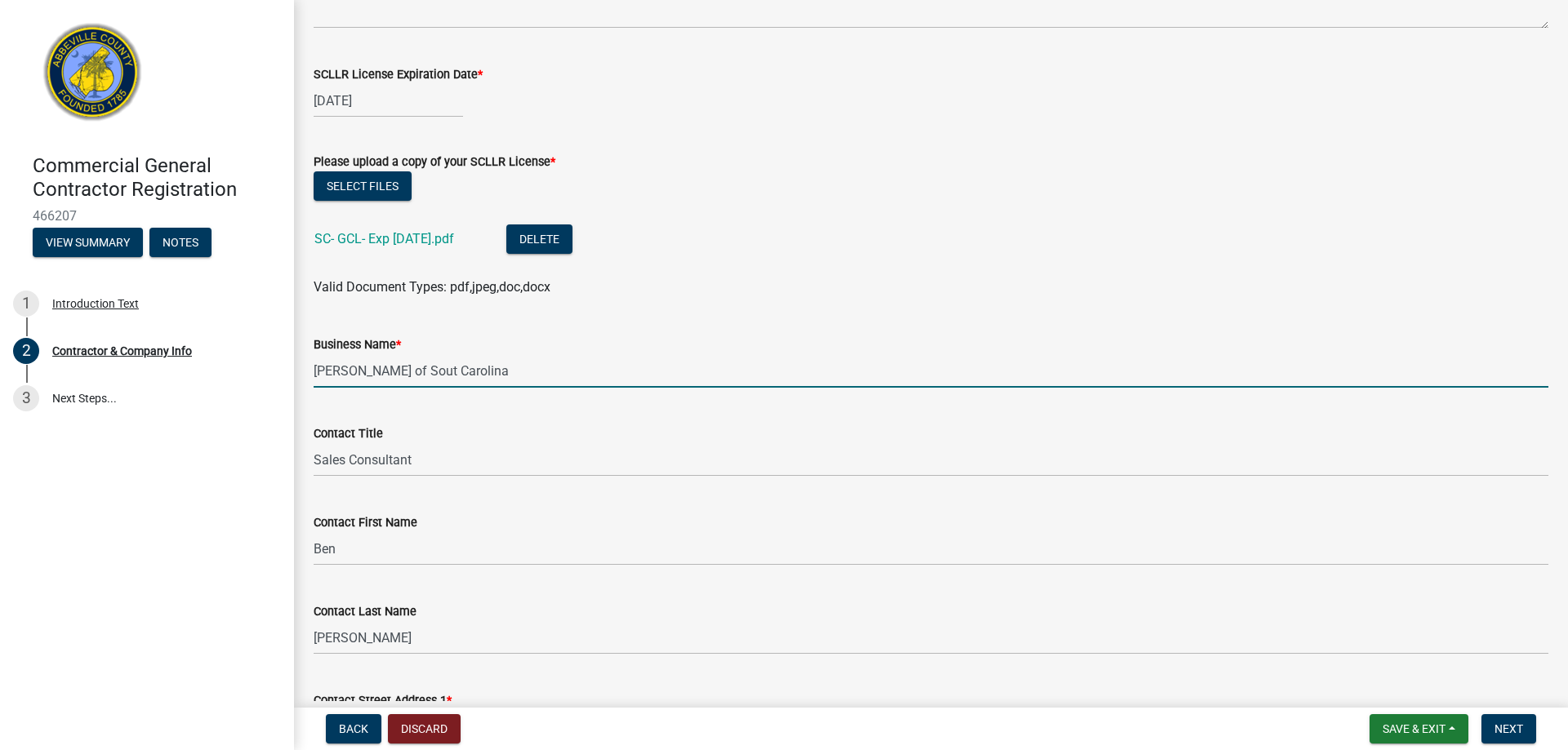
click at [416, 373] on input "Ram Jack of Sout Carolina" at bounding box center [930, 370] width 1234 height 34
type input "Ram Jack of South Carolina"
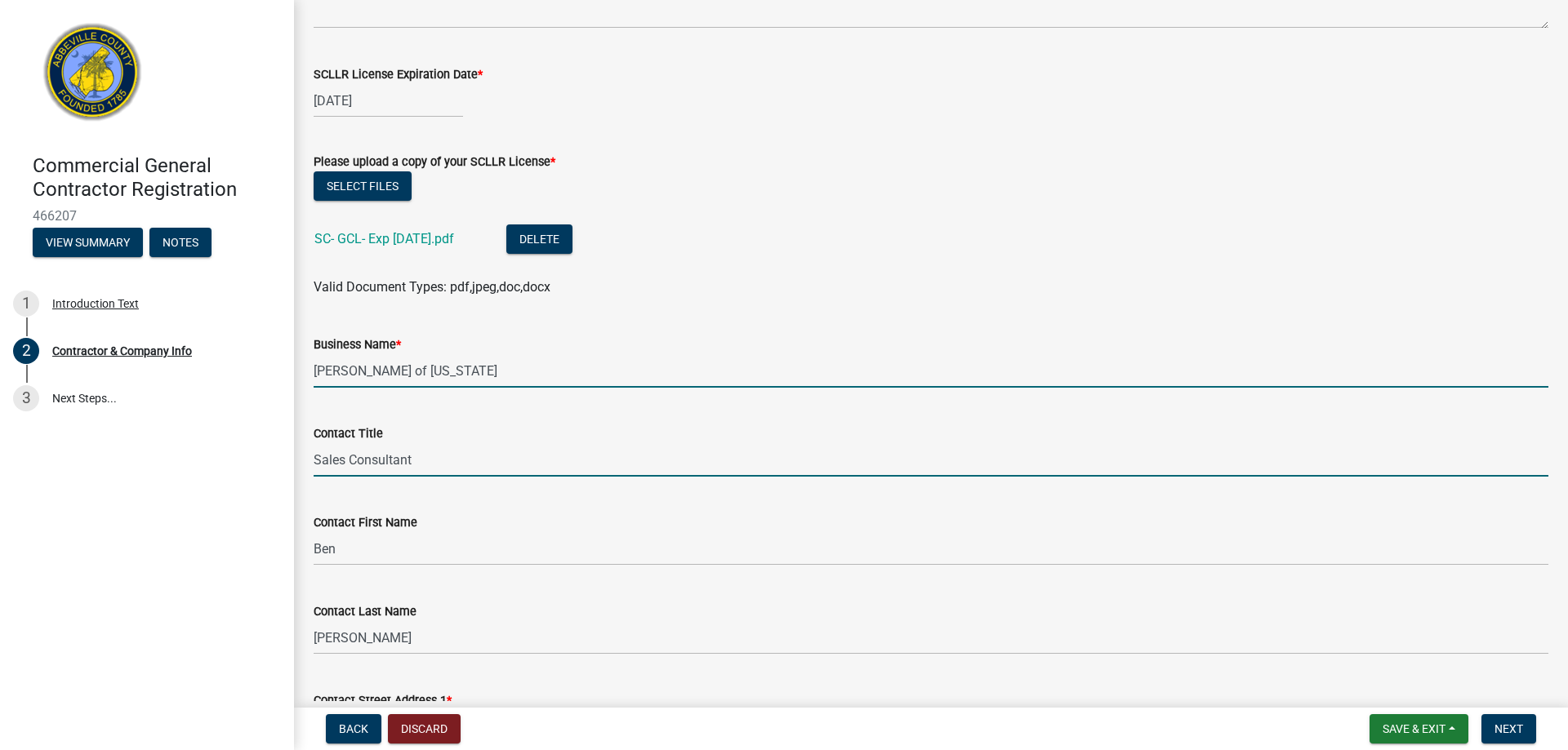
click at [429, 458] on input "Sales Consultant" at bounding box center [930, 460] width 1234 height 34
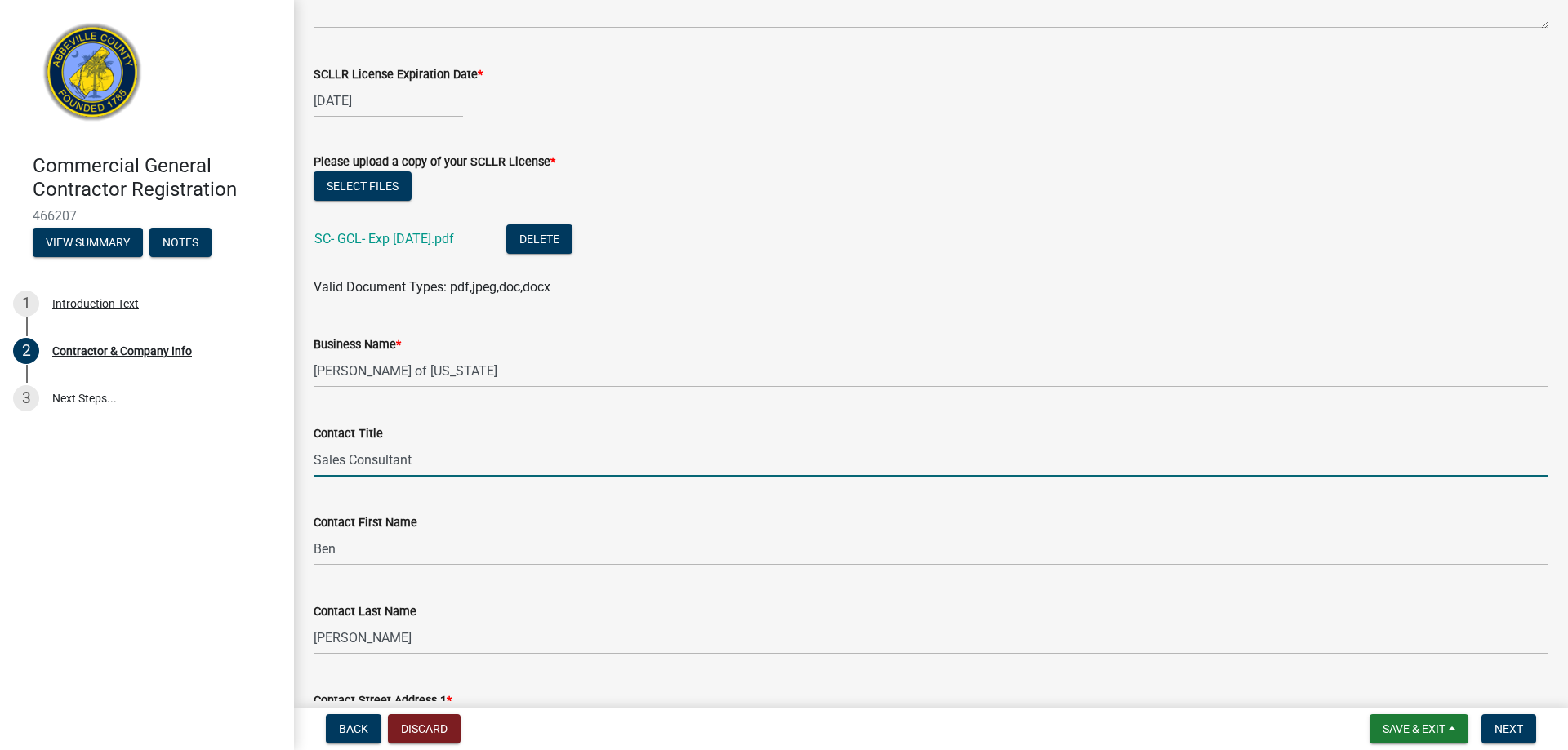
drag, startPoint x: 446, startPoint y: 460, endPoint x: 306, endPoint y: 457, distance: 140.0
click at [306, 457] on div "Contact Title Sales Consultant" at bounding box center [930, 438] width 1259 height 76
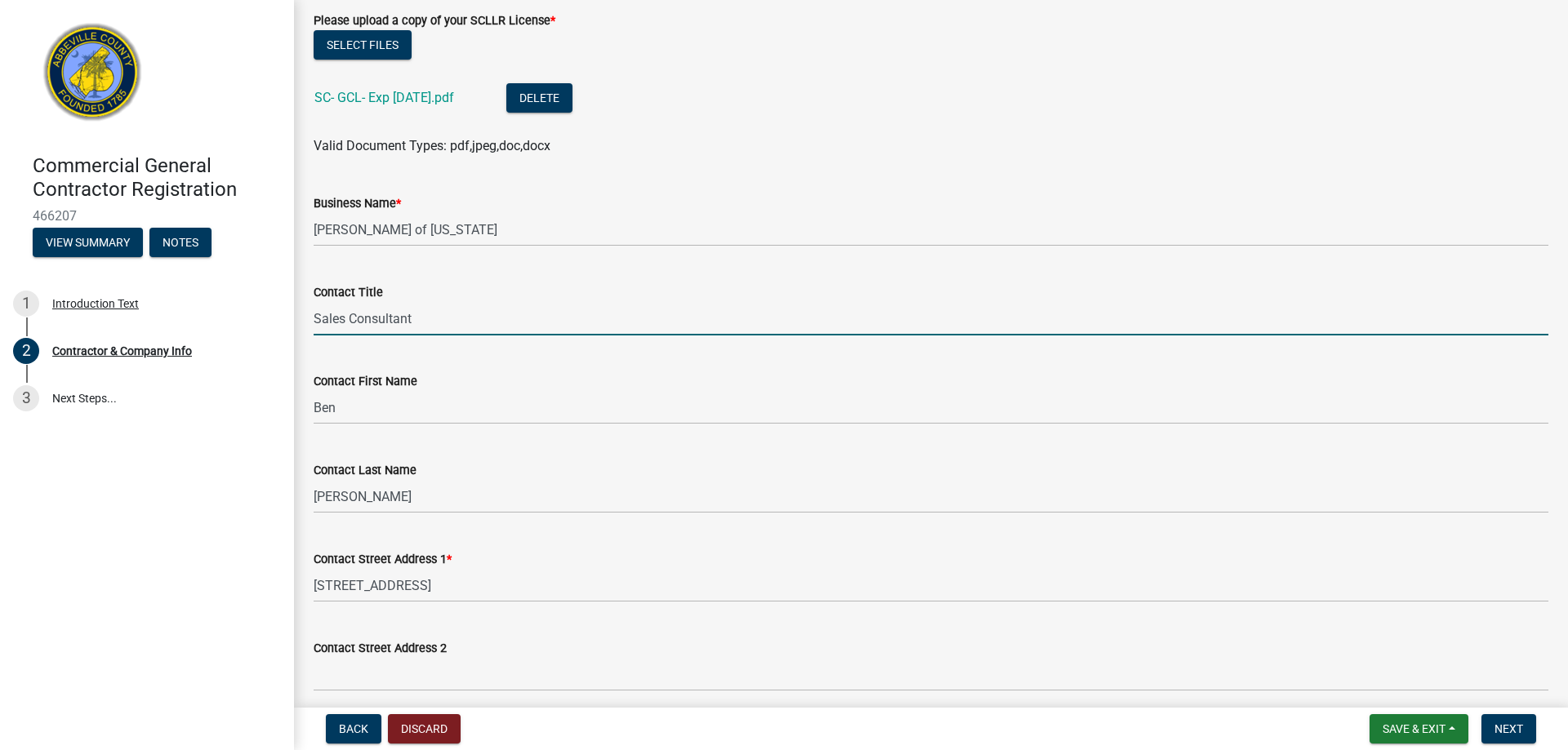
scroll to position [734, 0]
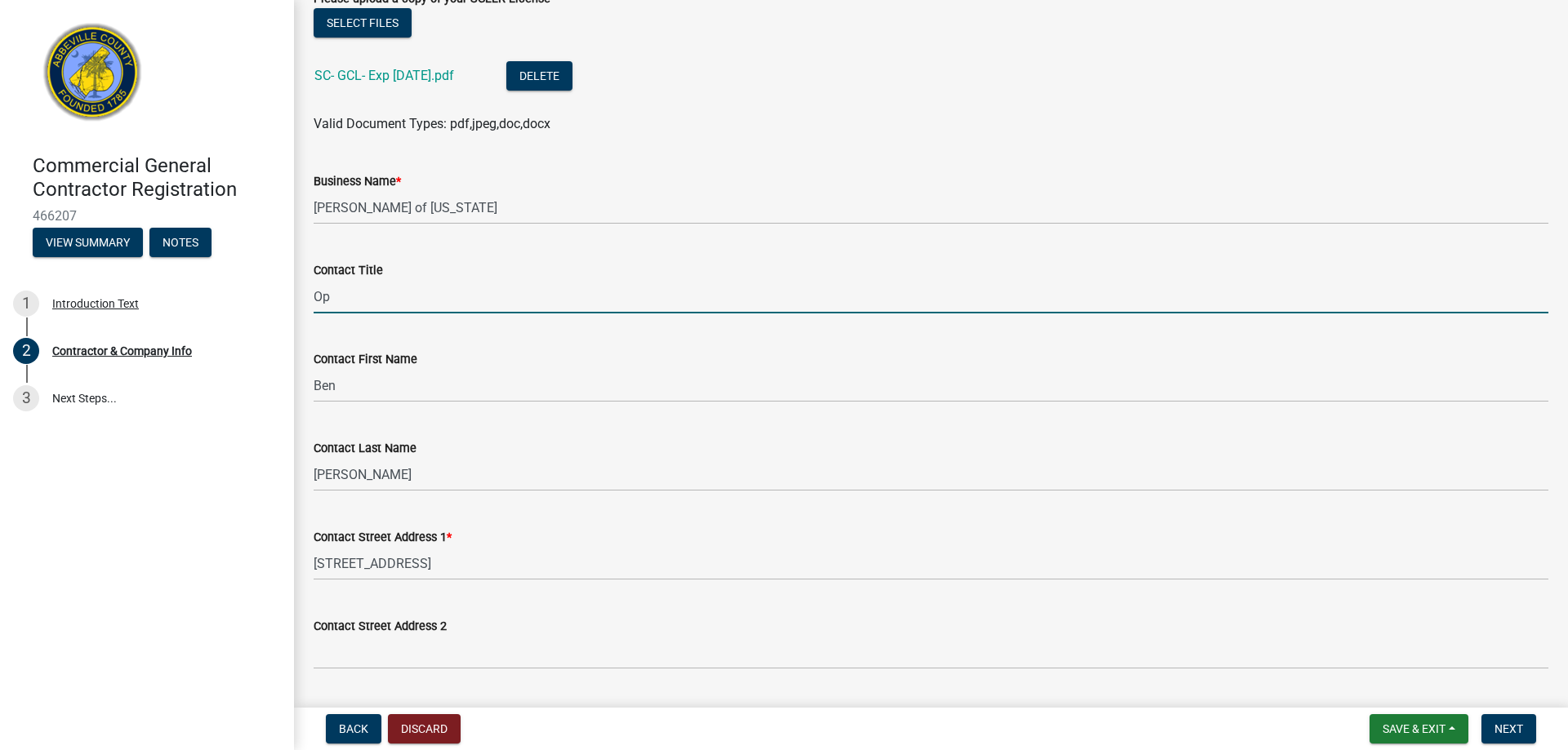
type input "O"
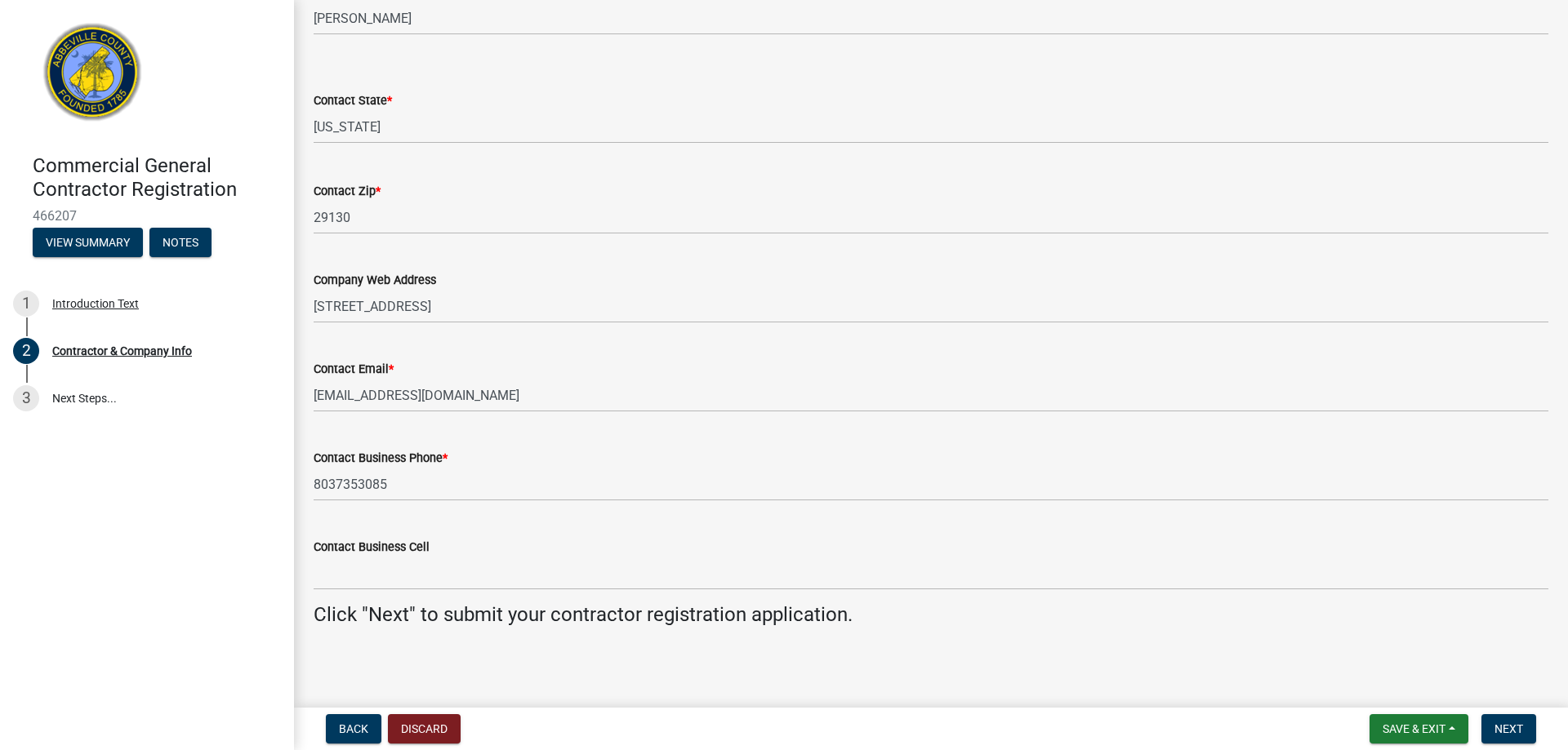
scroll to position [1461, 0]
type input "Project Manager"
click at [1519, 733] on span "Next" at bounding box center [1508, 729] width 28 height 13
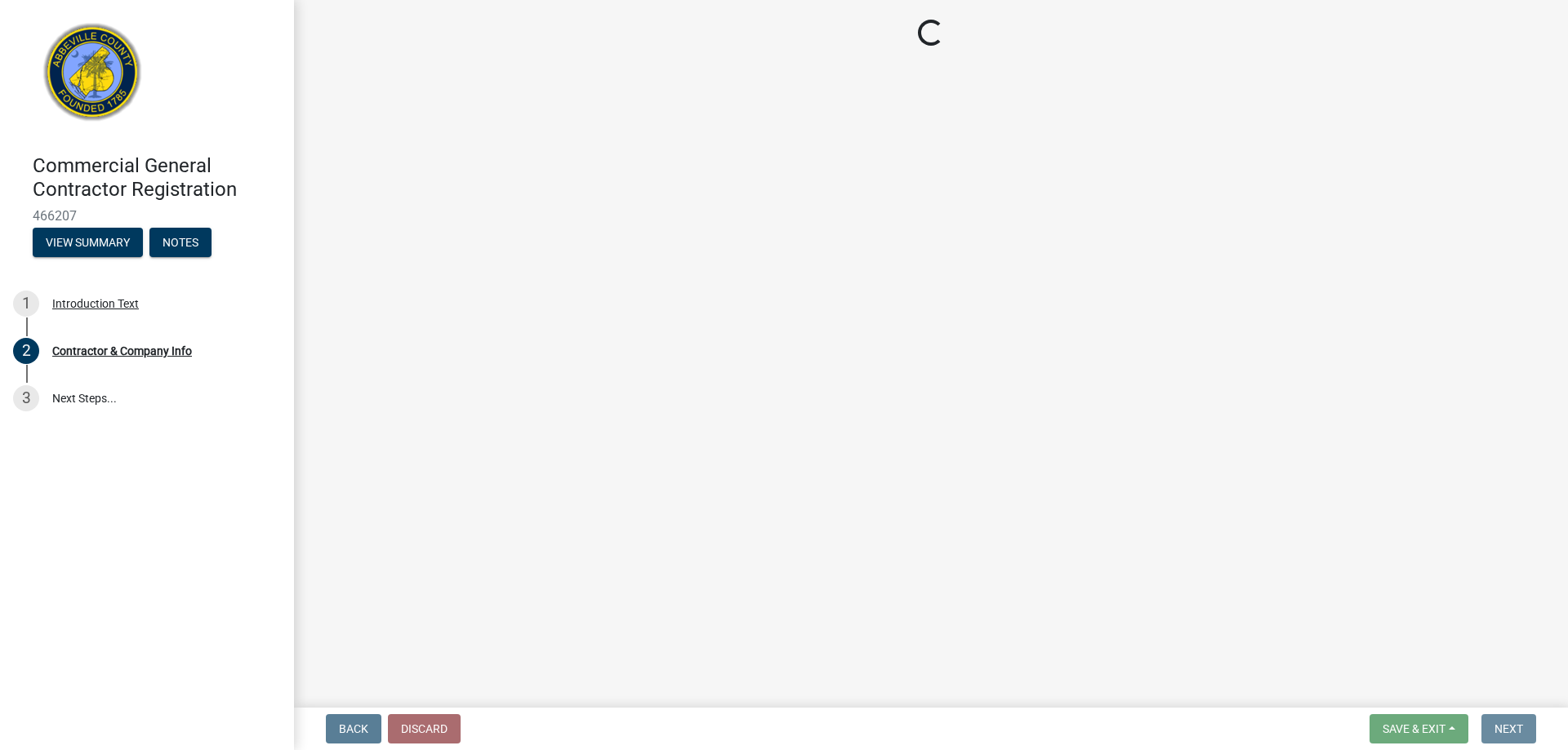
scroll to position [0, 0]
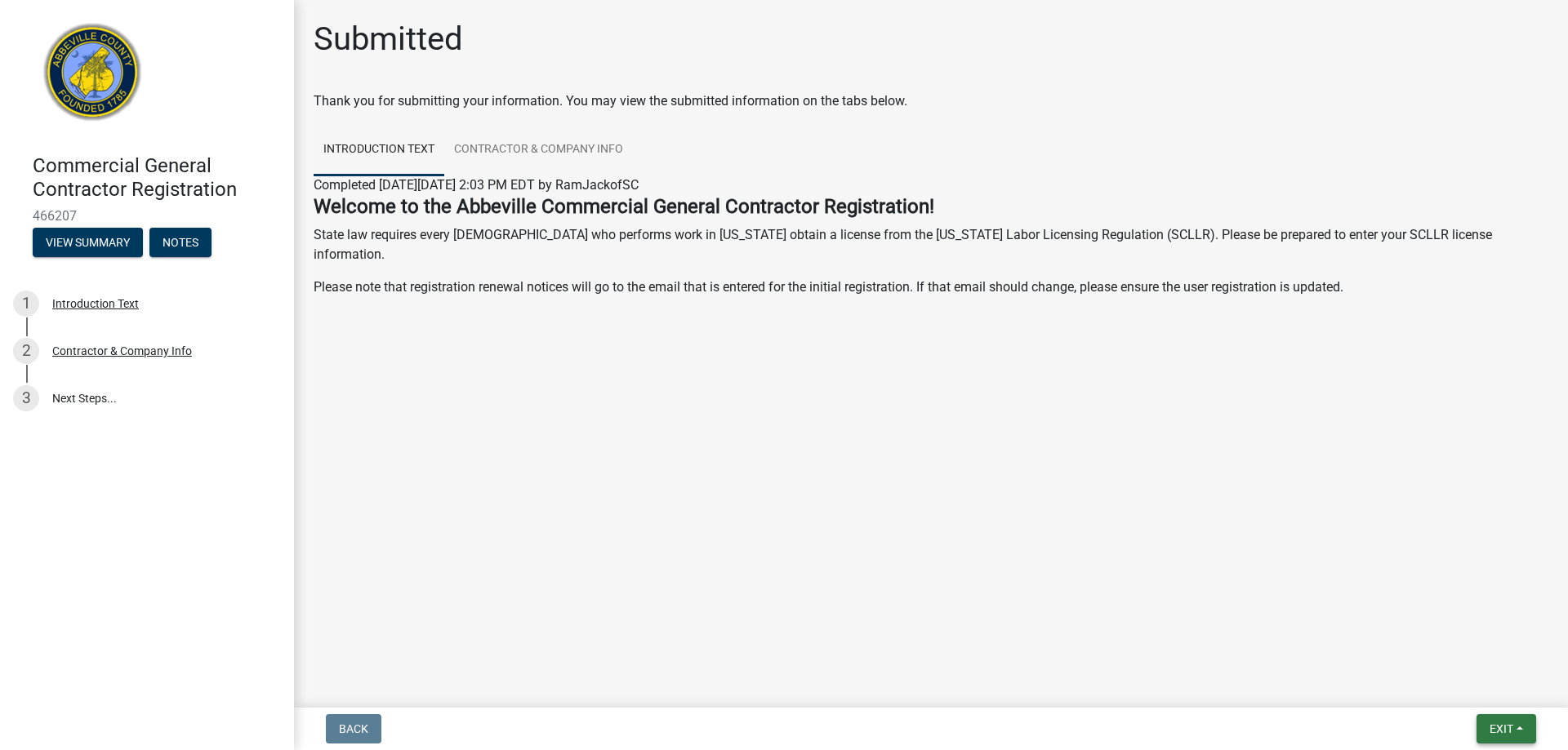
click at [1498, 723] on span "Exit" at bounding box center [1501, 729] width 24 height 13
click at [1457, 647] on button "Save" at bounding box center [1470, 647] width 131 height 39
click at [489, 146] on link "Contractor & Company Info" at bounding box center [538, 150] width 188 height 52
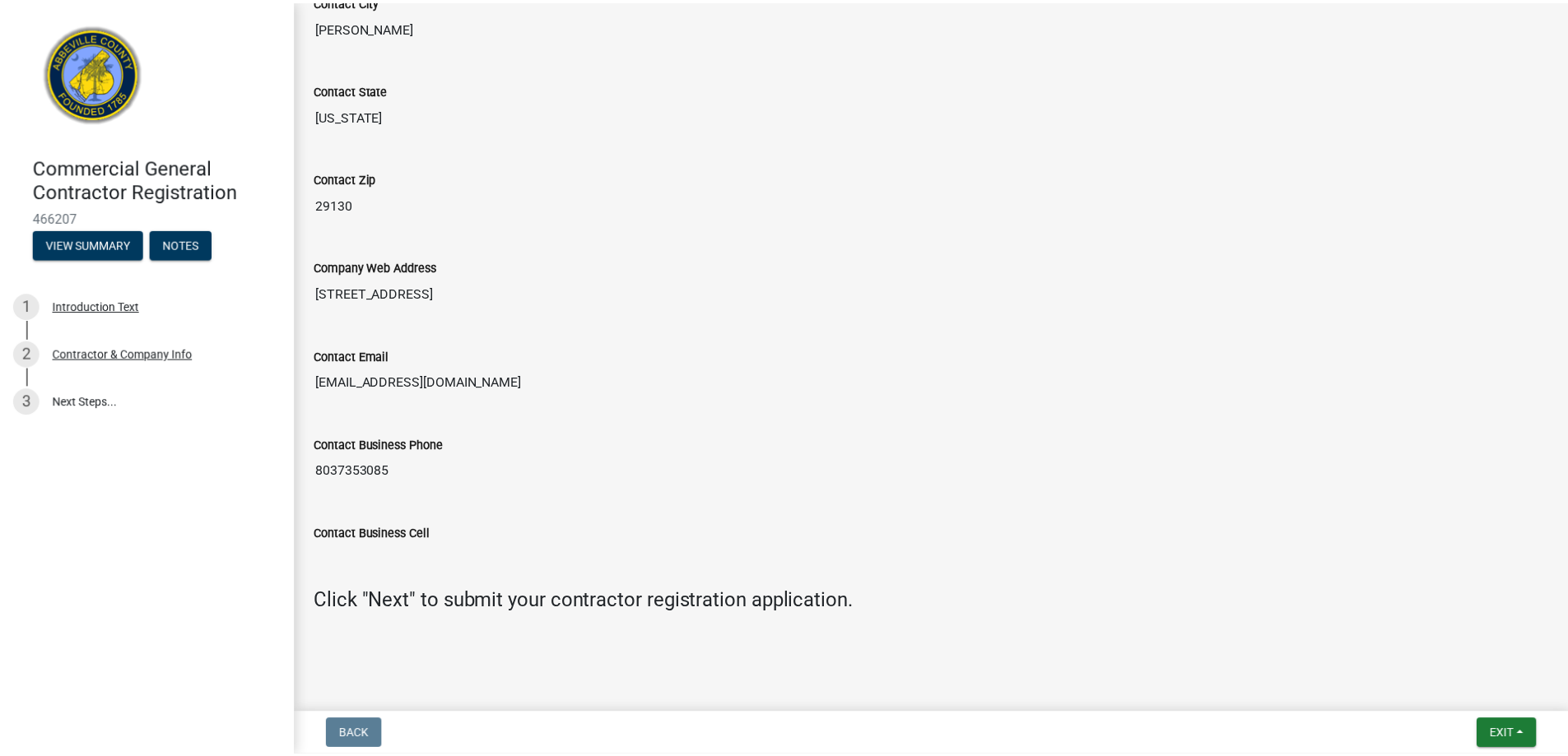
scroll to position [1500, 0]
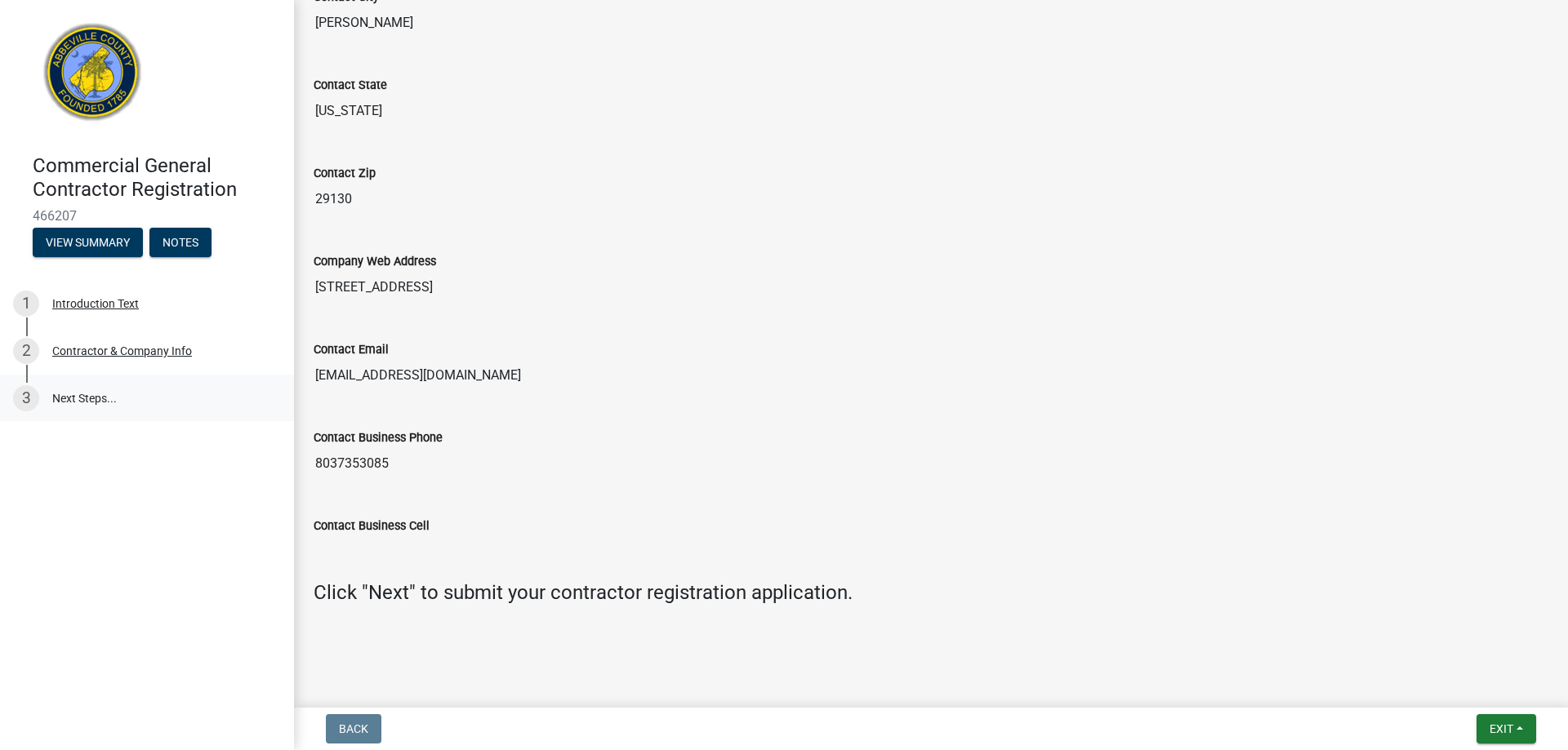
click at [80, 399] on link "3 Next Steps..." at bounding box center [146, 399] width 294 height 48
click at [1507, 723] on span "Exit" at bounding box center [1501, 729] width 24 height 13
click at [1249, 495] on div "Contact Business Cell" at bounding box center [930, 530] width 1234 height 75
click at [1499, 726] on span "Exit" at bounding box center [1501, 729] width 24 height 13
click at [1468, 682] on button "Save & Exit" at bounding box center [1470, 686] width 131 height 39
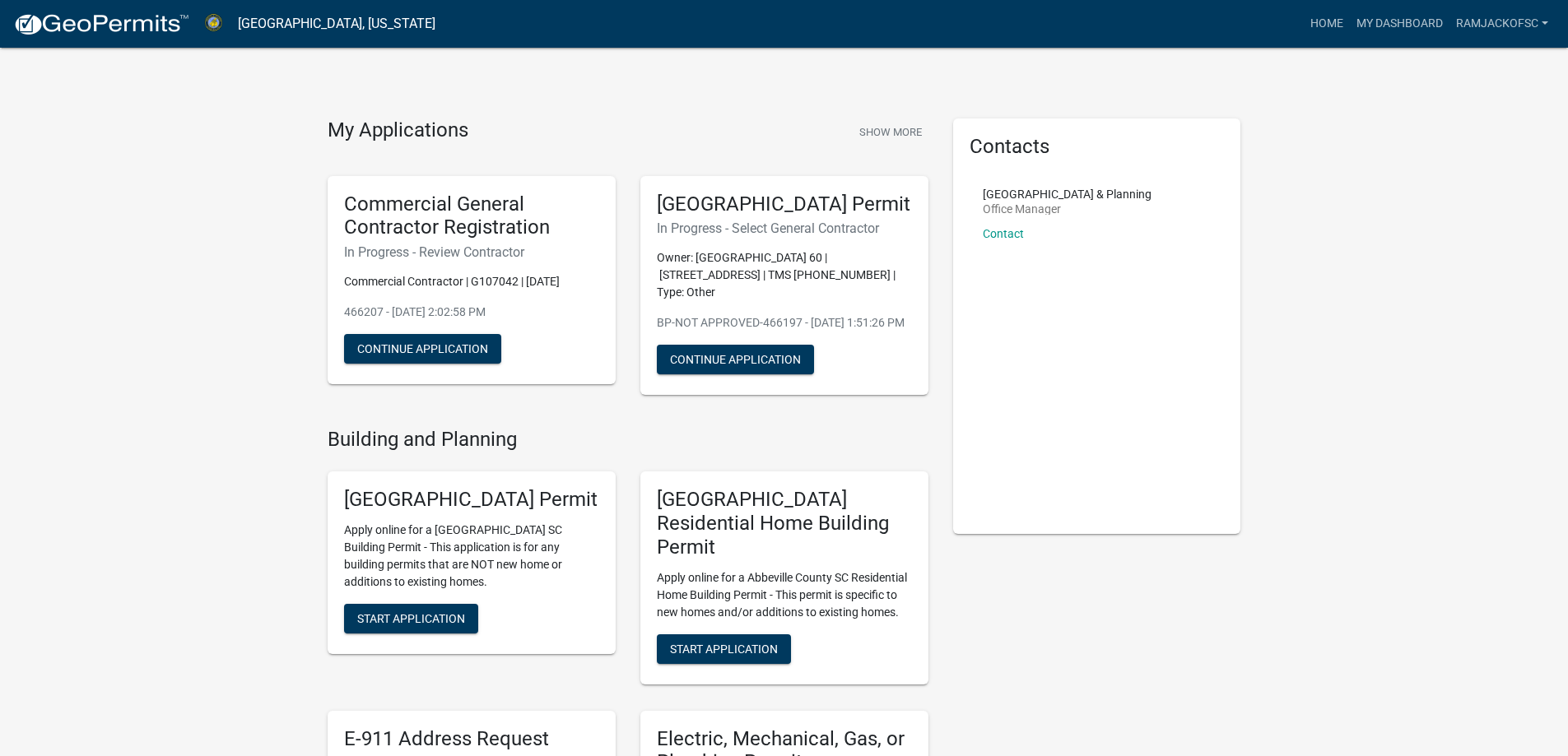
click at [1476, 20] on link "RamJackofSC" at bounding box center [1503, 24] width 105 height 31
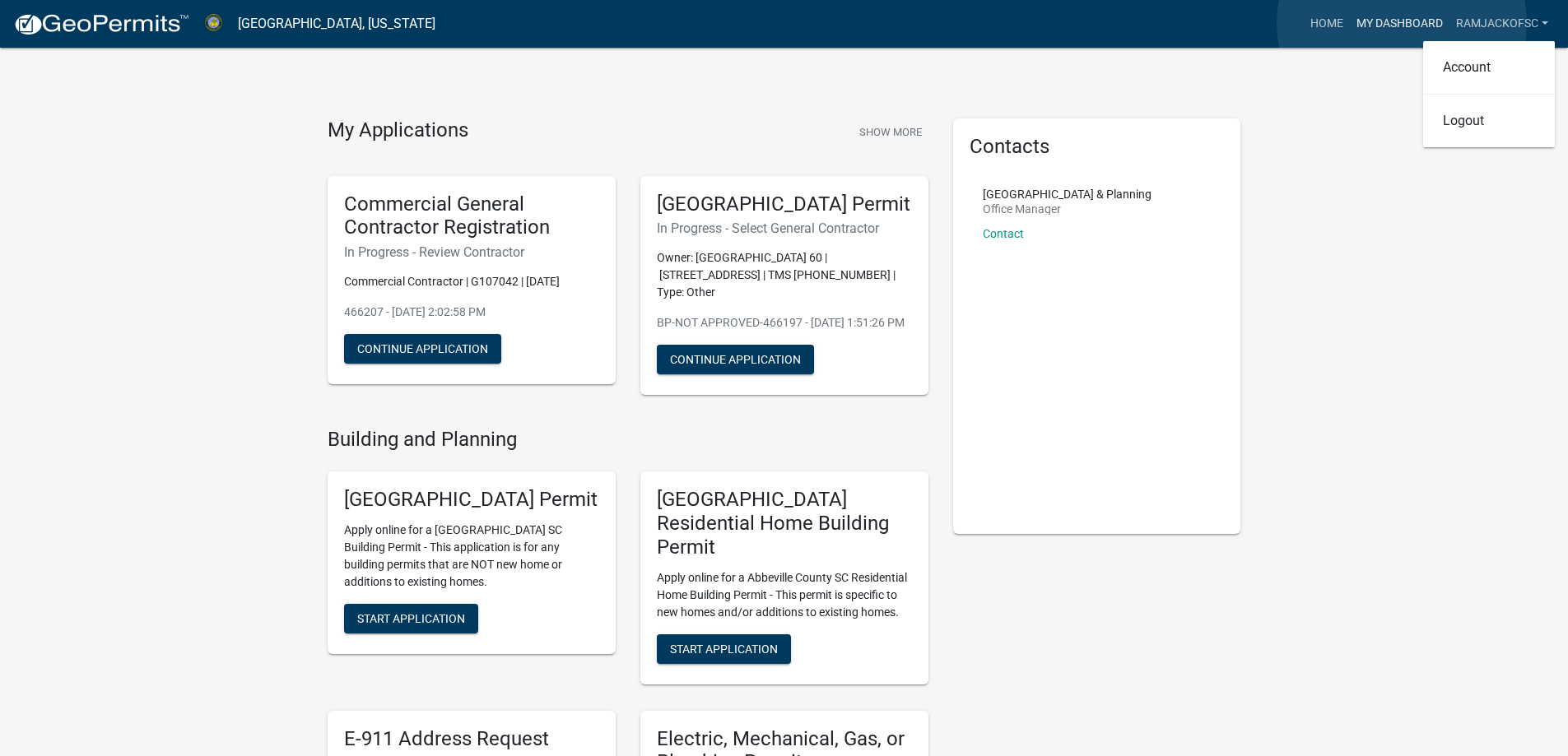
click at [1402, 23] on link "My Dashboard" at bounding box center [1400, 24] width 100 height 31
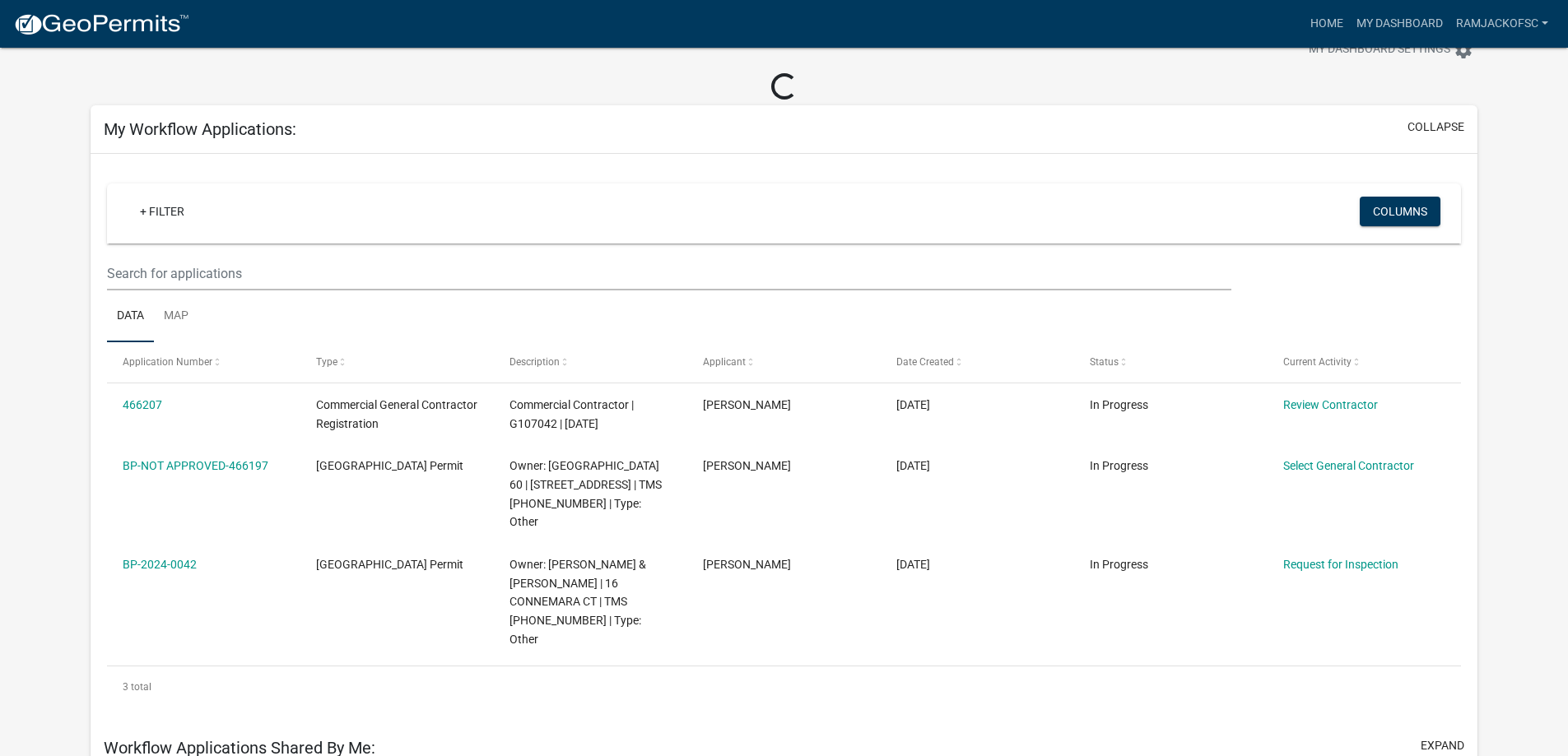
scroll to position [82, 0]
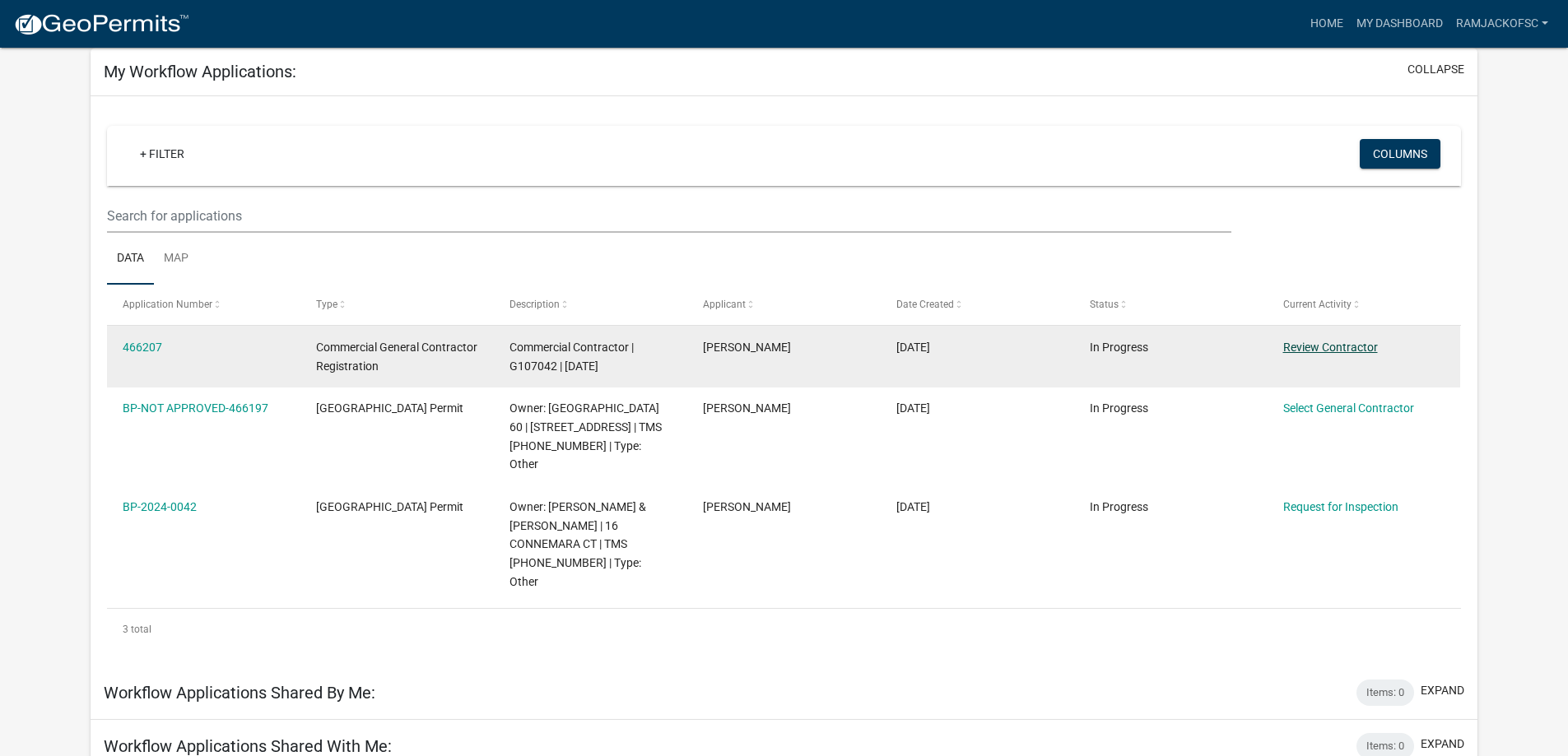
click at [1324, 344] on link "Review Contractor" at bounding box center [1330, 347] width 95 height 13
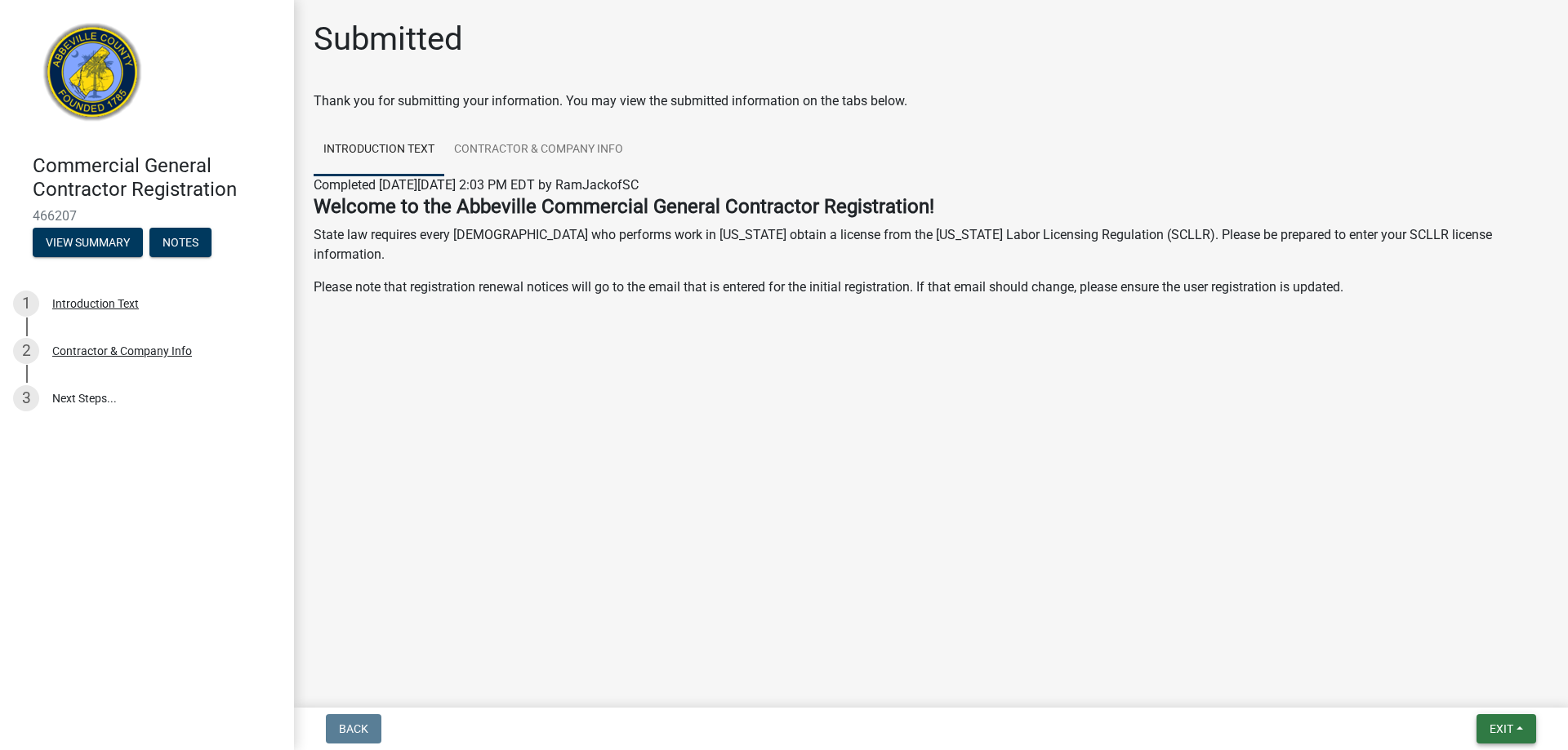
click at [1498, 717] on button "Exit" at bounding box center [1506, 729] width 59 height 29
click at [1458, 687] on button "Save & Exit" at bounding box center [1470, 686] width 131 height 39
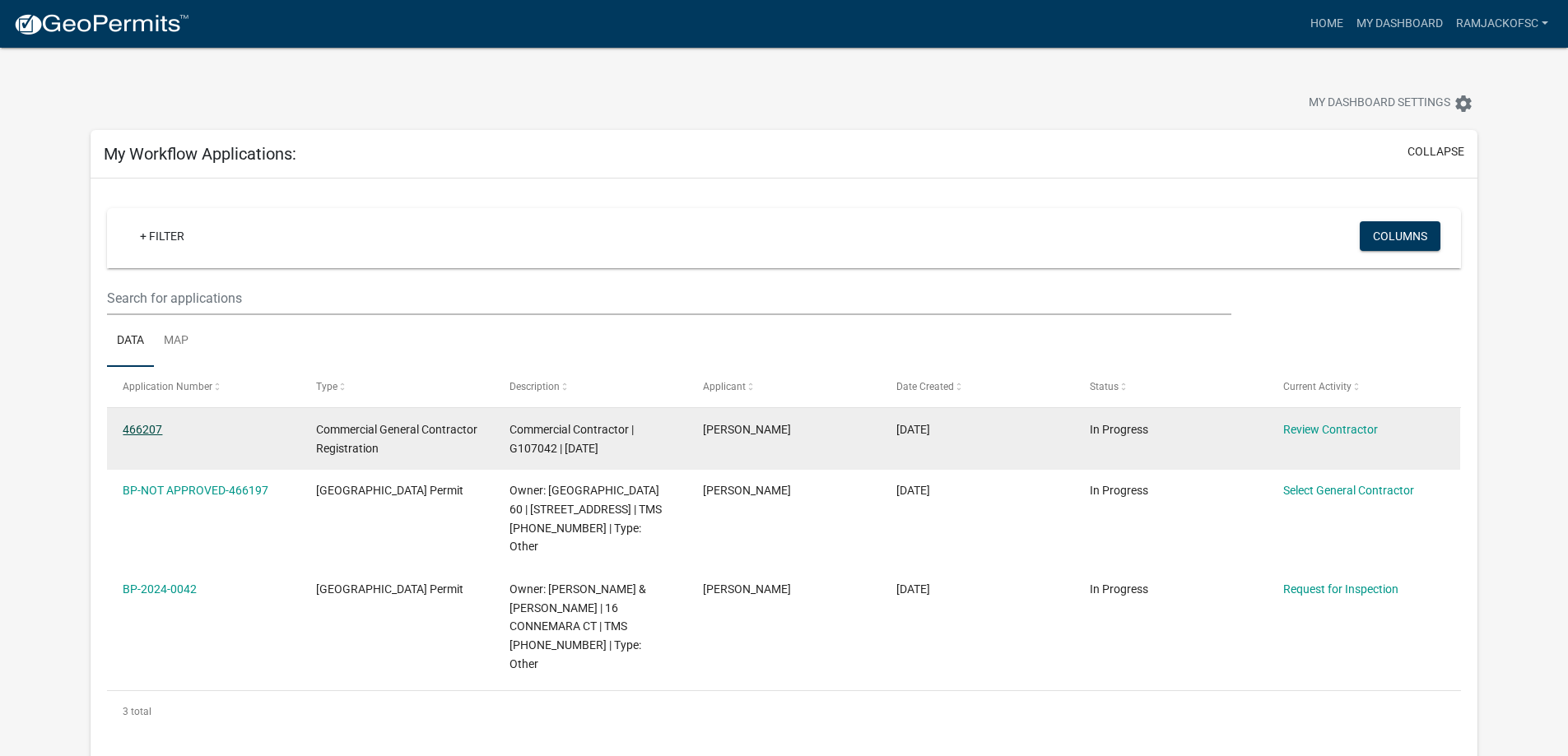
click at [151, 430] on link "466207" at bounding box center [142, 430] width 40 height 13
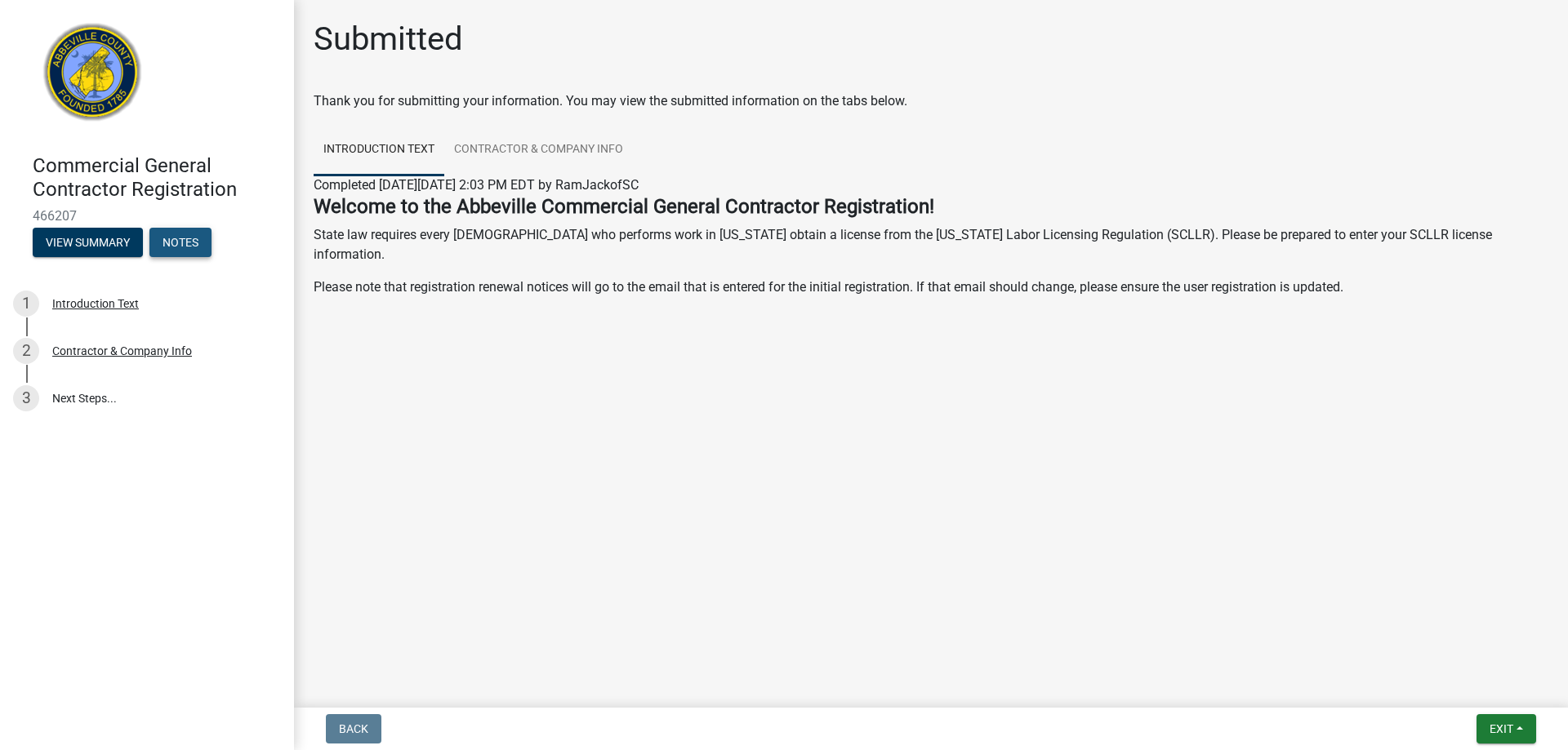
click at [193, 246] on button "Notes" at bounding box center [180, 242] width 62 height 29
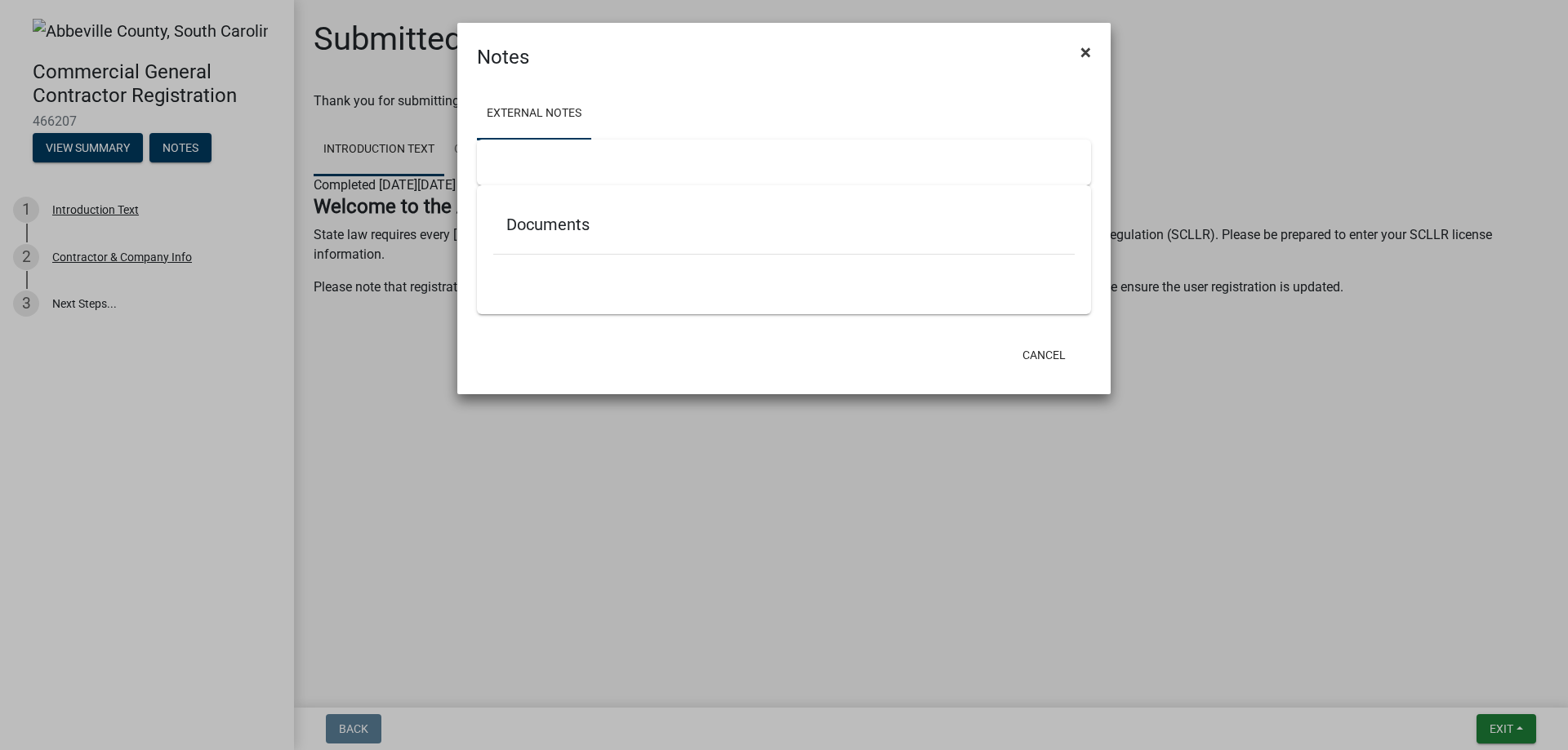
click at [1083, 51] on span "×" at bounding box center [1086, 52] width 11 height 23
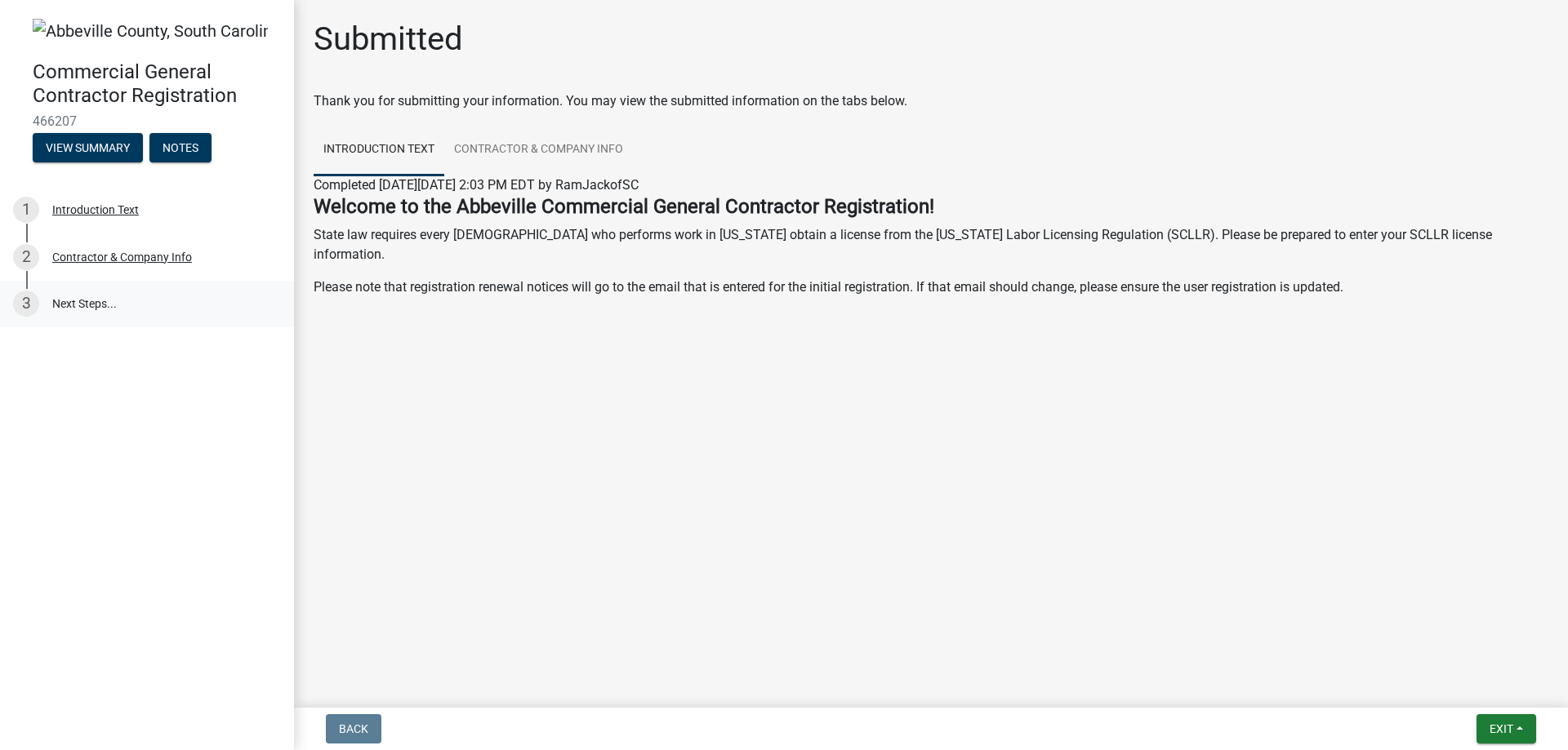
click at [73, 302] on link "3 Next Steps..." at bounding box center [146, 305] width 294 height 48
click at [1504, 732] on span "Exit" at bounding box center [1501, 729] width 24 height 13
click at [1458, 686] on button "Save & Exit" at bounding box center [1470, 686] width 131 height 39
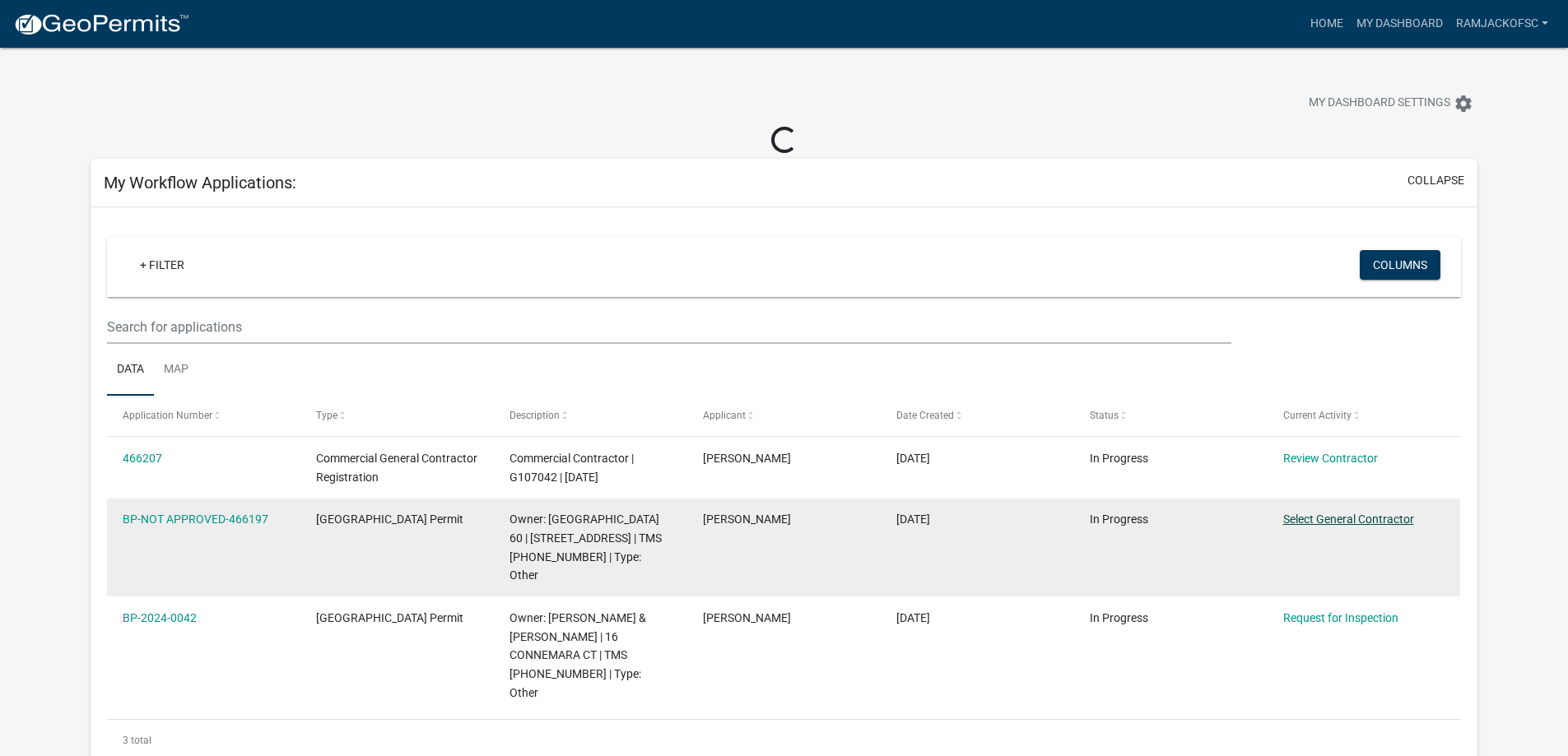
click at [1324, 516] on link "Select General Contractor" at bounding box center [1348, 519] width 131 height 13
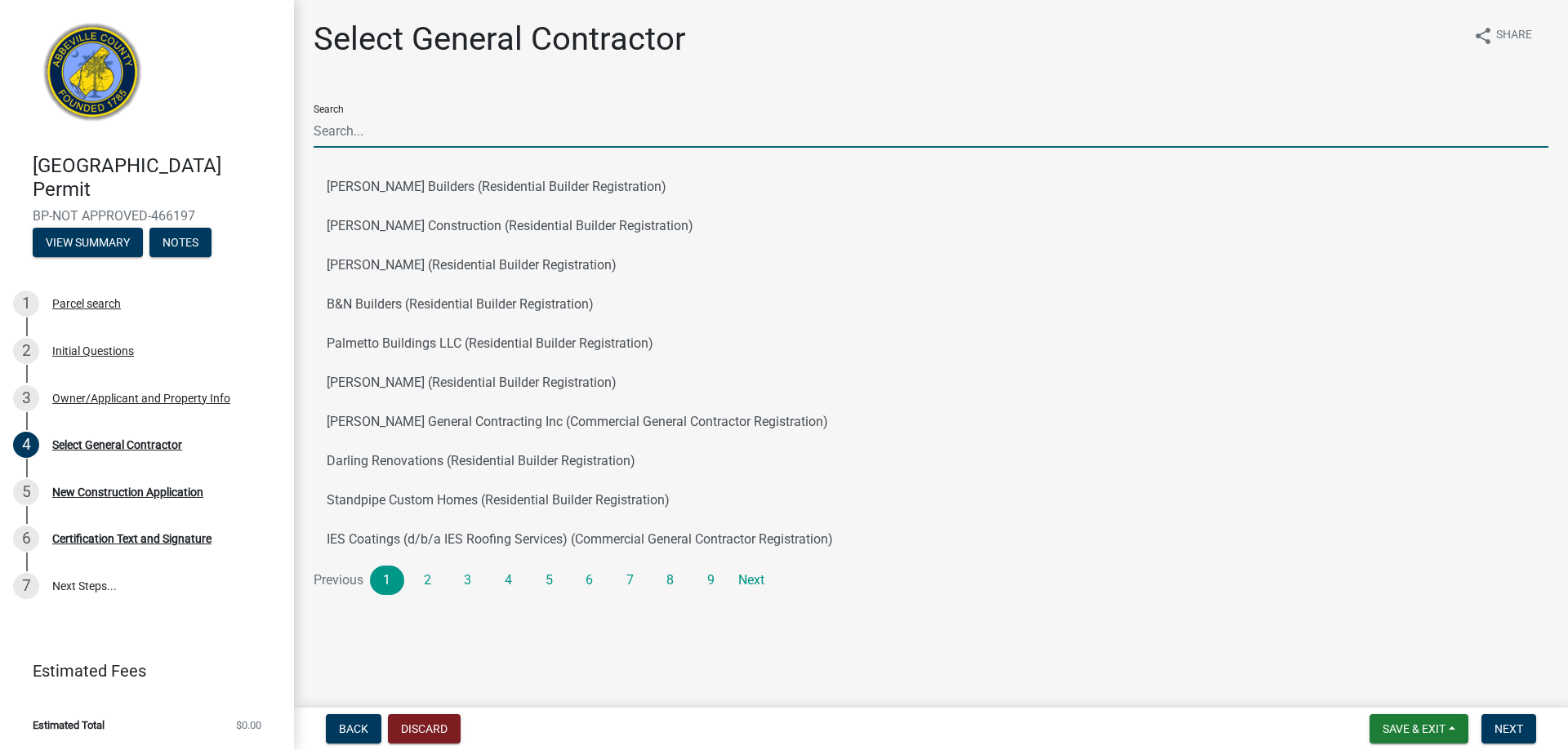
click at [368, 135] on input "Search" at bounding box center [930, 131] width 1234 height 34
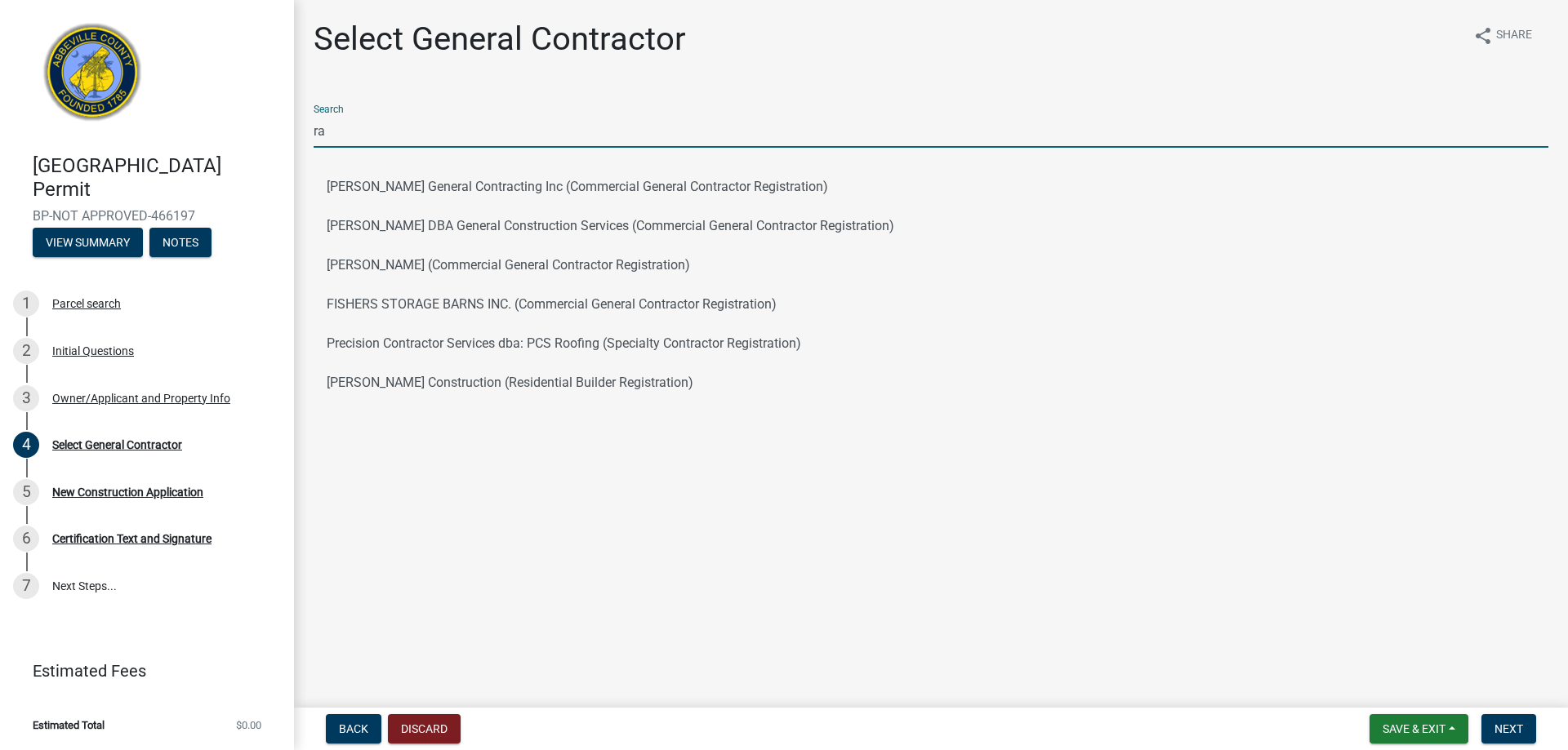
type input "r"
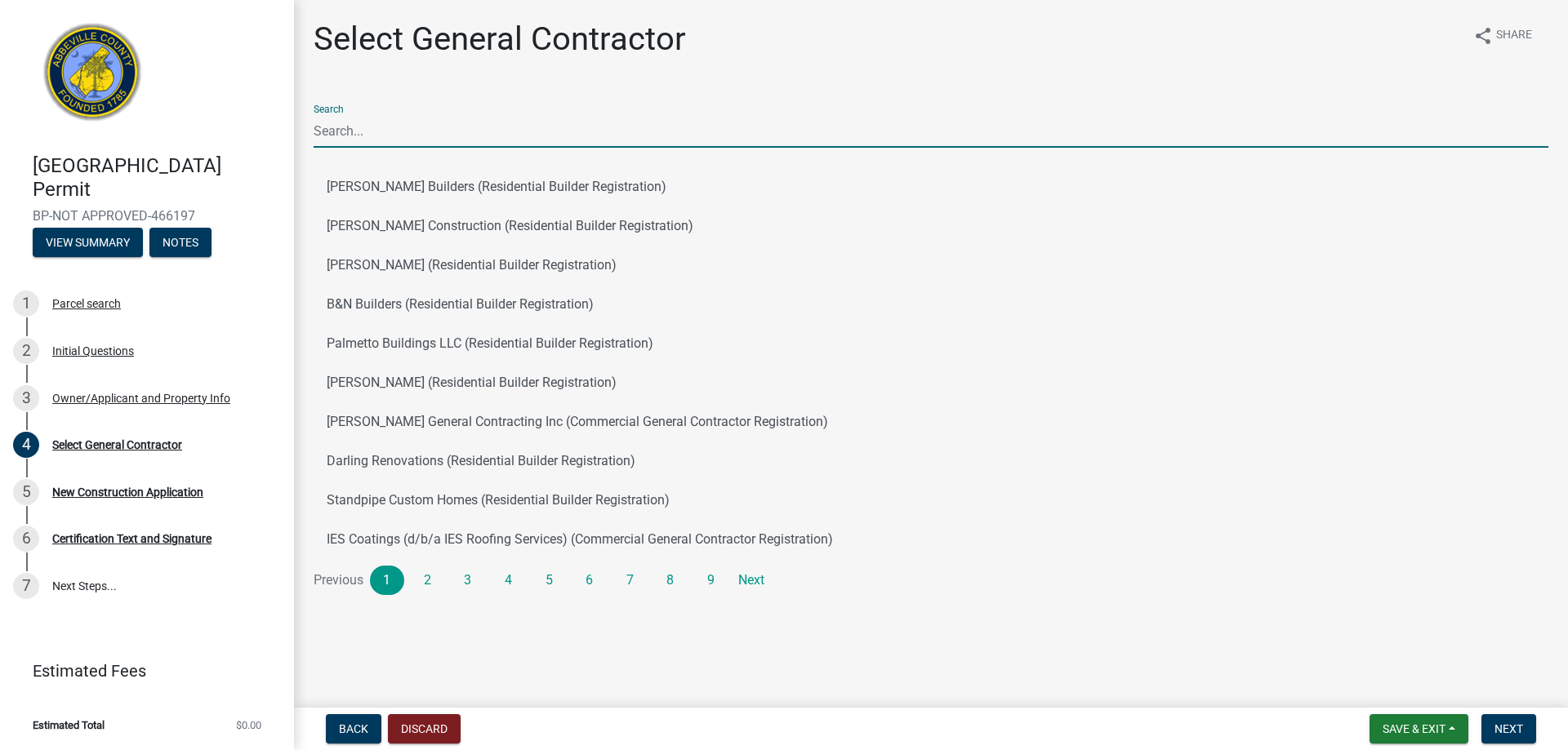
click at [347, 125] on input "Search" at bounding box center [930, 131] width 1234 height 34
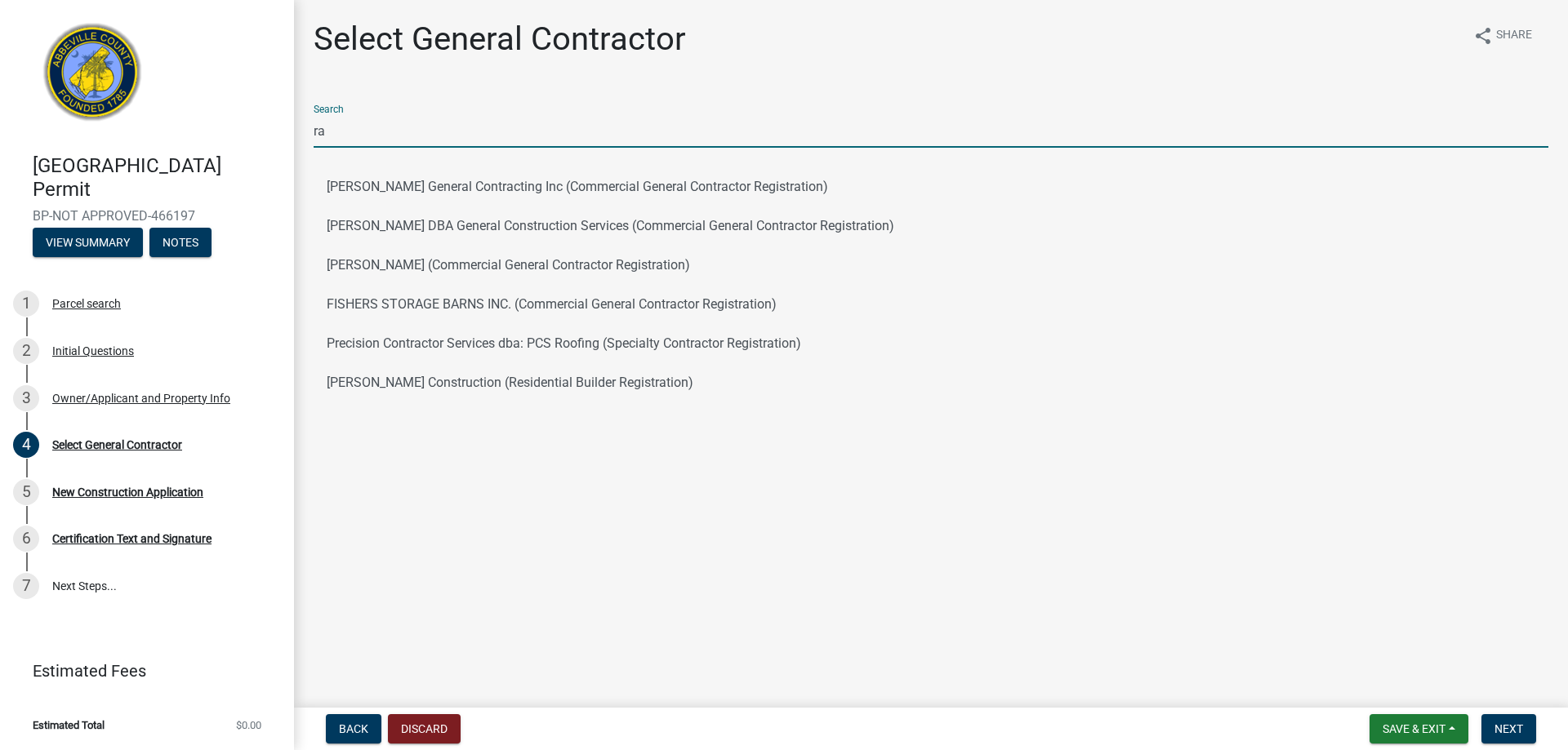
type input "ra"
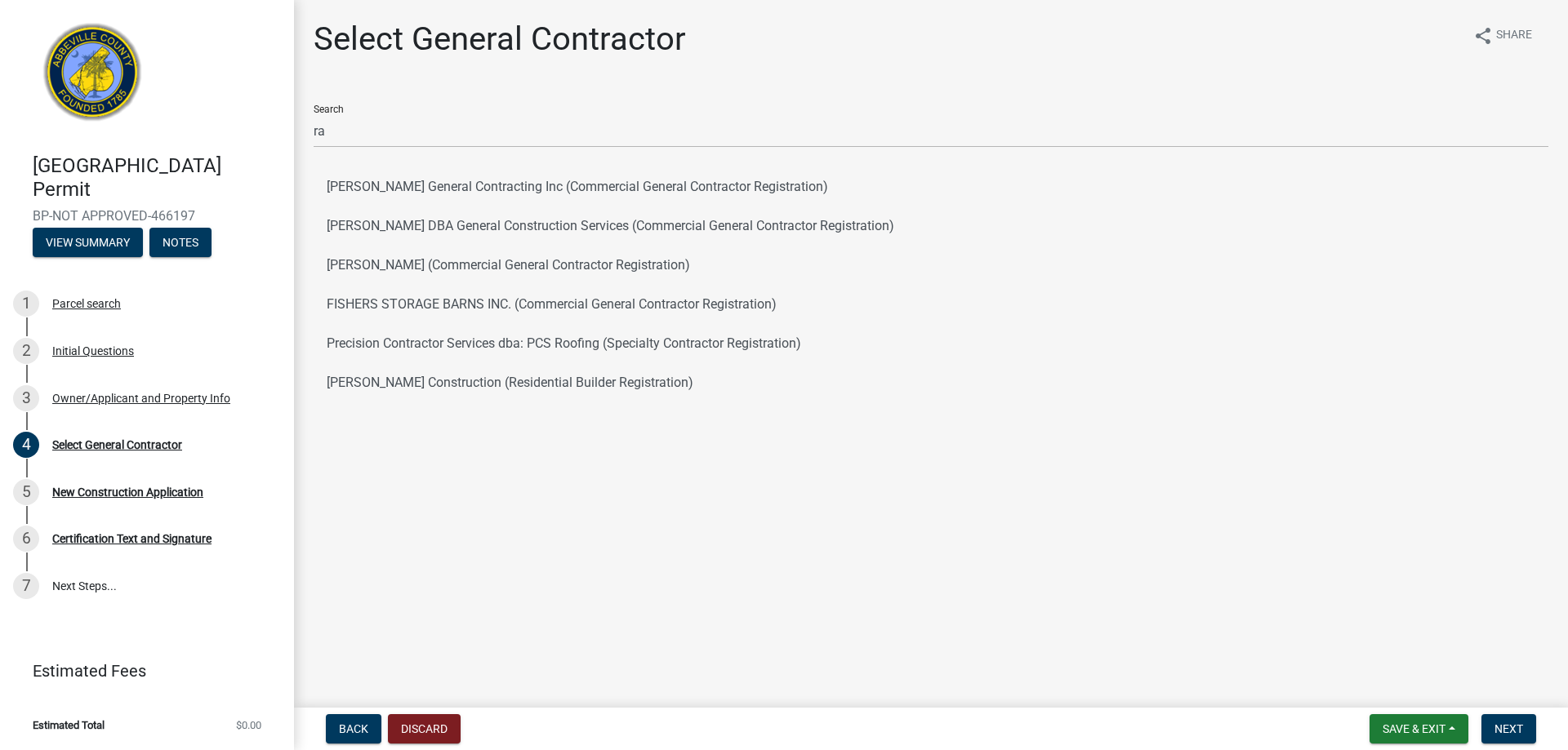
click at [739, 506] on main "Select General Contractor share Share Search ra Sommers General Contracting Inc…" at bounding box center [930, 350] width 1273 height 702
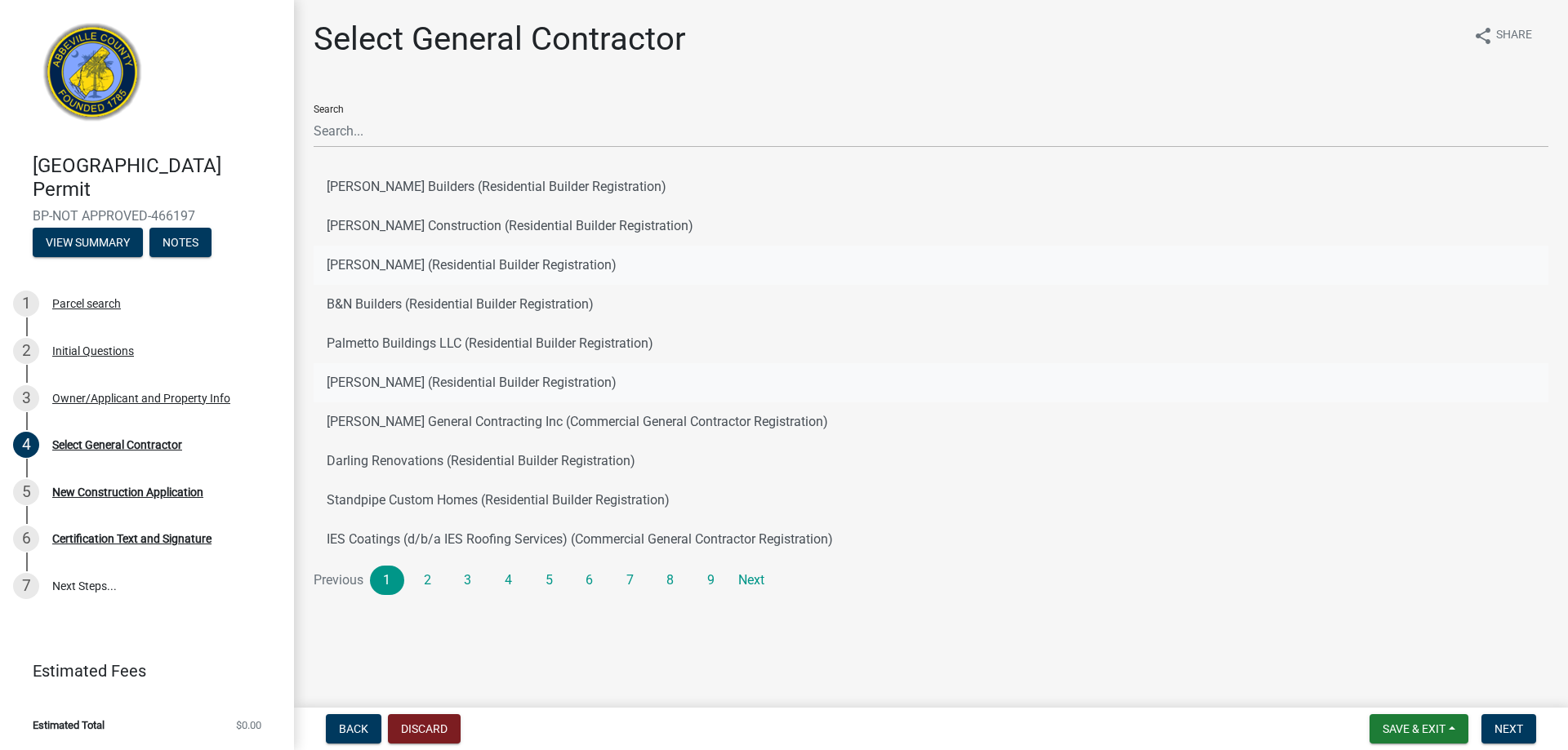
drag, startPoint x: 875, startPoint y: 384, endPoint x: 1059, endPoint y: 252, distance: 226.5
click at [881, 374] on button "[PERSON_NAME] (Residential Builder Registration)" at bounding box center [930, 382] width 1234 height 39
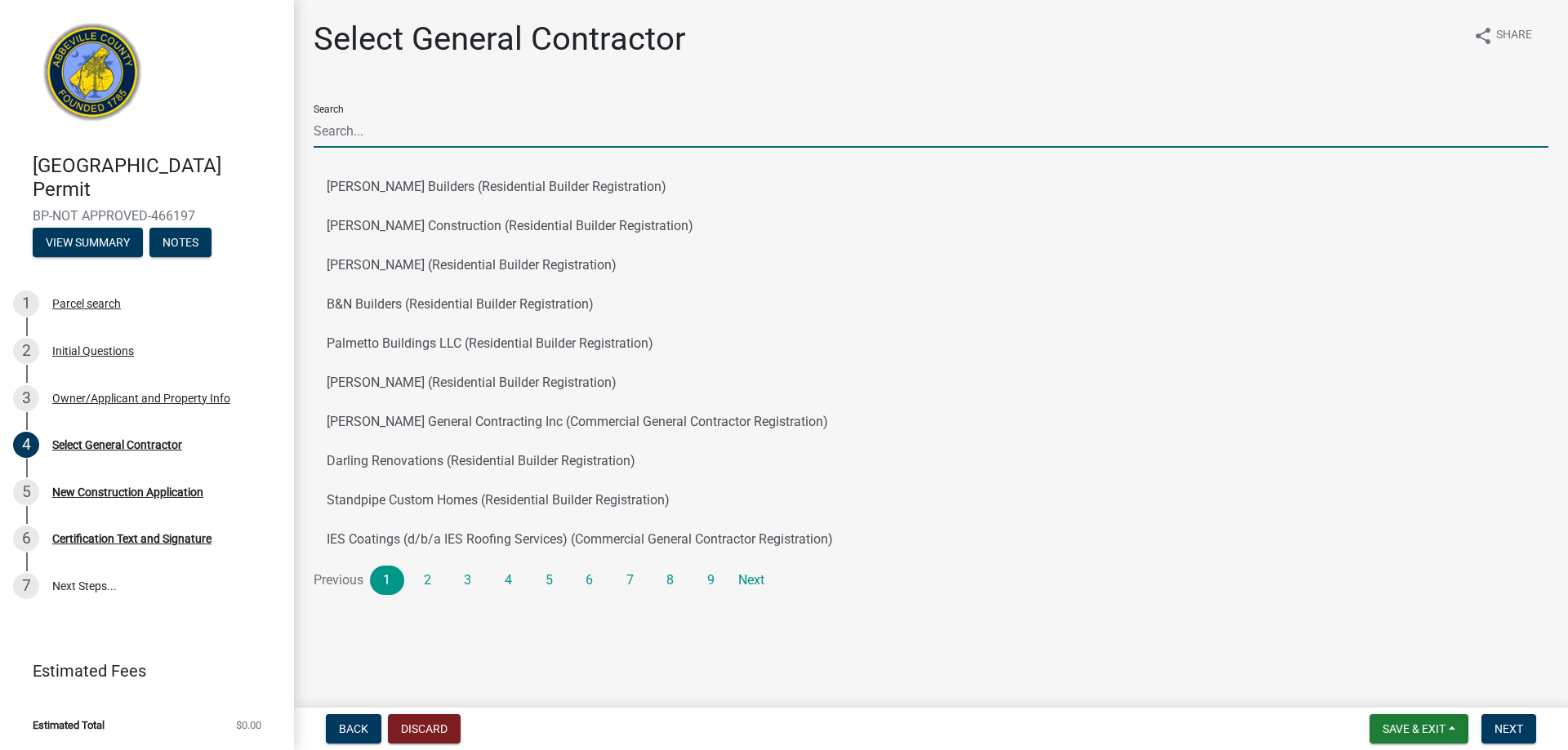
click at [344, 136] on input "Search" at bounding box center [930, 131] width 1234 height 34
type input "r"
click at [416, 130] on input "Search" at bounding box center [930, 131] width 1234 height 34
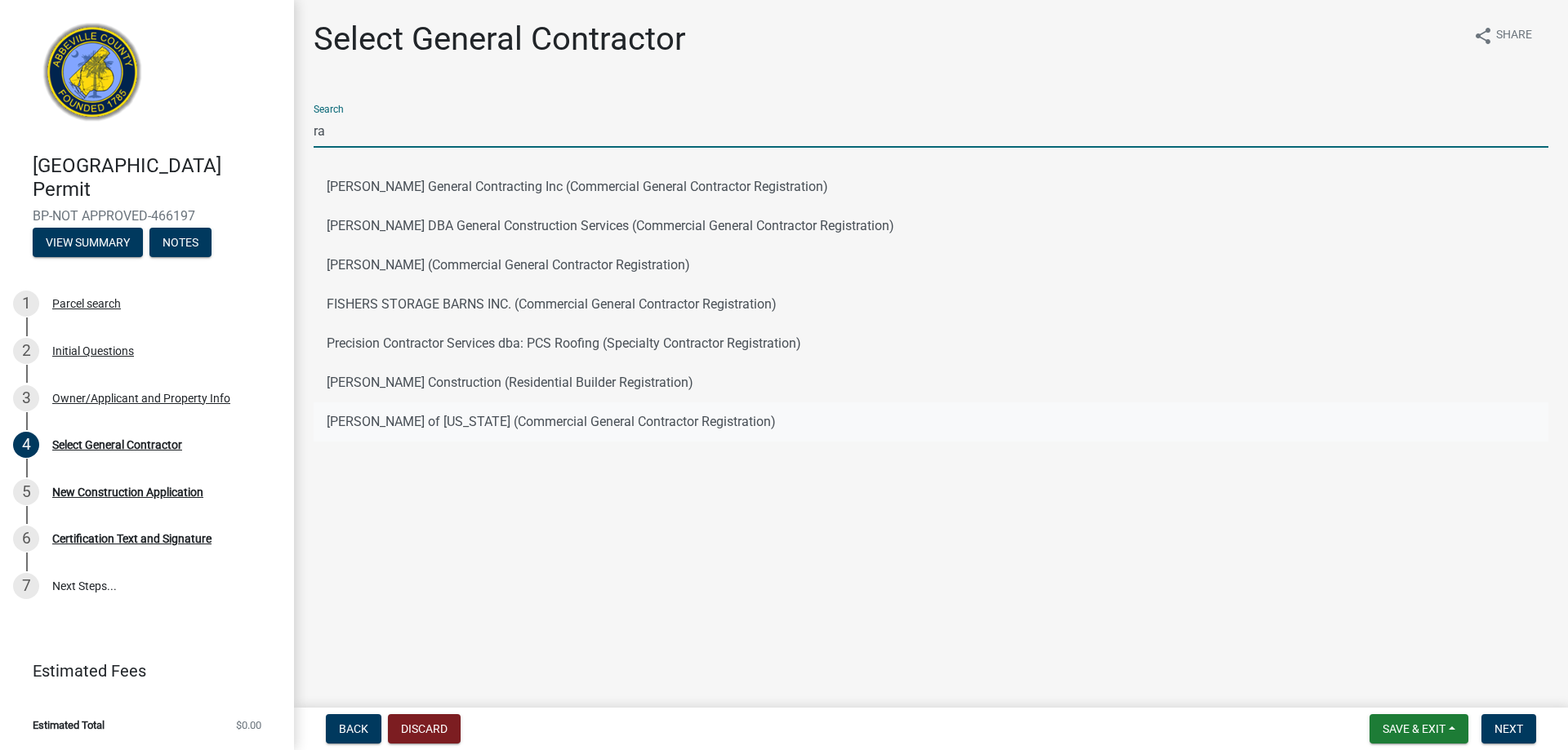
type input "ra"
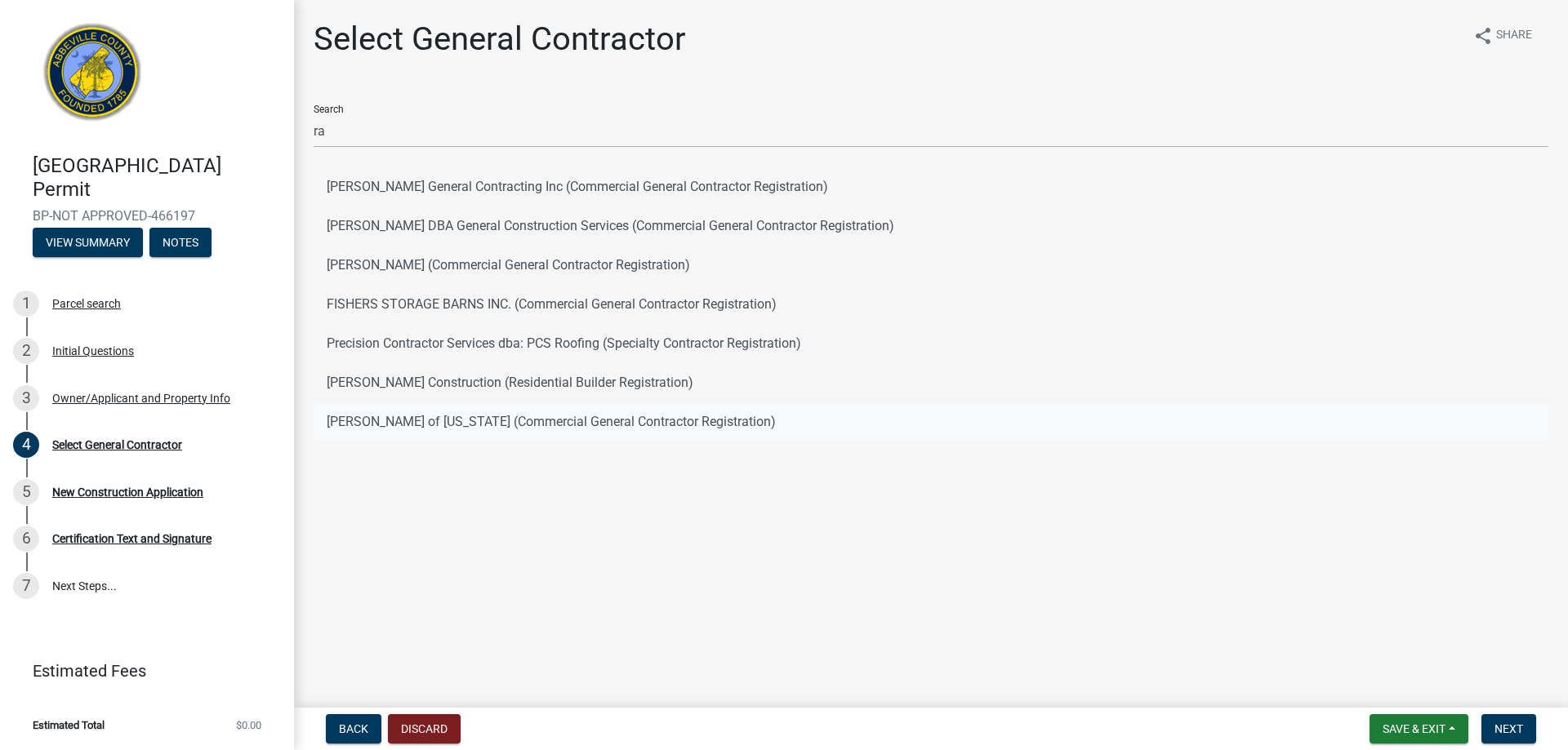
click at [544, 426] on button "Ram Jack of South Carolina (Commercial General Contractor Registration)" at bounding box center [930, 422] width 1234 height 39
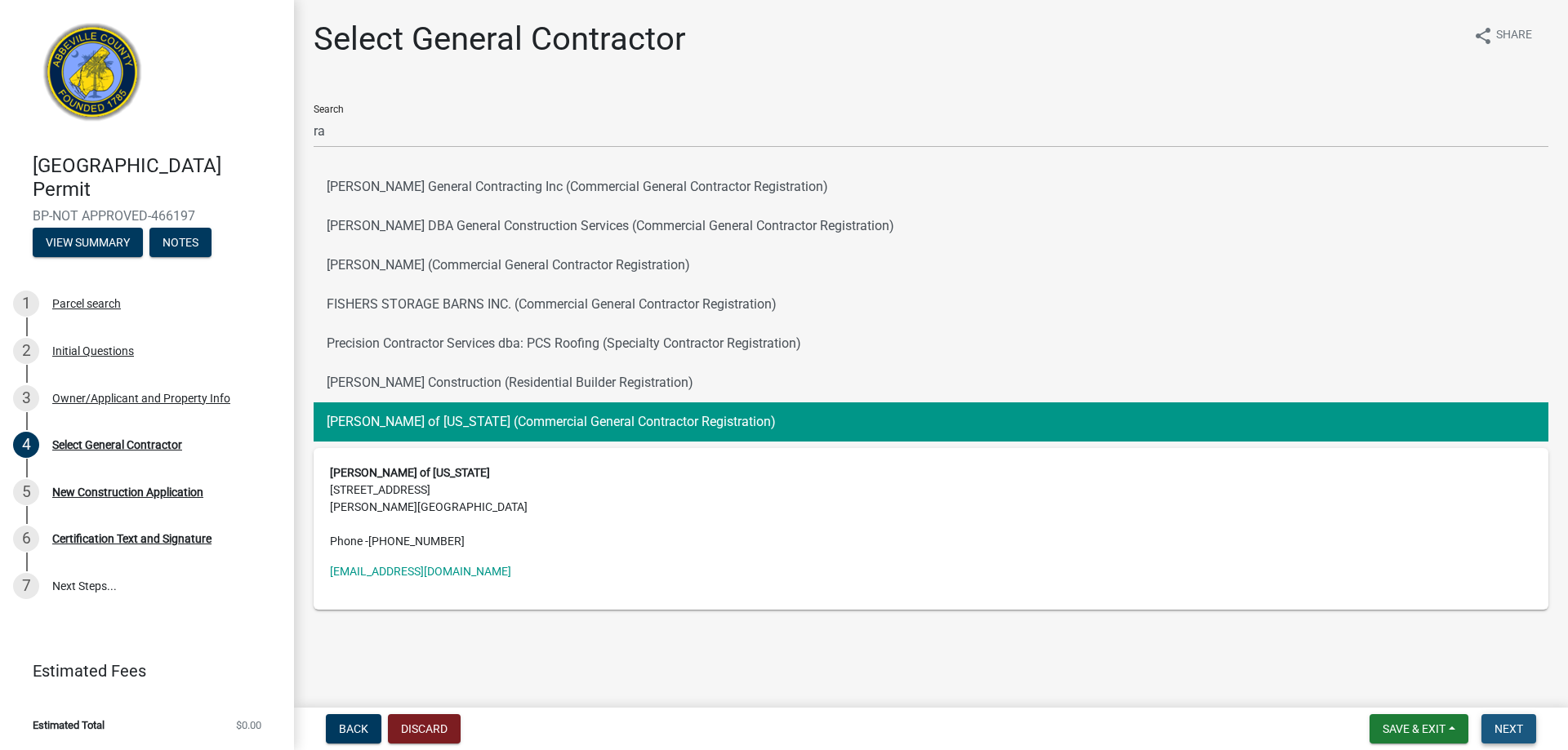
click at [1505, 727] on span "Next" at bounding box center [1508, 729] width 28 height 13
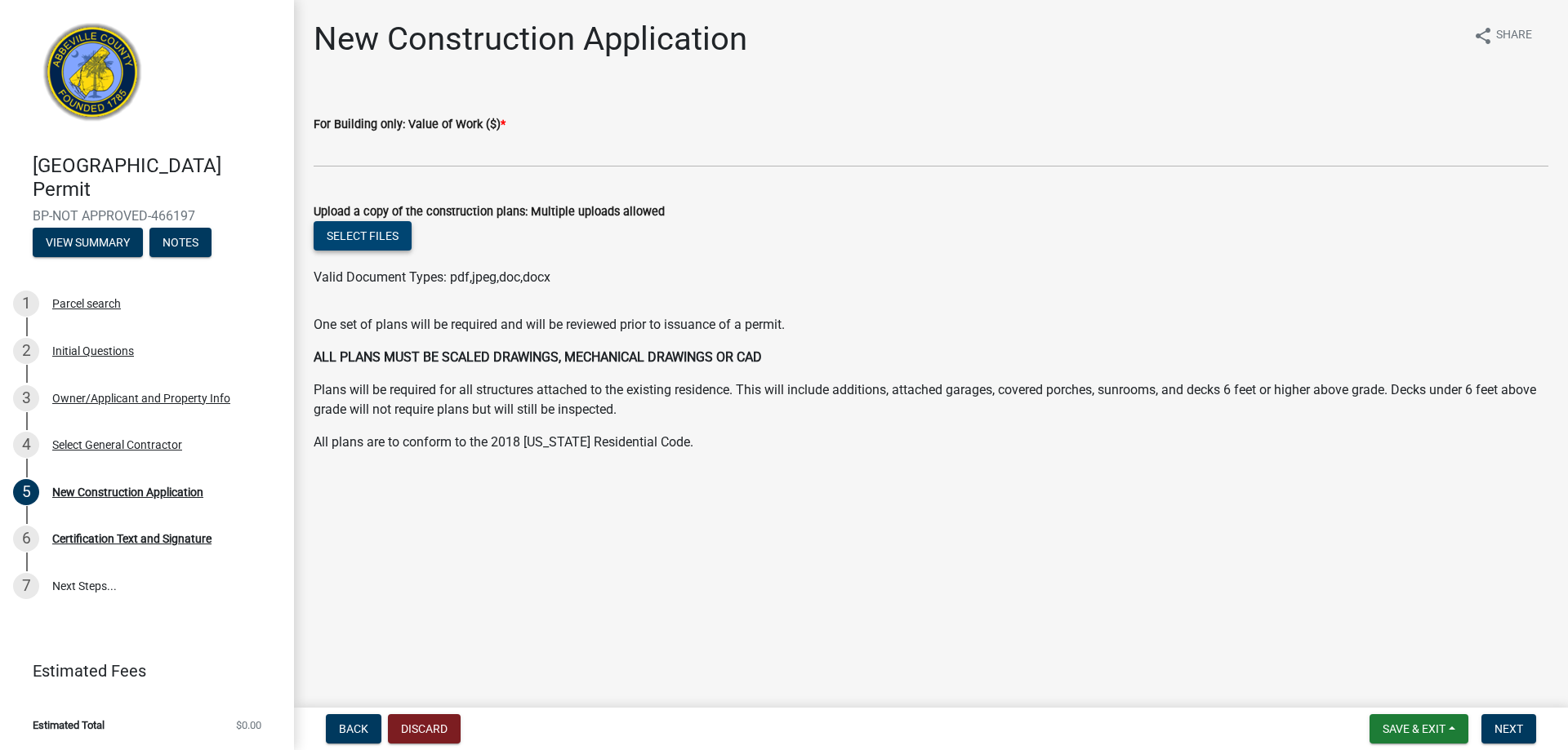
click at [381, 245] on button "Select files" at bounding box center [362, 236] width 98 height 29
click at [1386, 723] on span "Save & Exit" at bounding box center [1413, 729] width 63 height 13
click at [1370, 648] on button "Save" at bounding box center [1402, 647] width 131 height 39
